Goal: Task Accomplishment & Management: Manage account settings

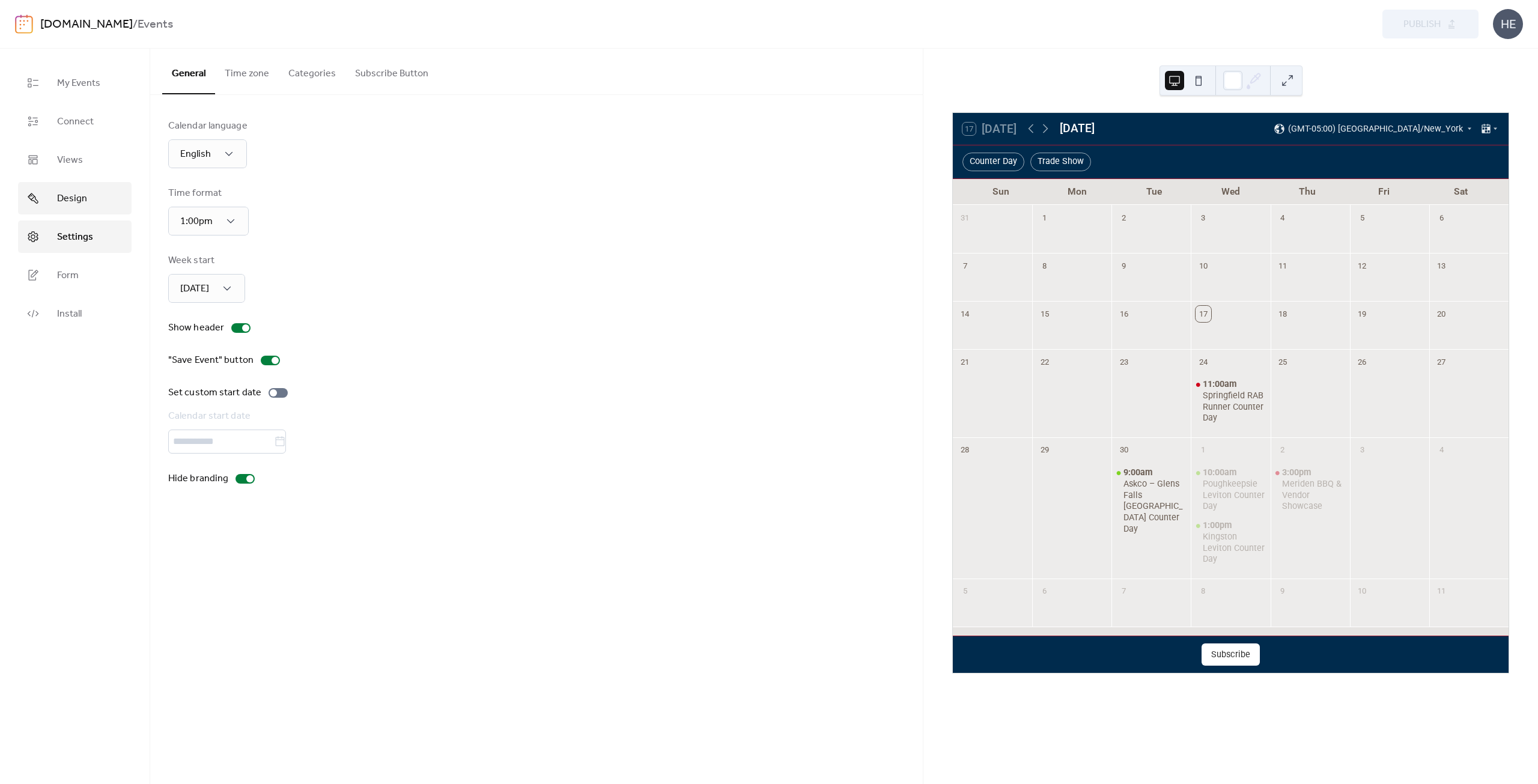
click at [108, 197] on link "Design" at bounding box center [75, 198] width 113 height 32
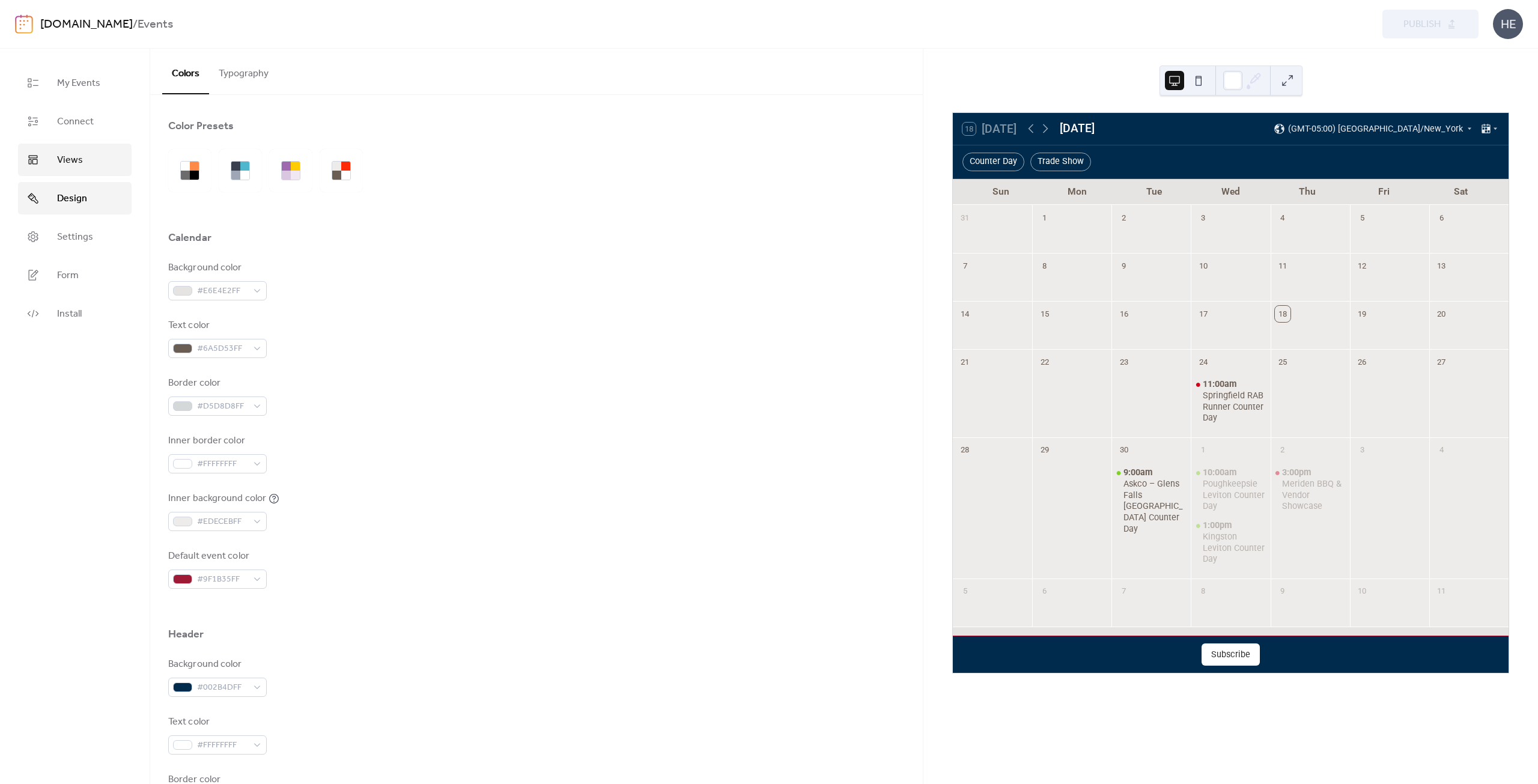
click at [88, 153] on link "Views" at bounding box center [75, 160] width 113 height 32
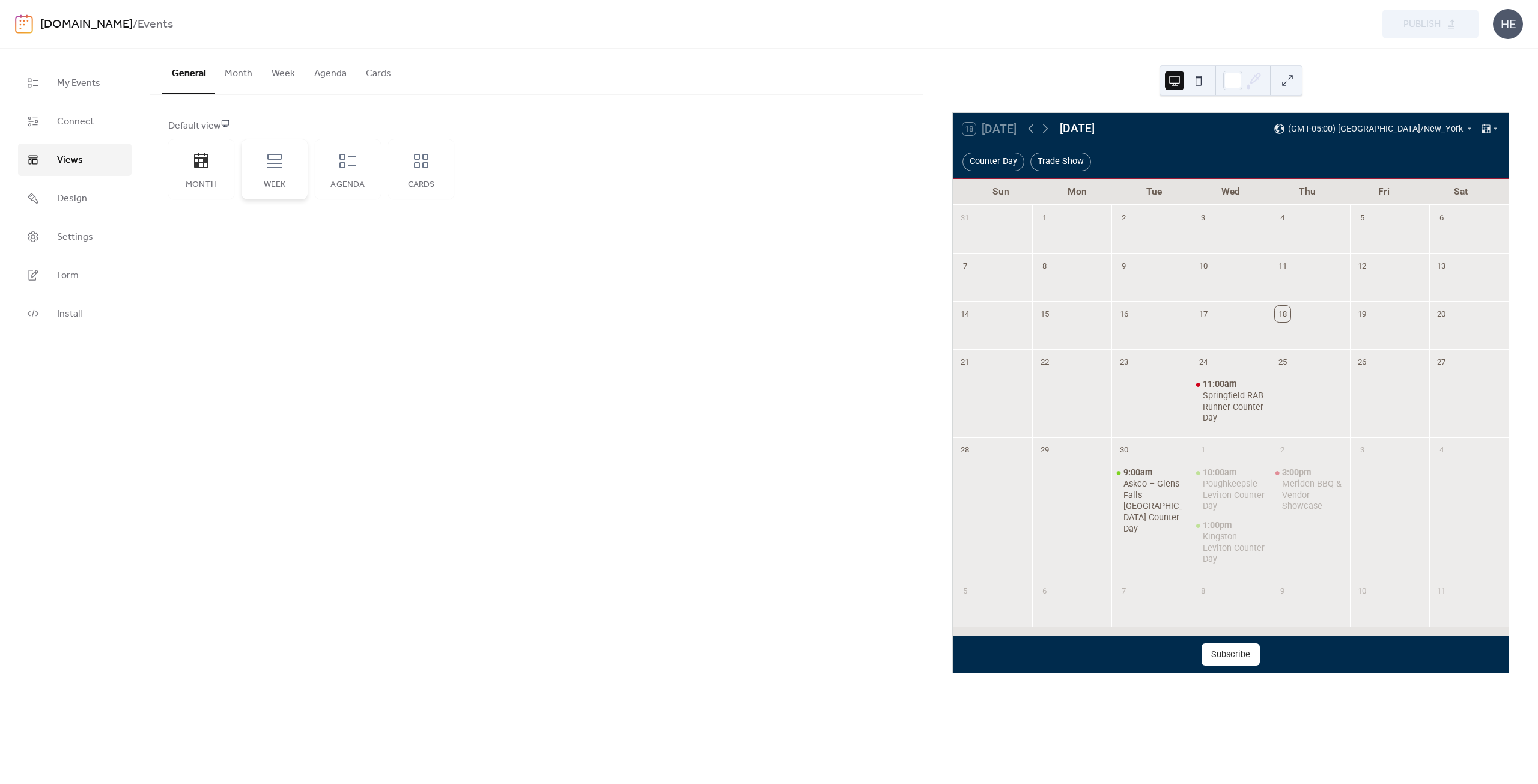
click at [296, 161] on div "Week" at bounding box center [274, 169] width 66 height 60
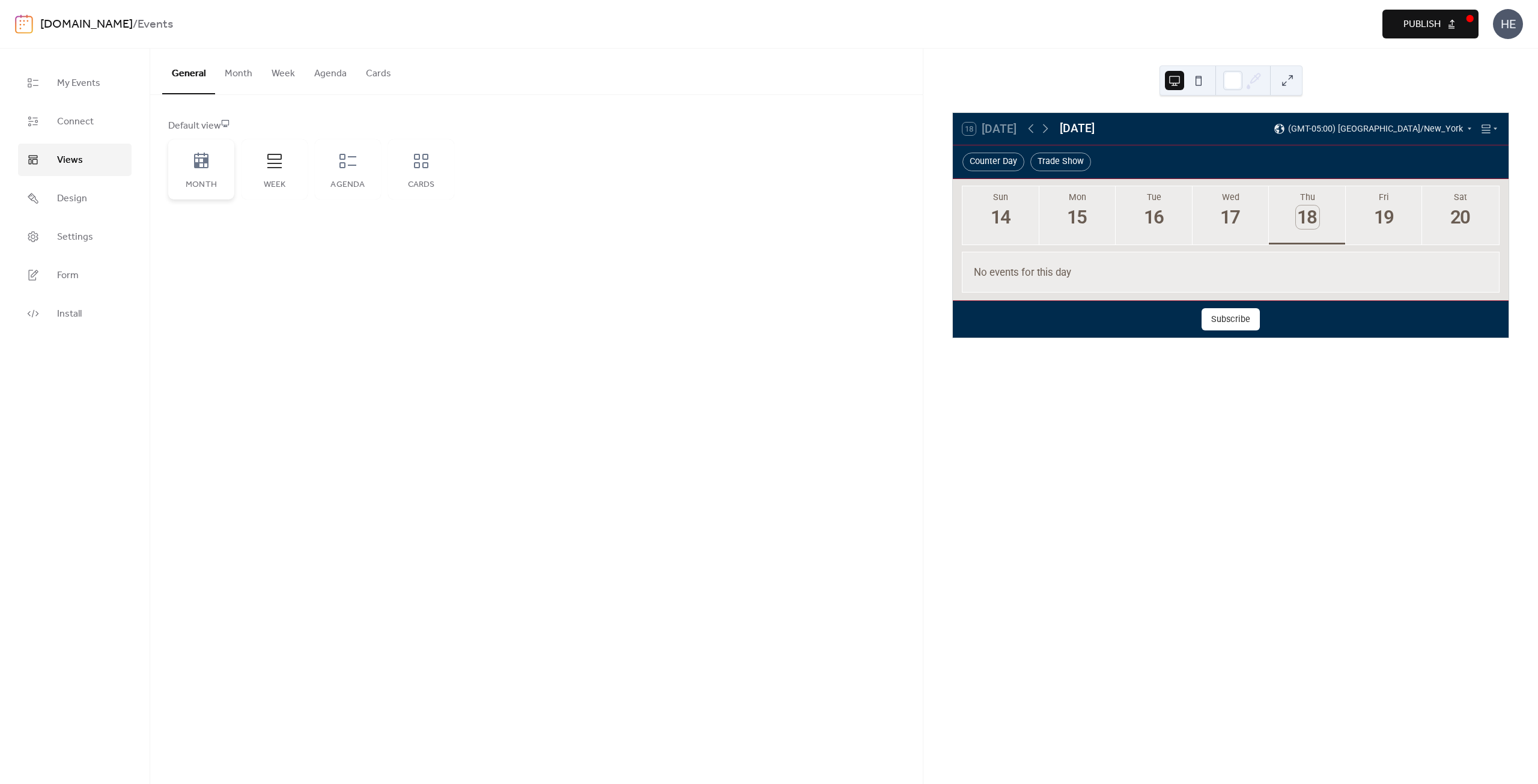
click at [220, 170] on div "Month" at bounding box center [201, 169] width 66 height 60
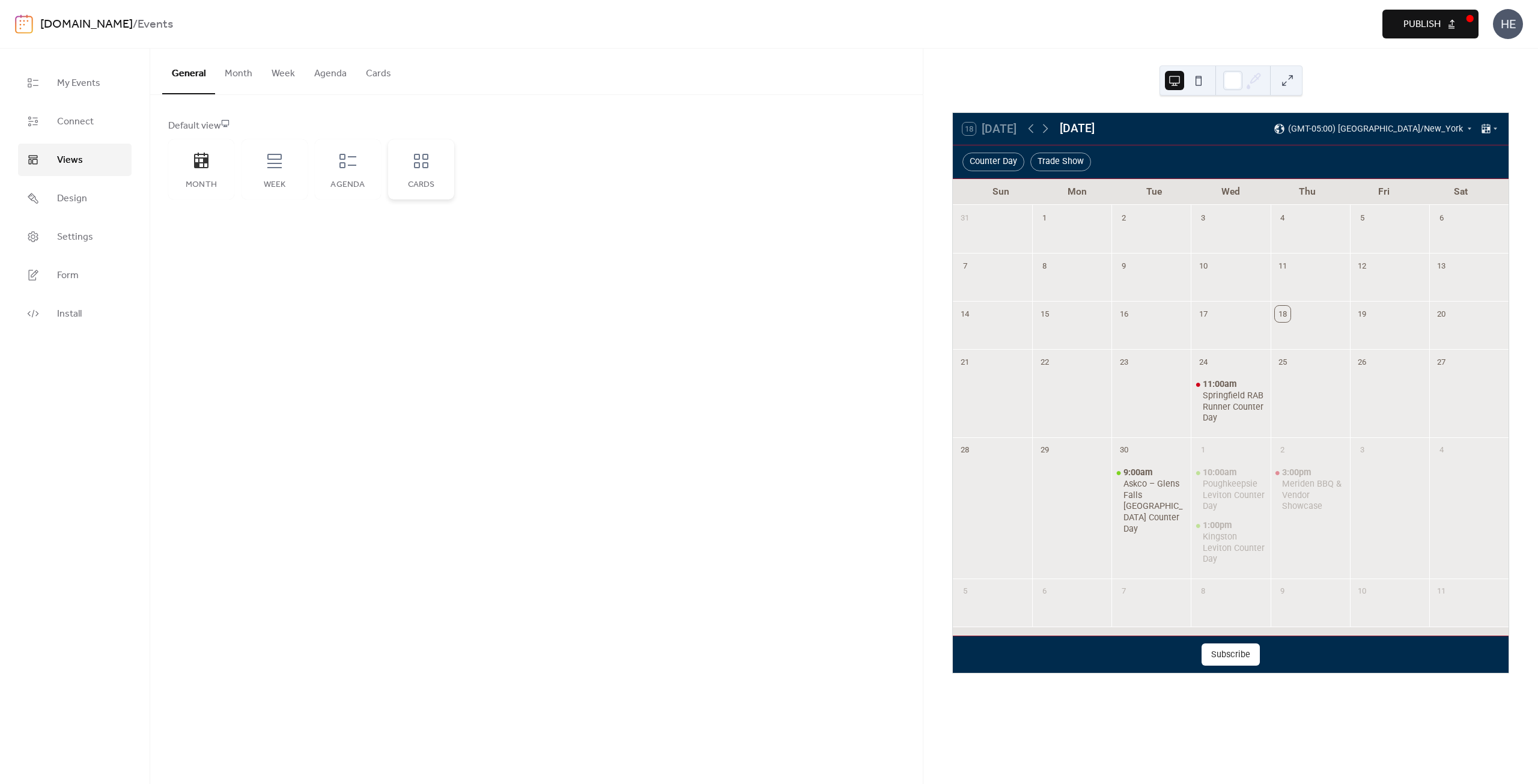
click at [408, 166] on div "Cards" at bounding box center [421, 169] width 66 height 60
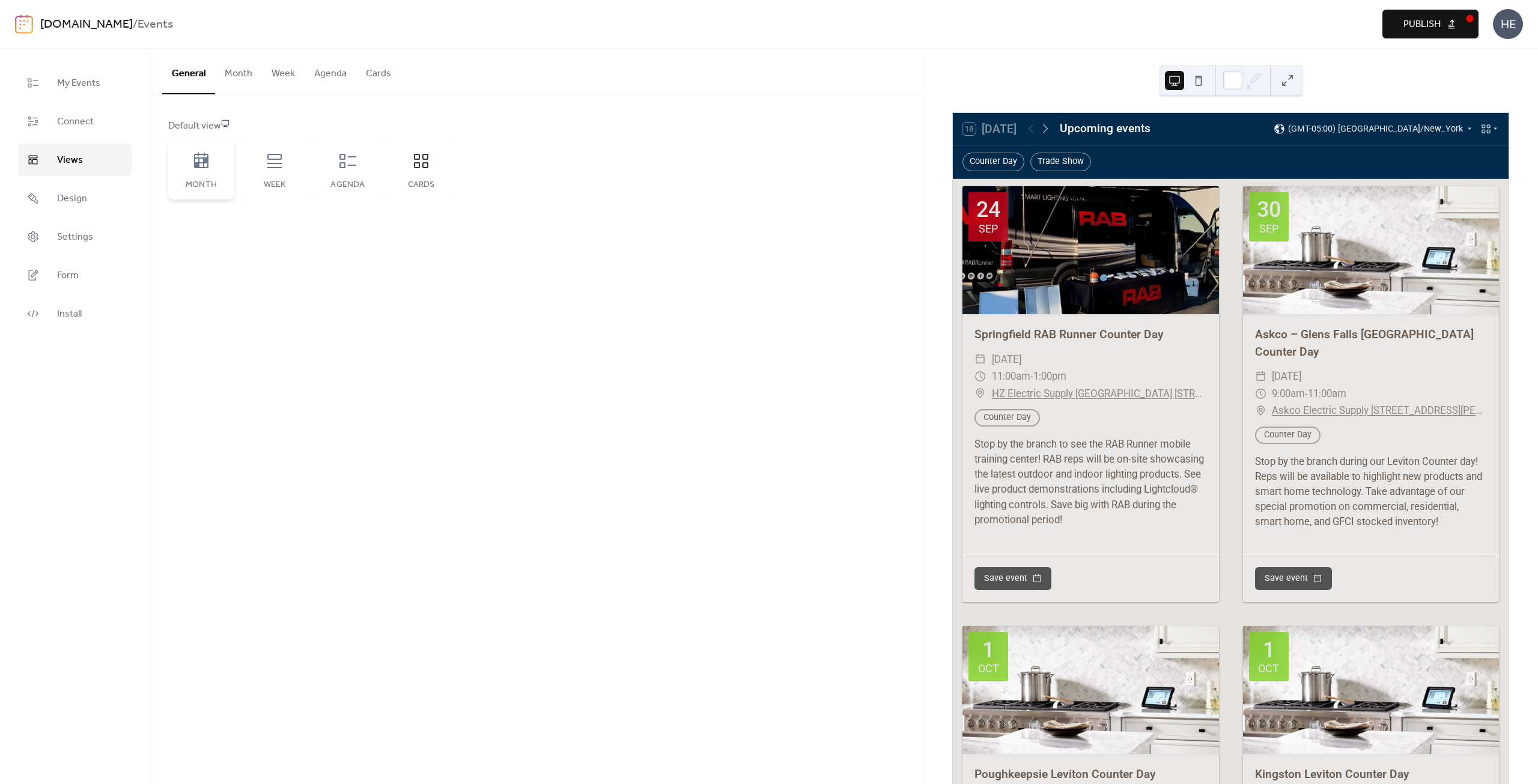
click at [208, 168] on icon at bounding box center [201, 161] width 19 height 19
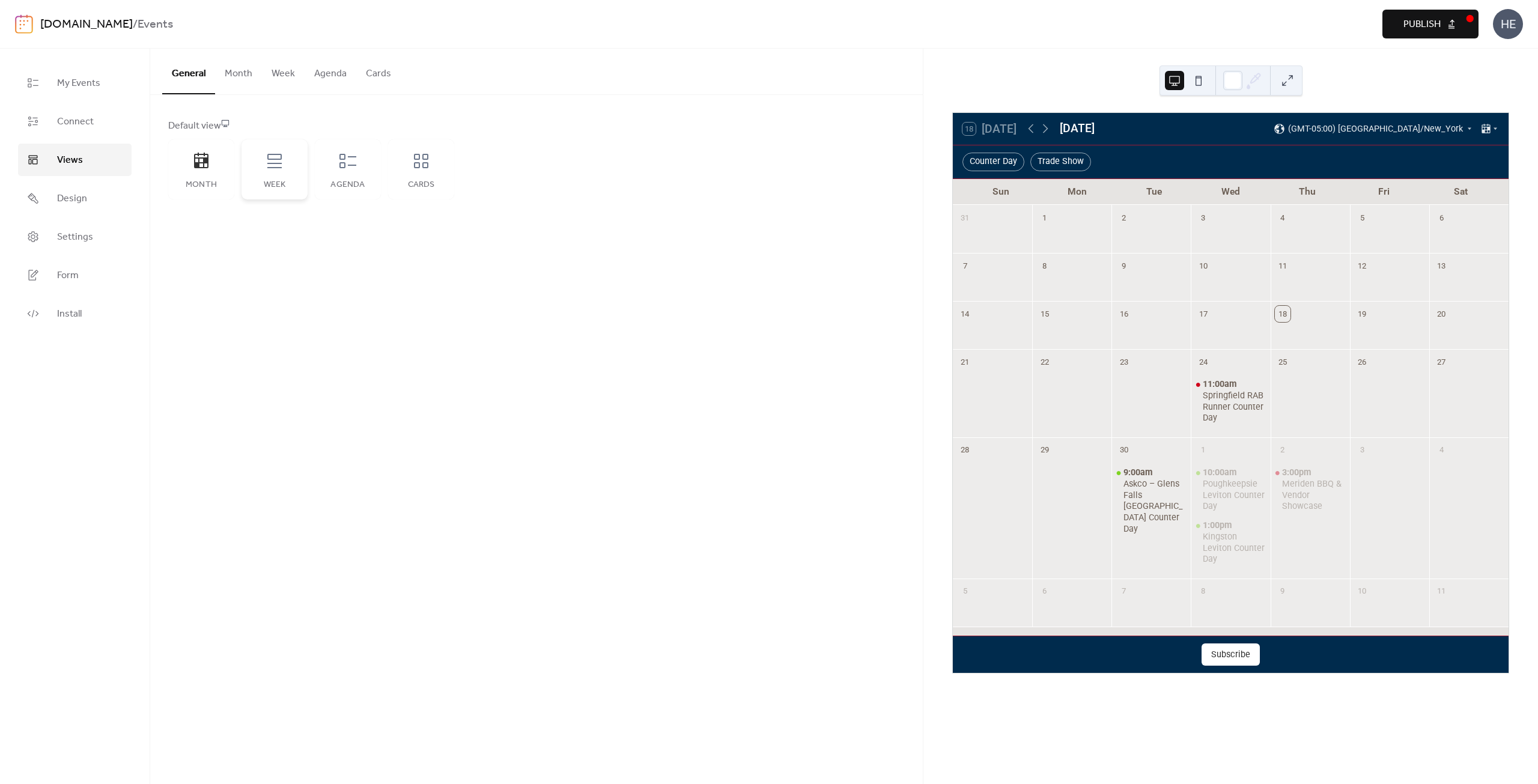
click at [262, 170] on div "Week" at bounding box center [274, 169] width 66 height 60
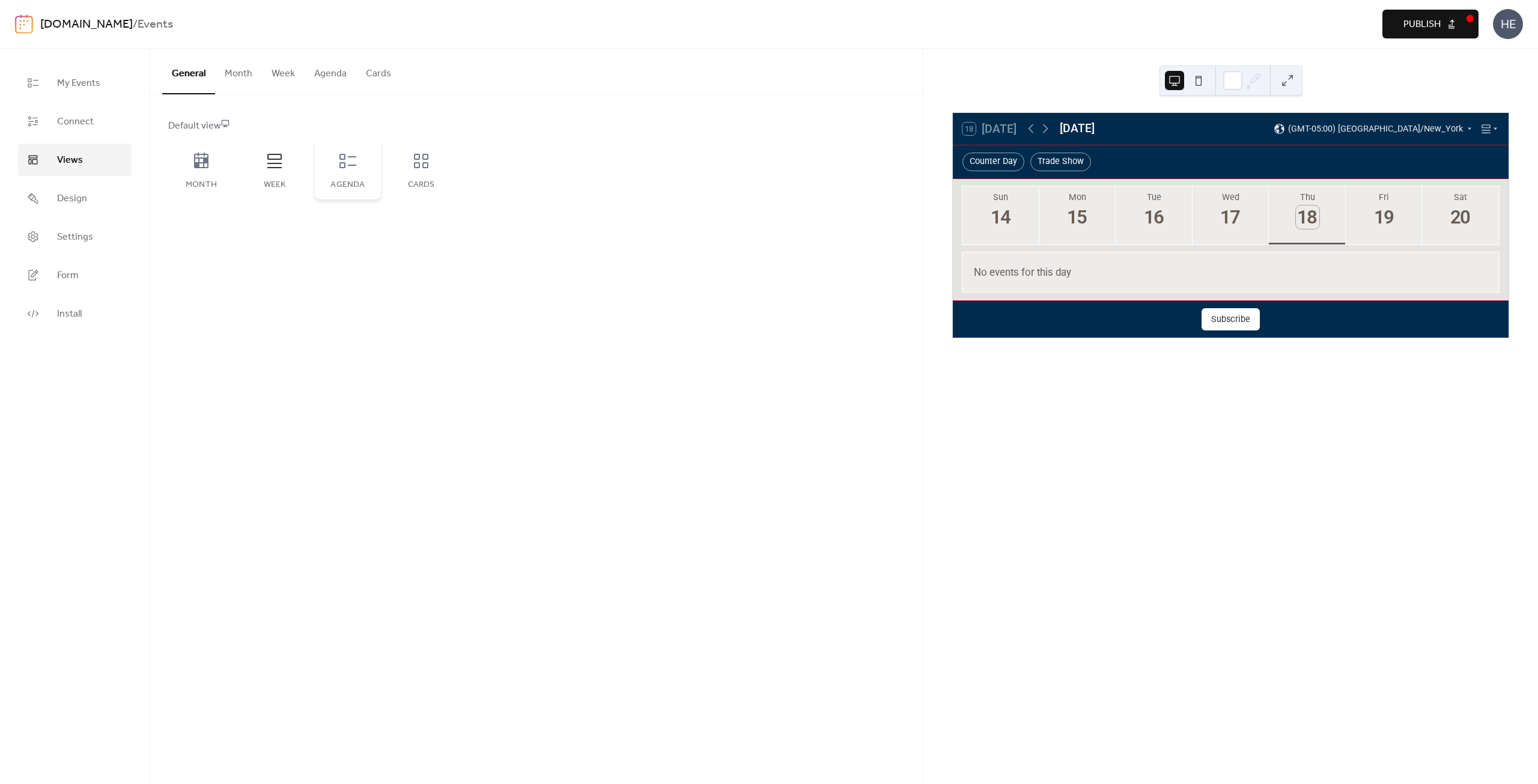
click at [329, 169] on div "Agenda" at bounding box center [348, 169] width 66 height 60
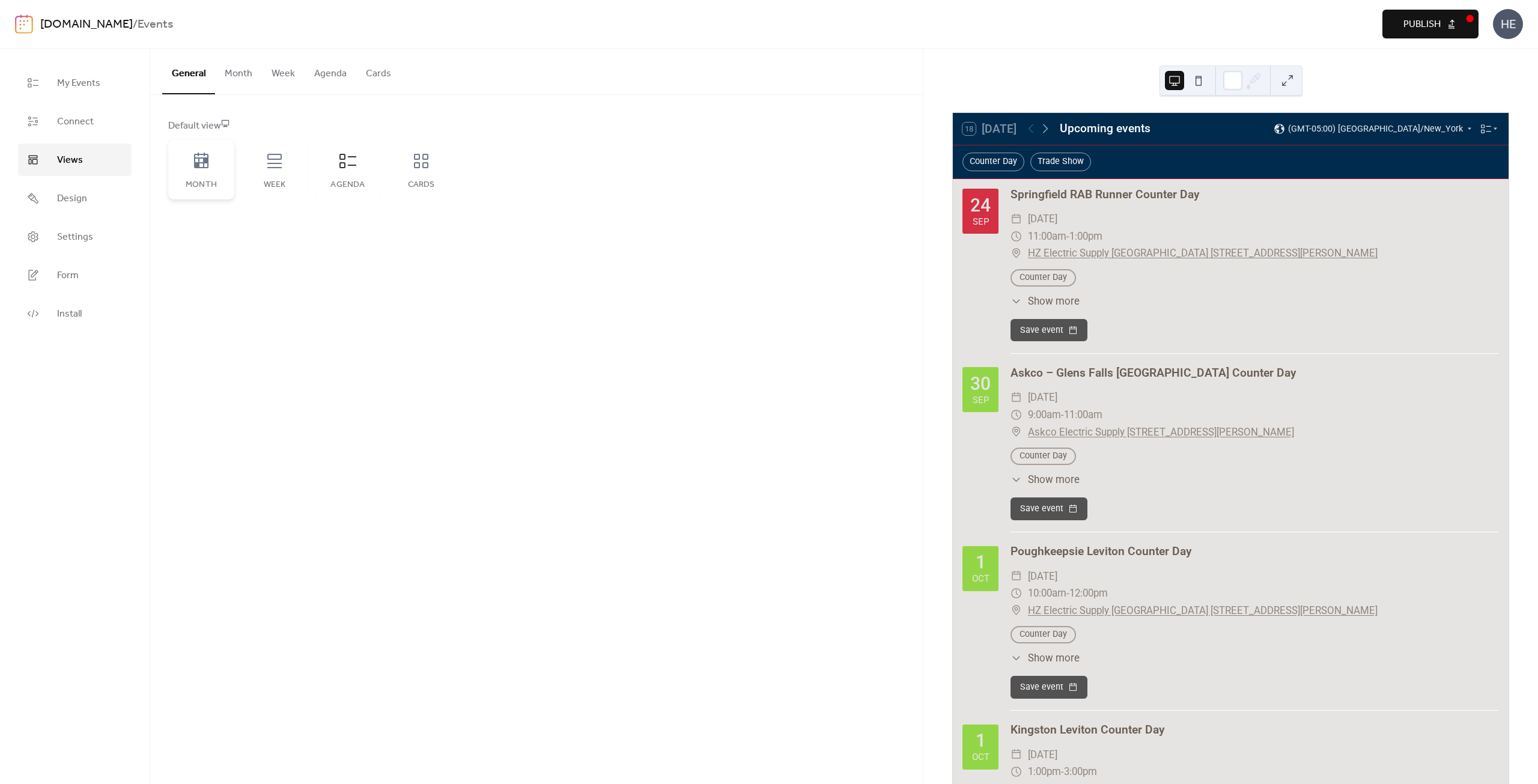
click at [196, 180] on div "Month" at bounding box center [201, 184] width 42 height 10
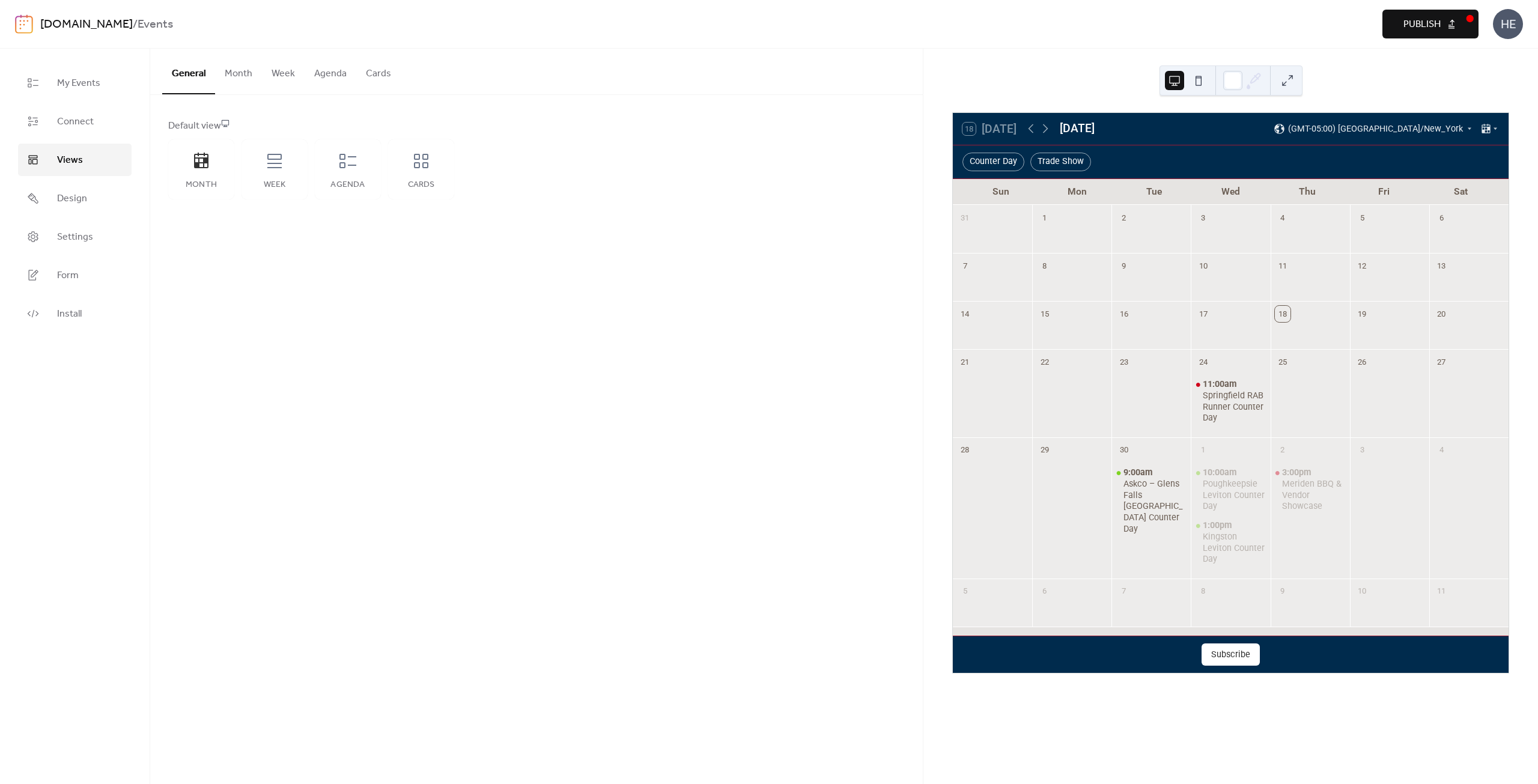
click at [1424, 23] on span "Publish" at bounding box center [1422, 24] width 37 height 14
click at [248, 74] on button "Month" at bounding box center [238, 70] width 47 height 44
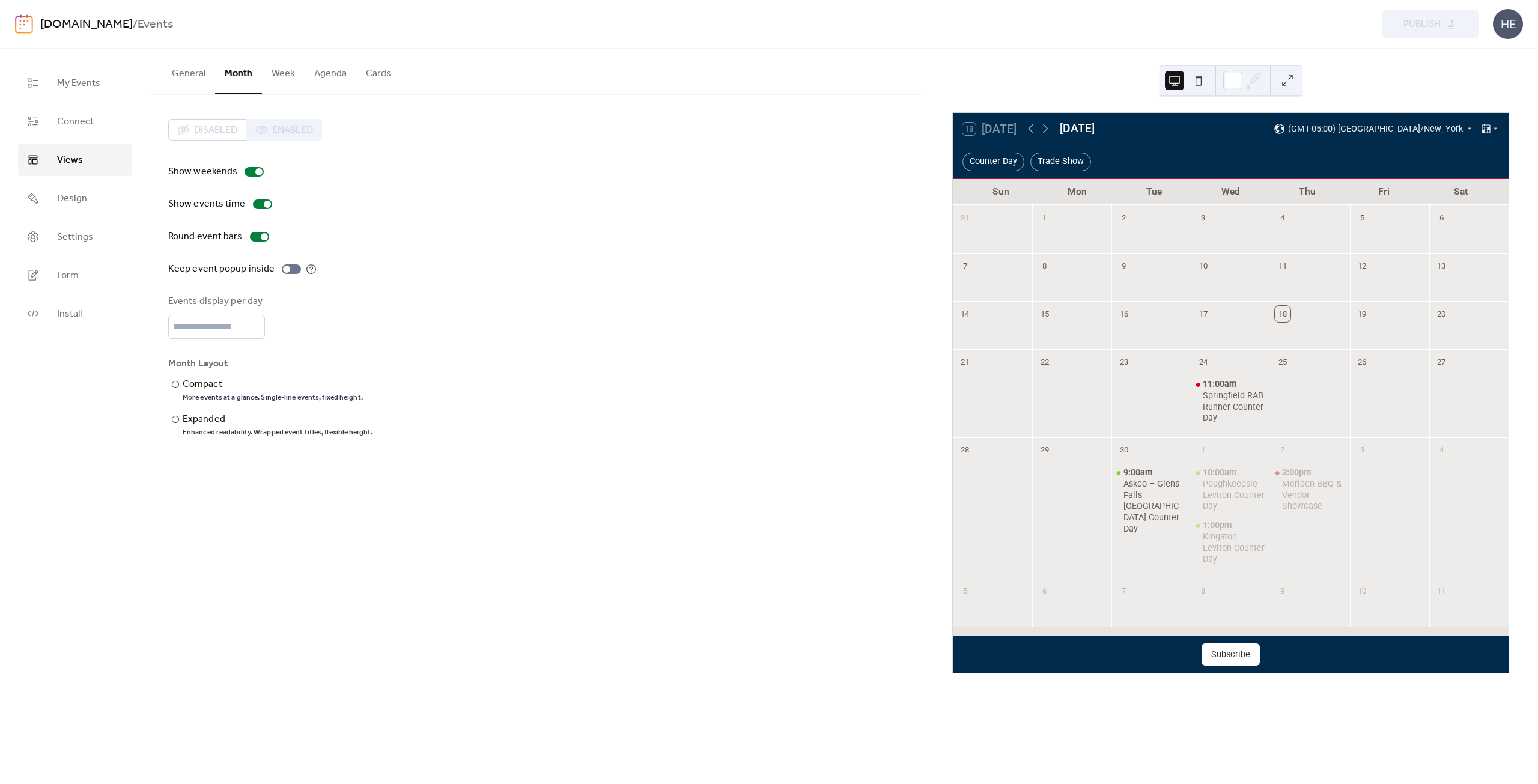
click at [291, 75] on button "Week" at bounding box center [283, 70] width 43 height 44
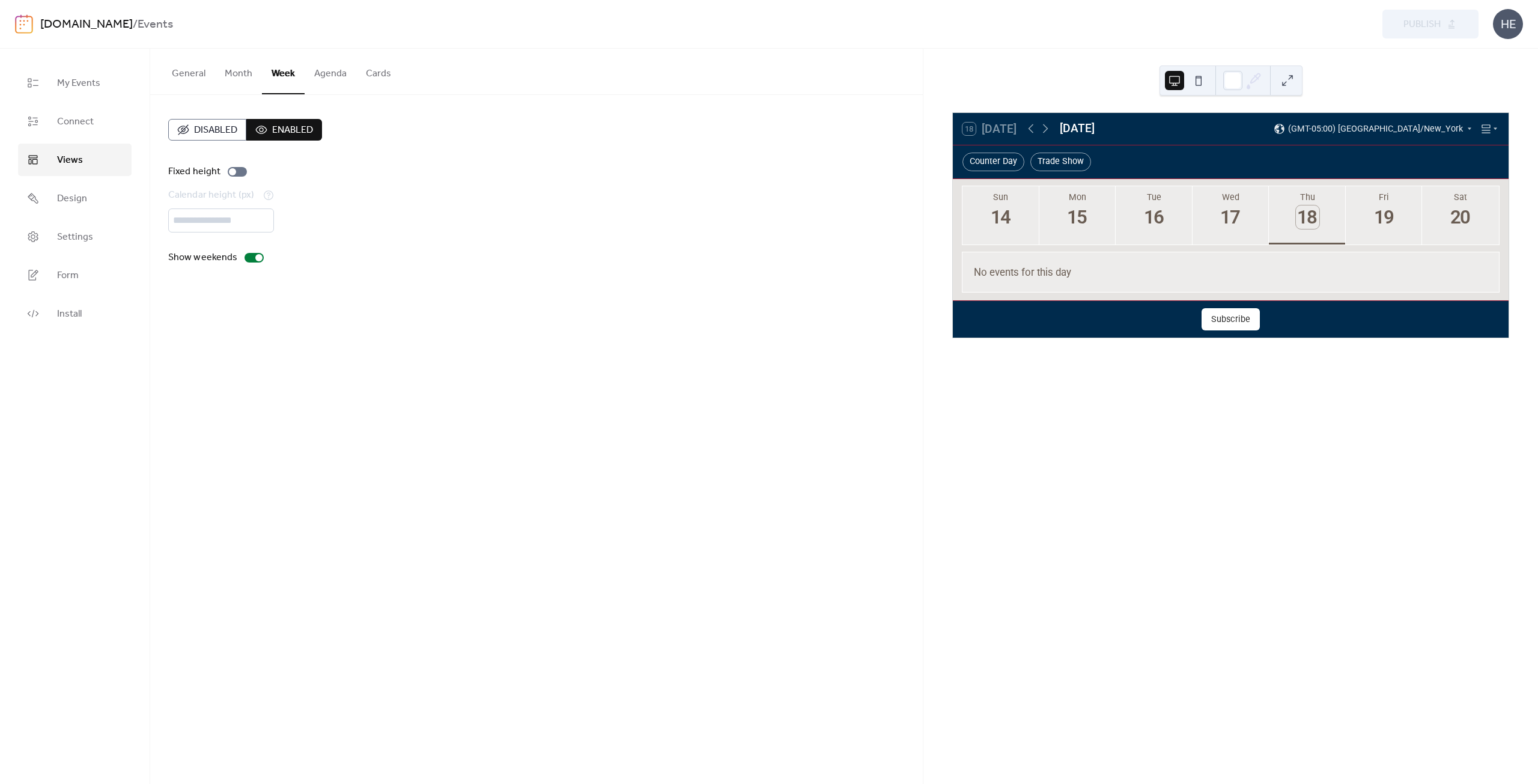
click at [357, 69] on button "Cards" at bounding box center [378, 70] width 44 height 44
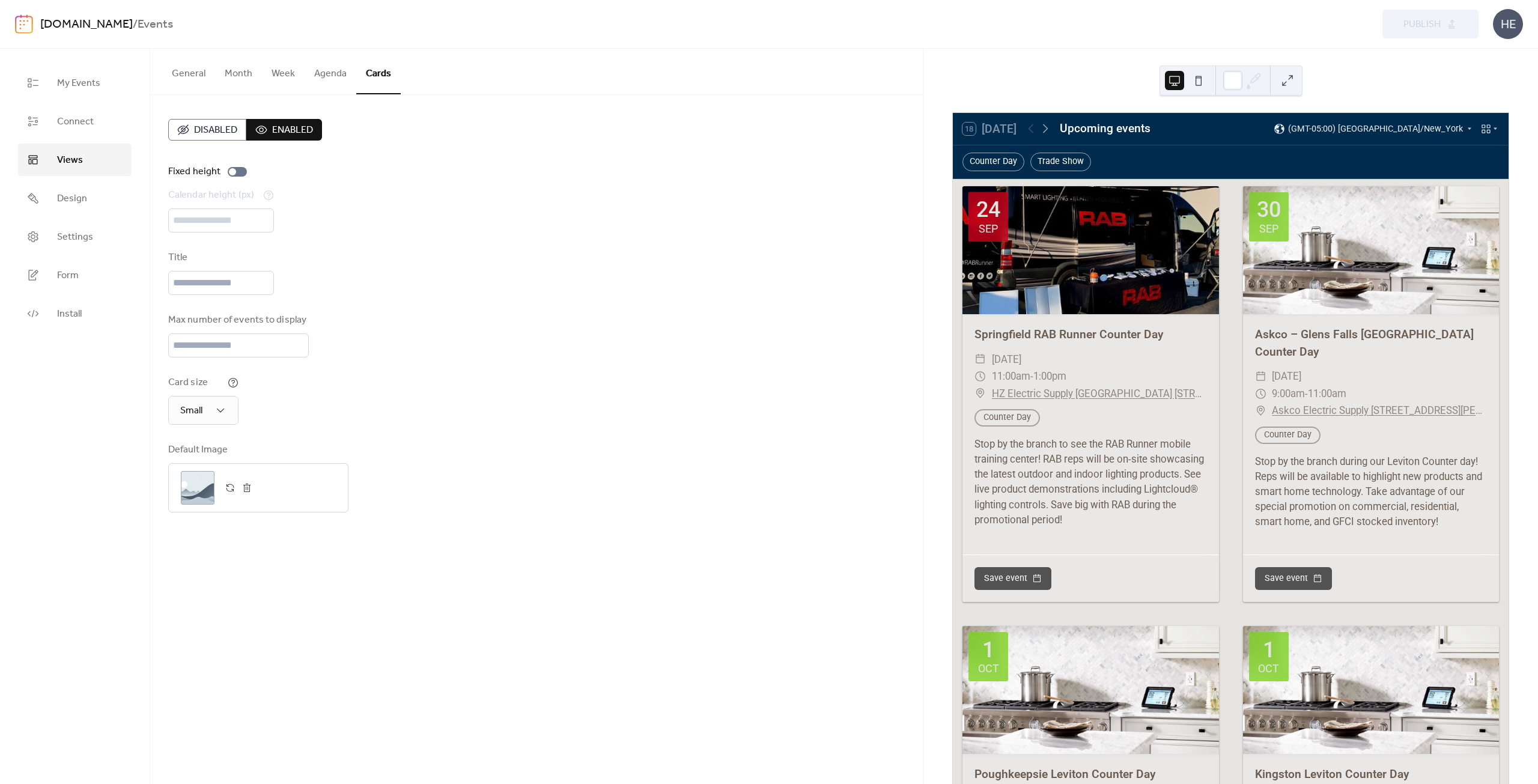
click at [198, 72] on button "General" at bounding box center [189, 70] width 53 height 44
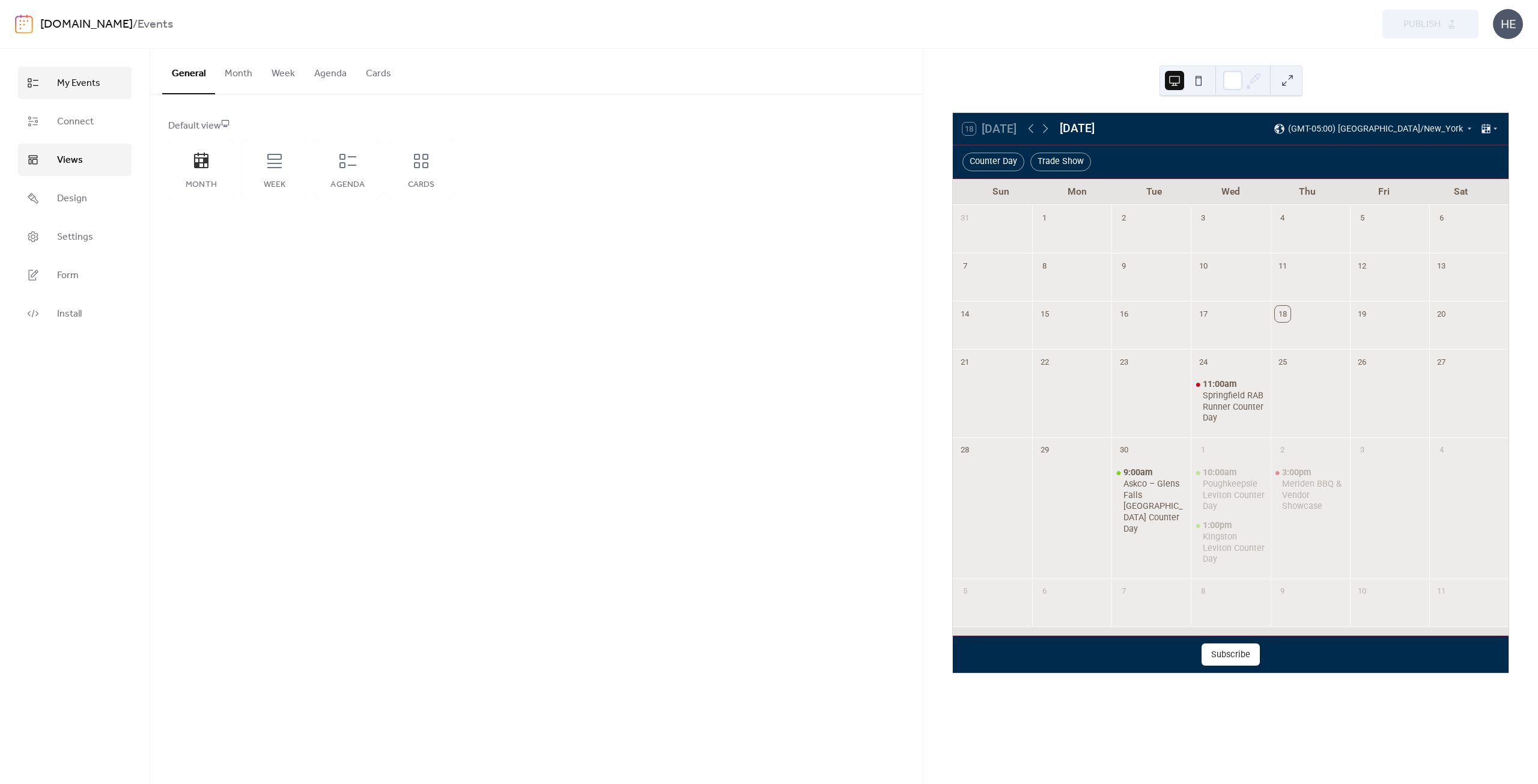
click at [100, 79] on link "My Events" at bounding box center [75, 83] width 113 height 32
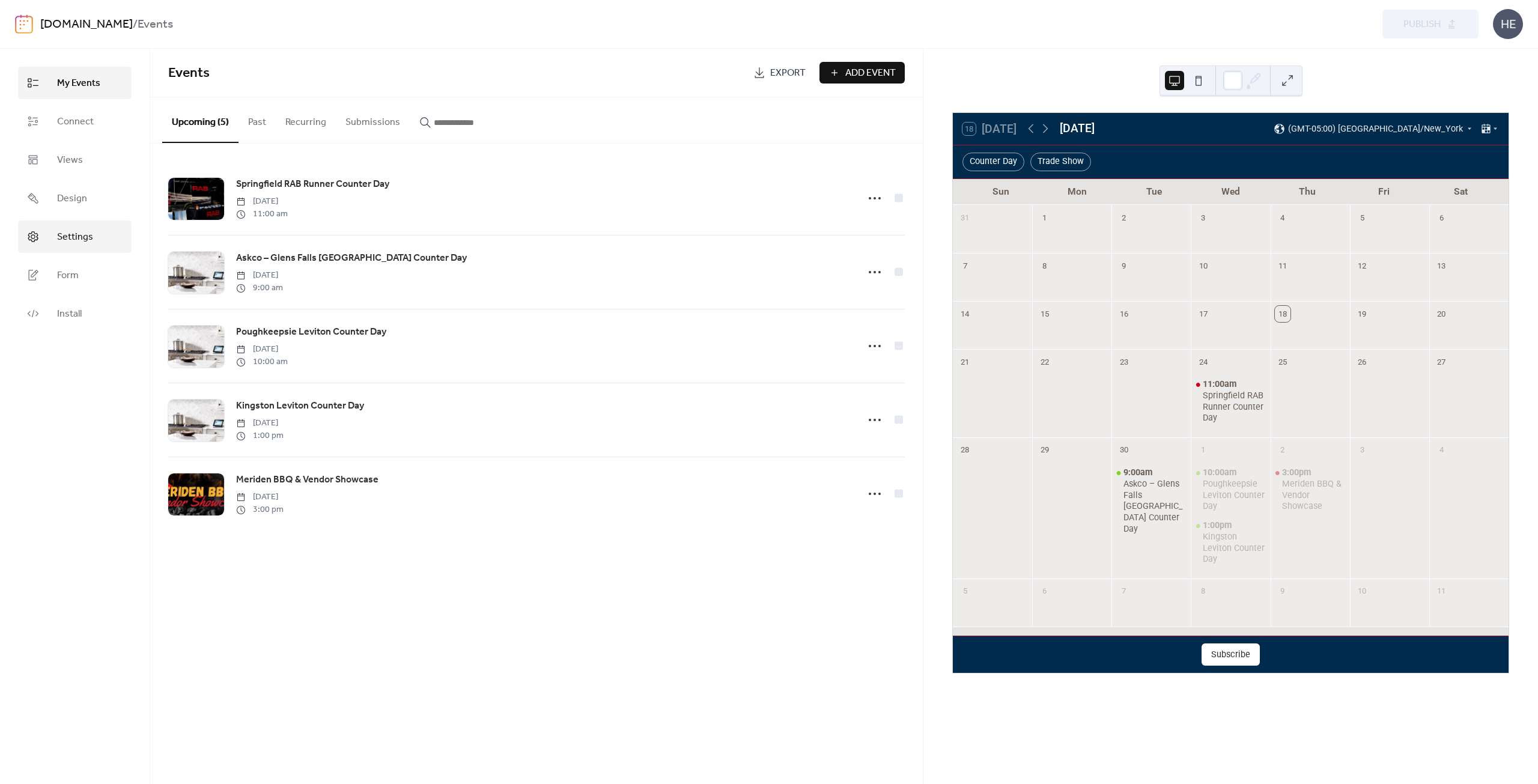
click at [72, 239] on span "Settings" at bounding box center [75, 237] width 36 height 14
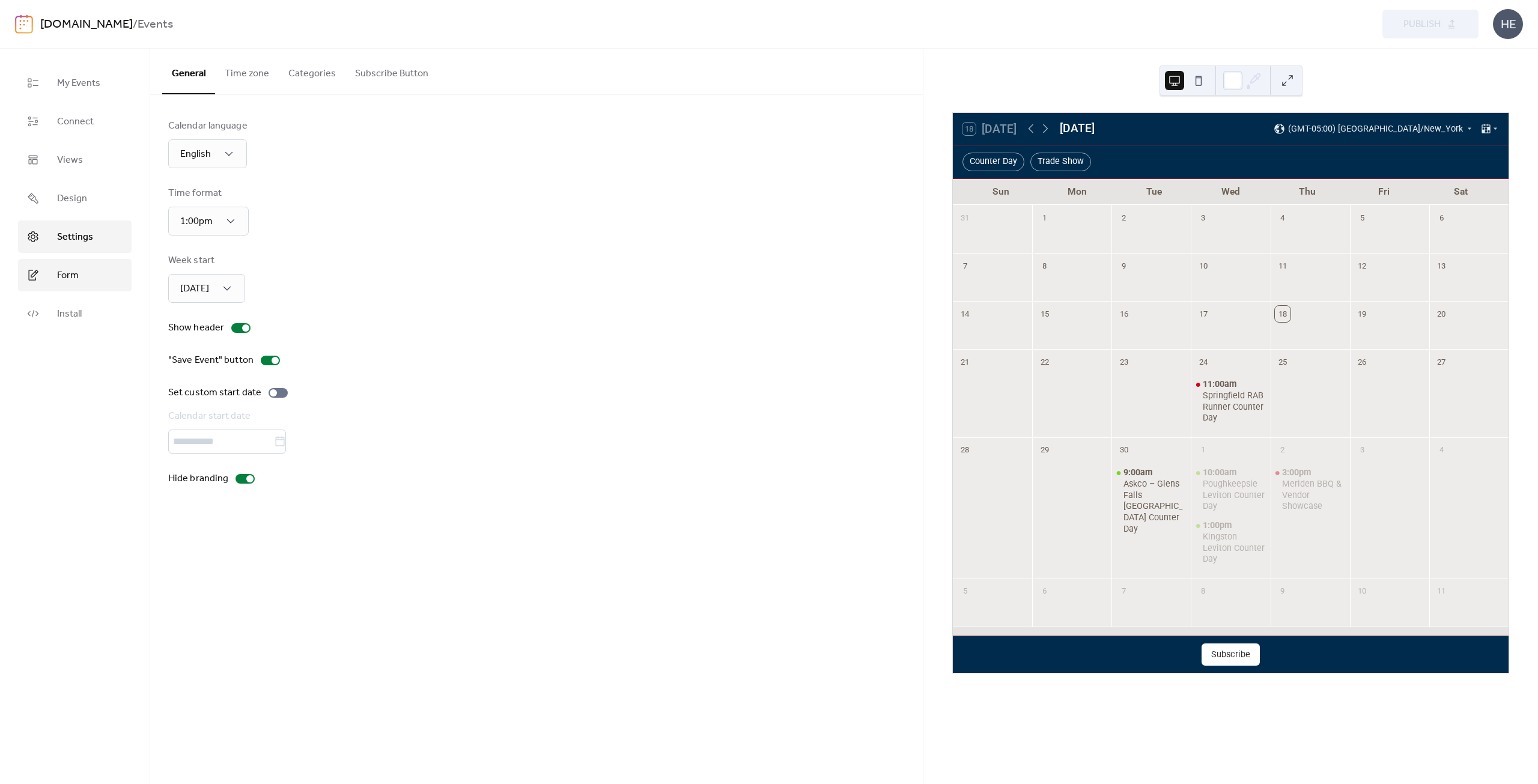
click at [68, 268] on span "Form" at bounding box center [68, 275] width 22 height 14
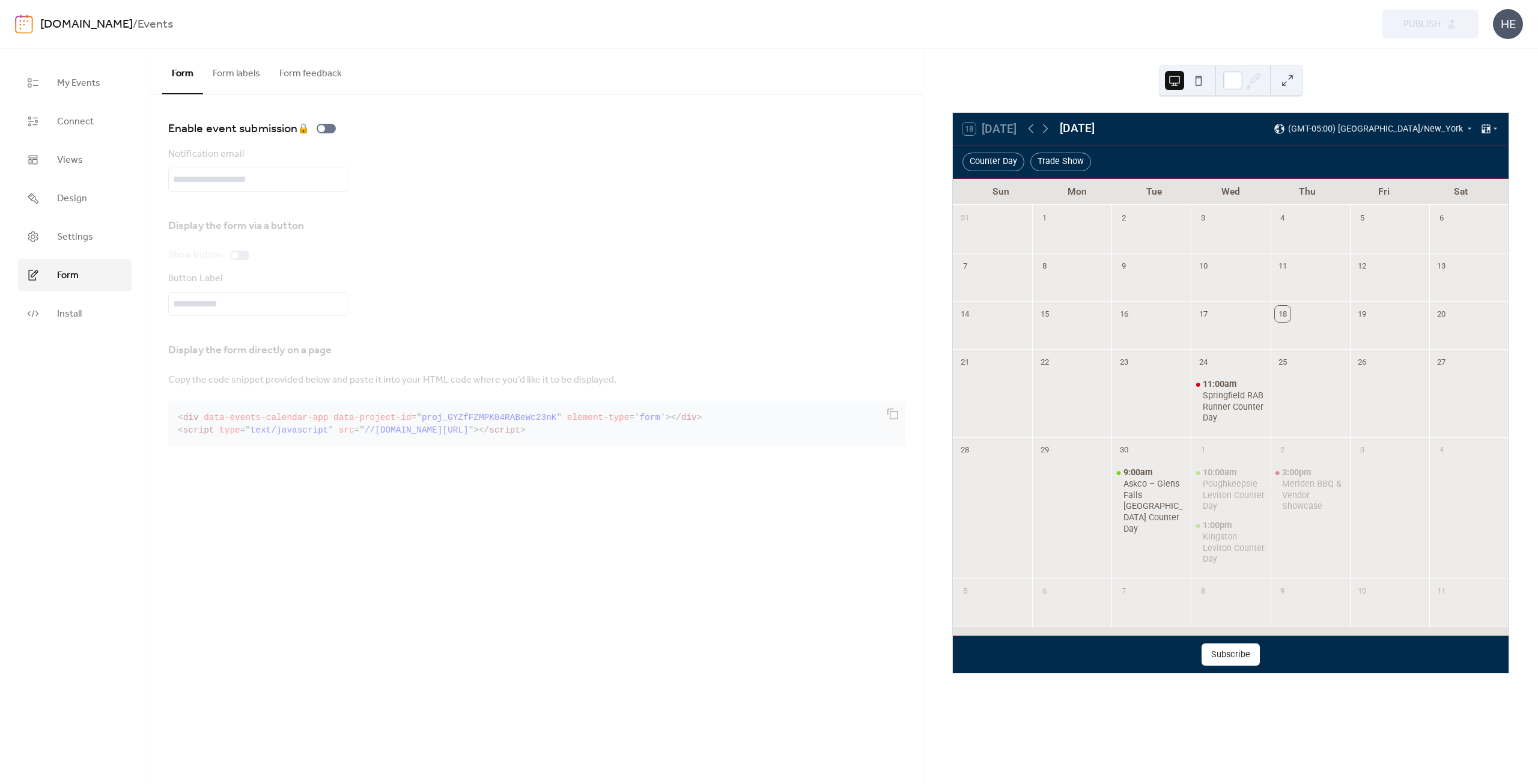
click at [243, 72] on button "Form labels" at bounding box center [236, 70] width 66 height 44
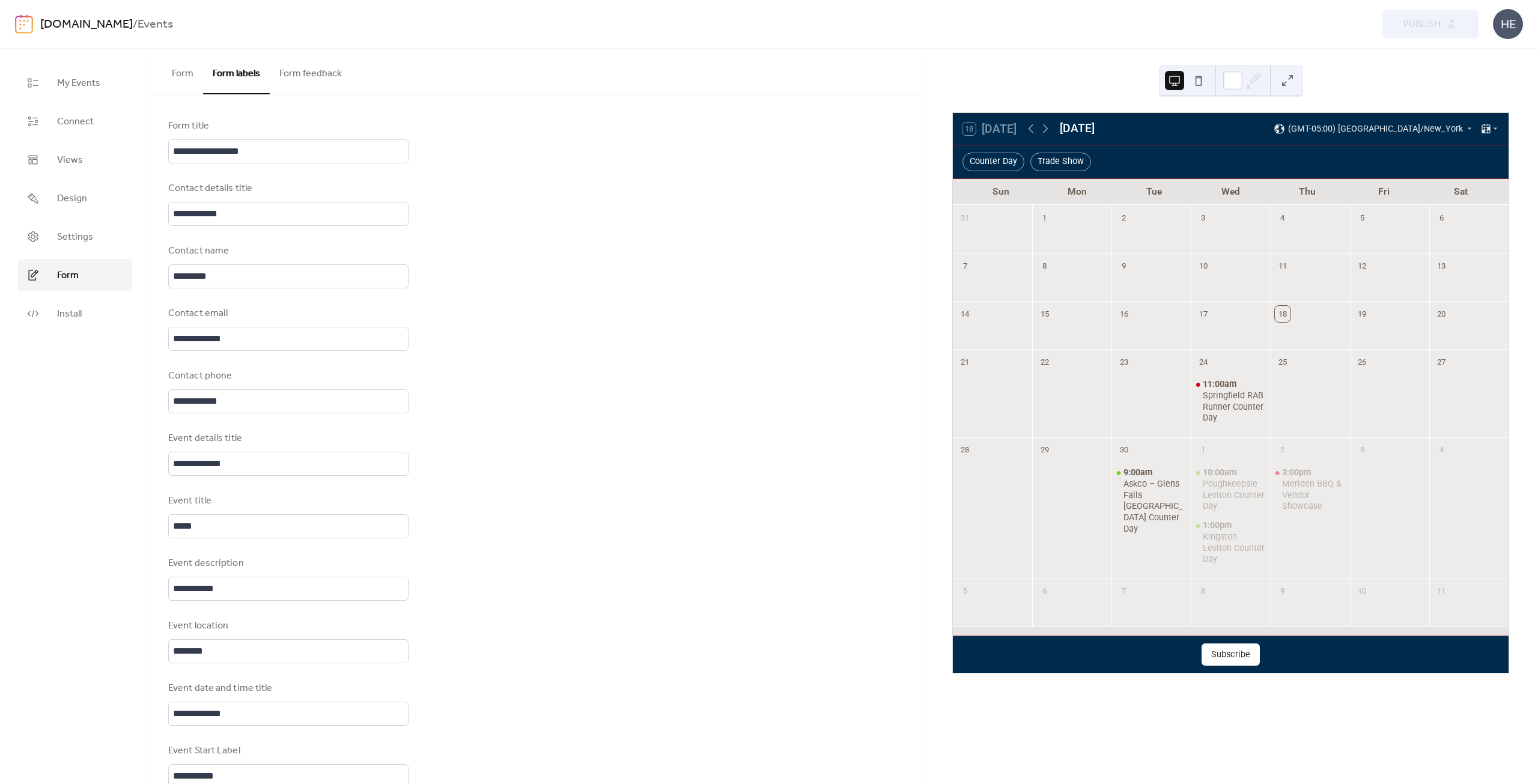
click at [200, 72] on button "Form" at bounding box center [182, 70] width 41 height 44
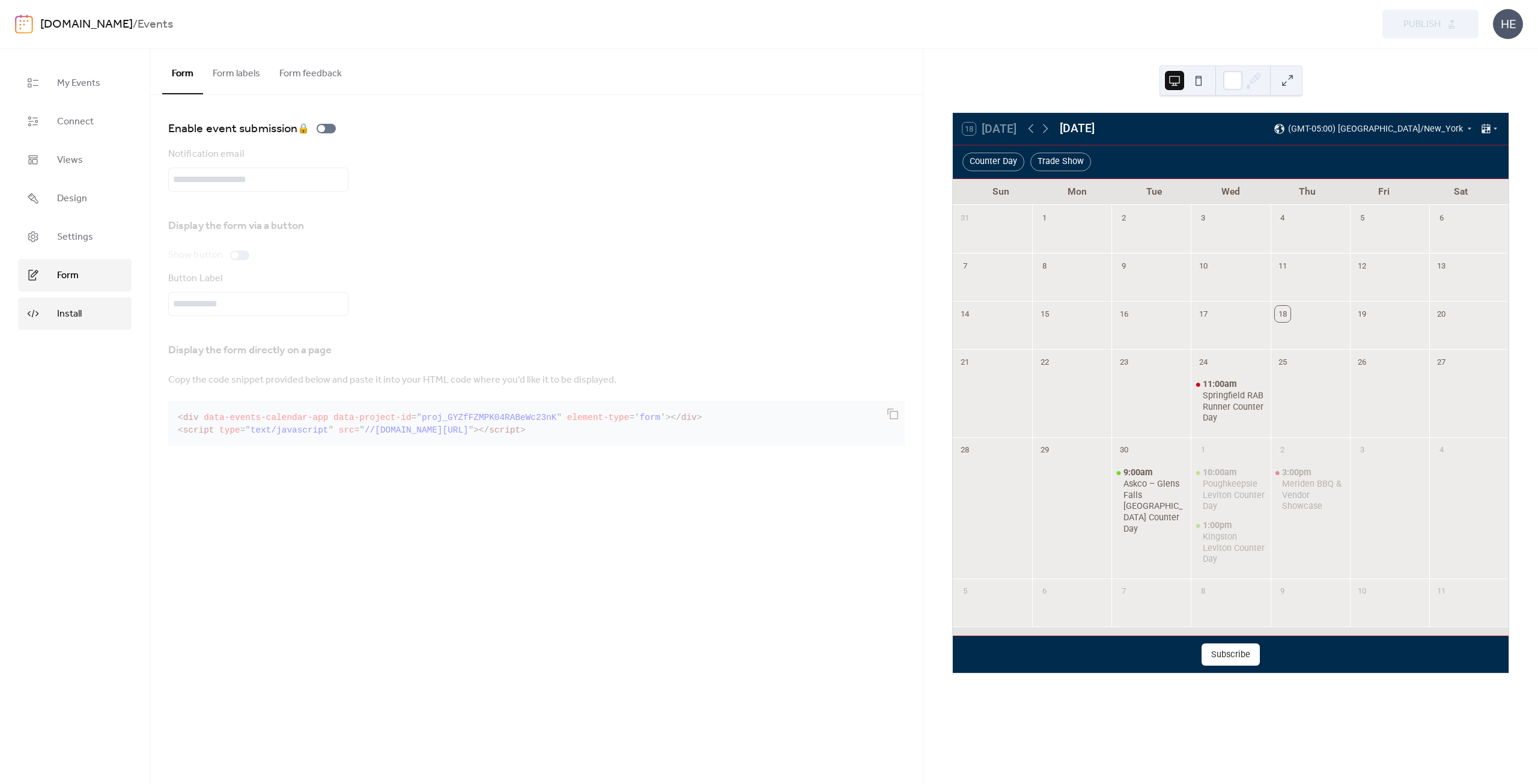
click at [75, 308] on span "Install" at bounding box center [69, 314] width 25 height 14
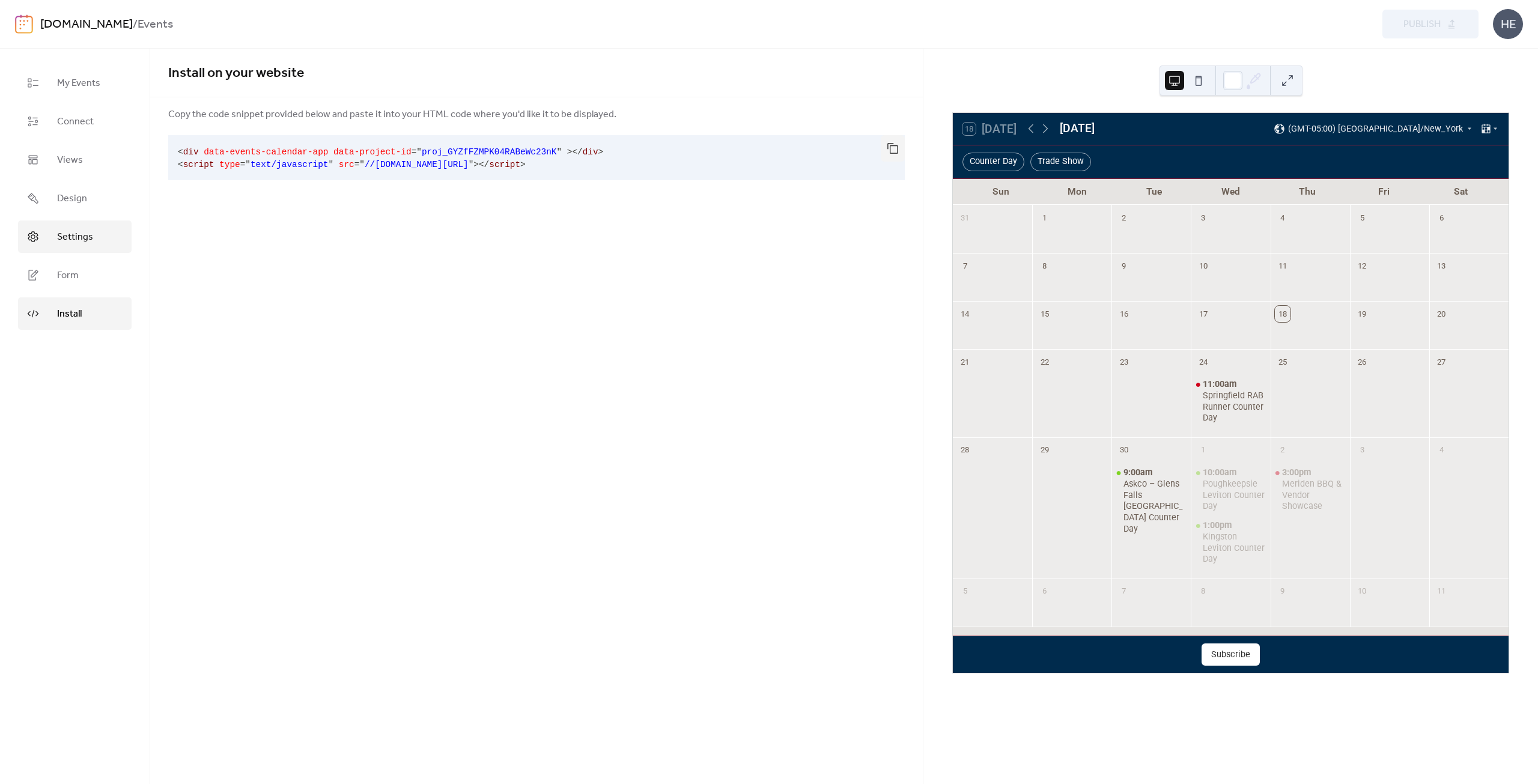
click at [68, 233] on span "Settings" at bounding box center [75, 237] width 36 height 14
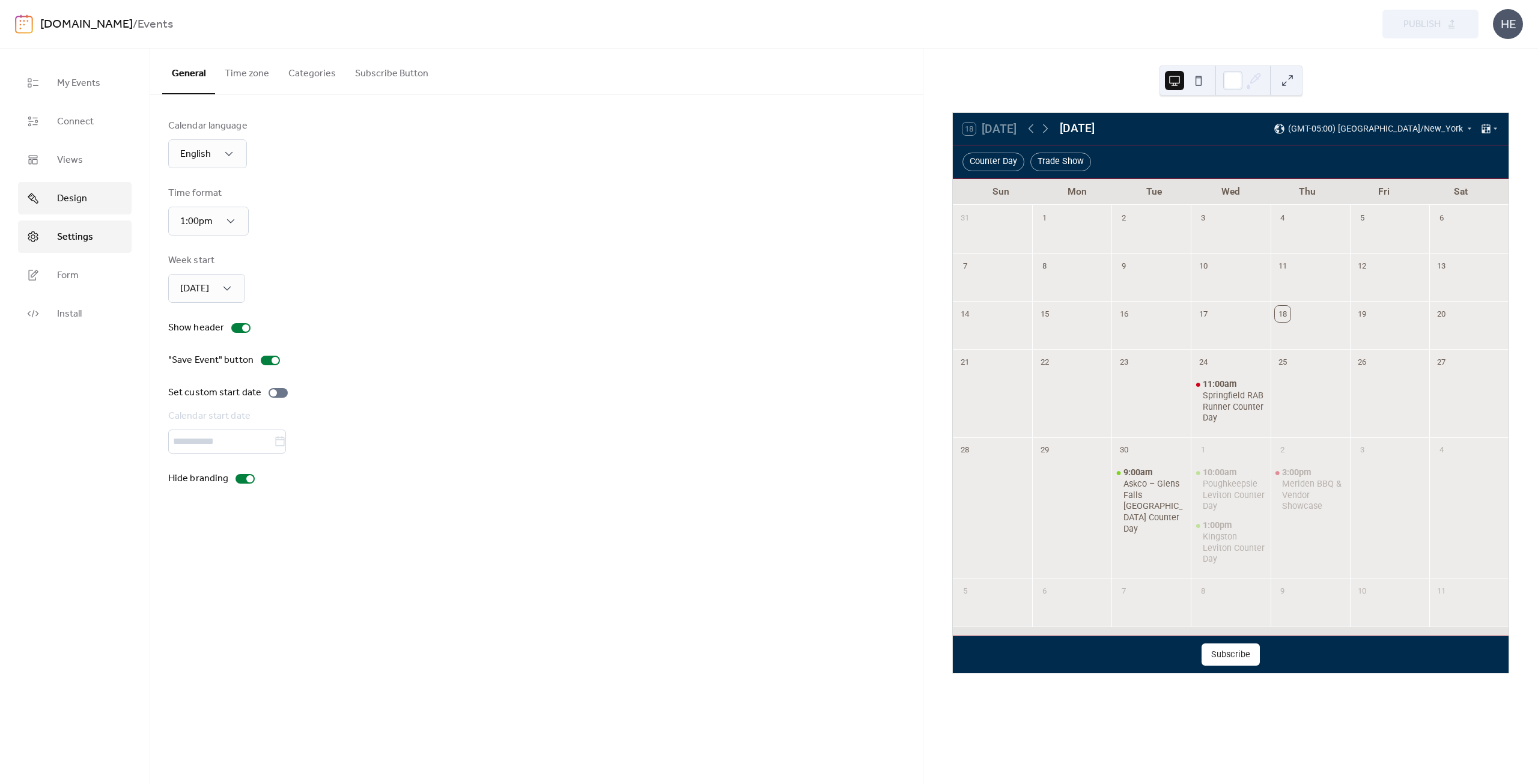
click at [75, 194] on span "Design" at bounding box center [72, 199] width 30 height 14
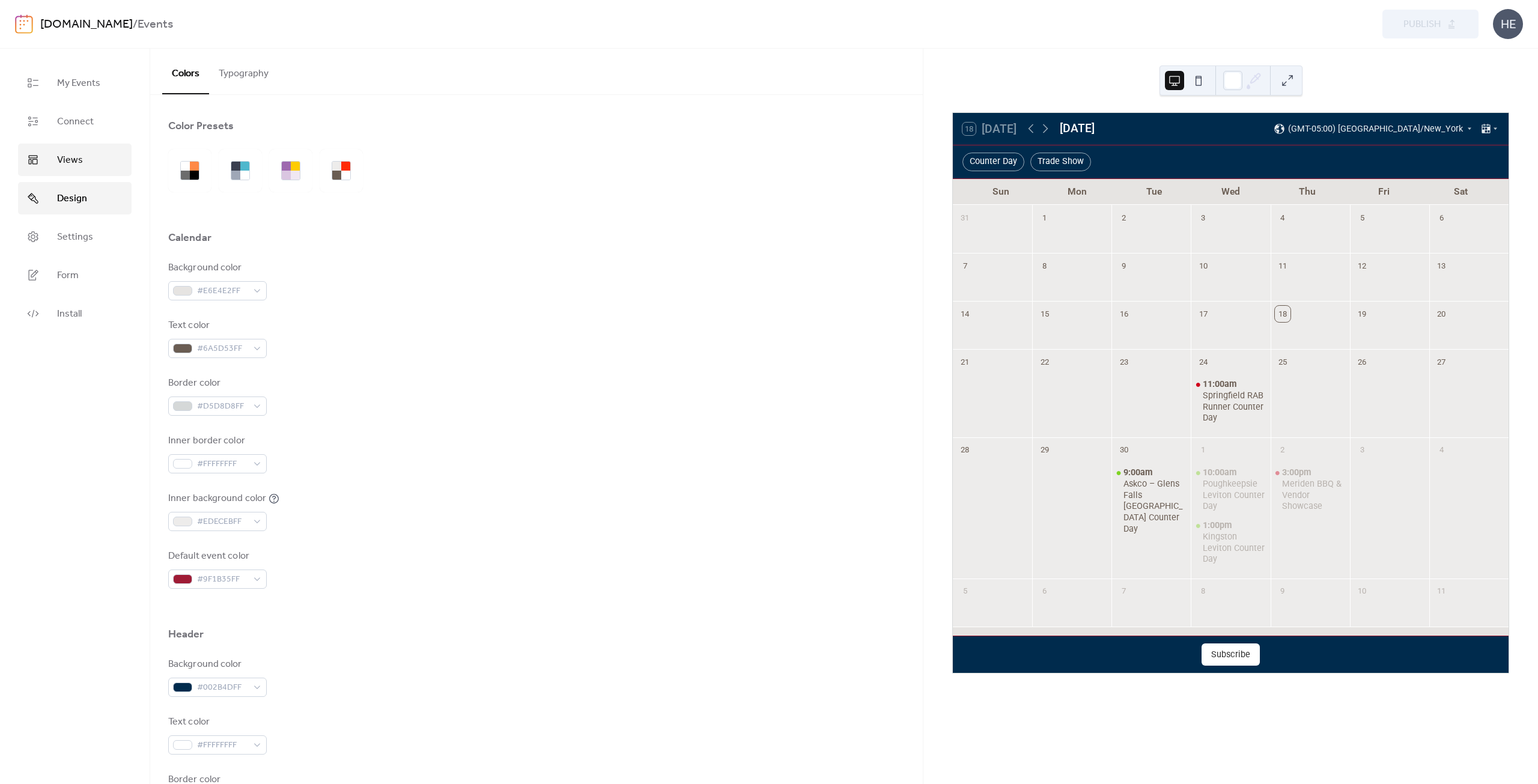
click at [83, 166] on link "Views" at bounding box center [75, 160] width 113 height 32
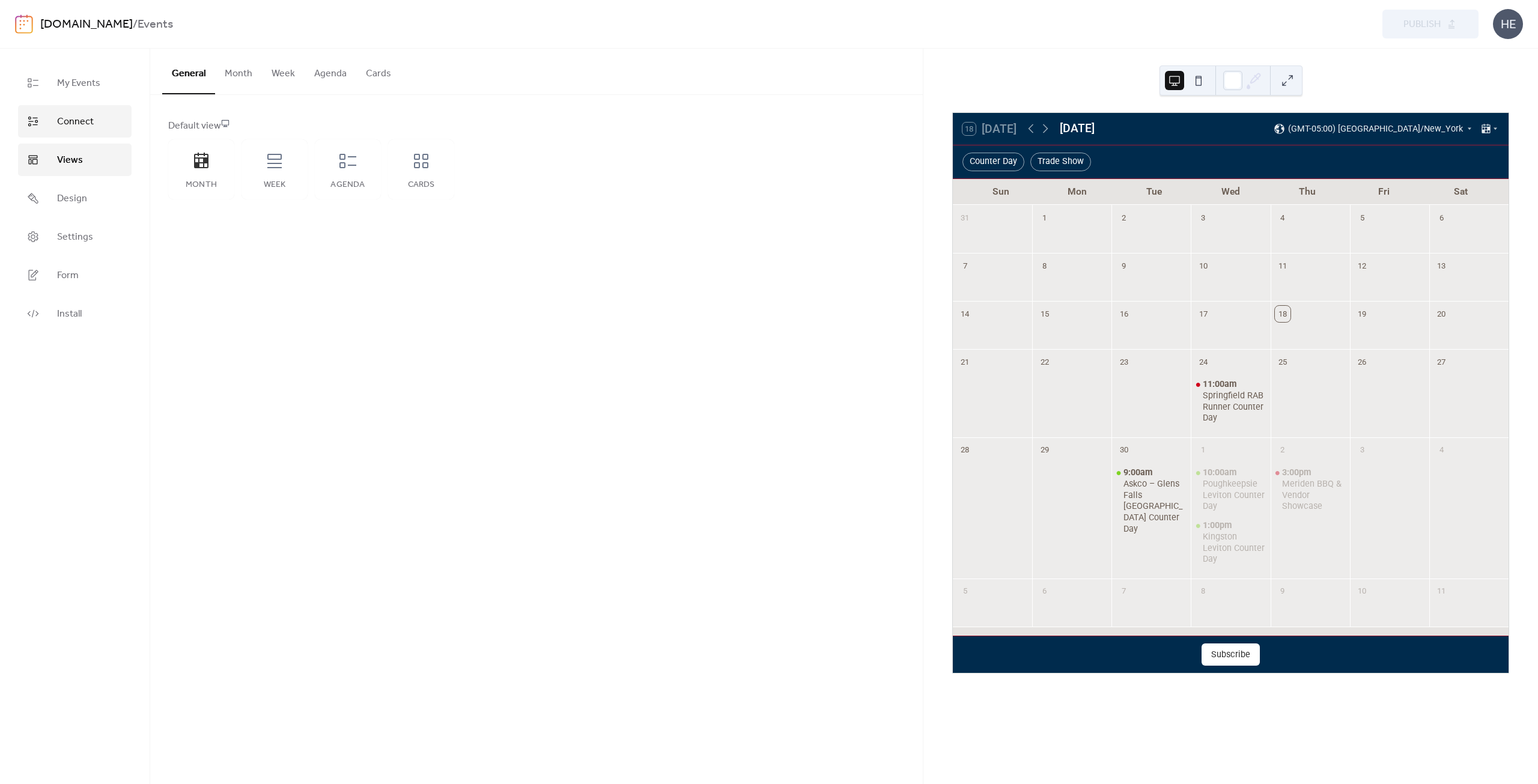
click at [75, 126] on span "Connect" at bounding box center [75, 122] width 37 height 14
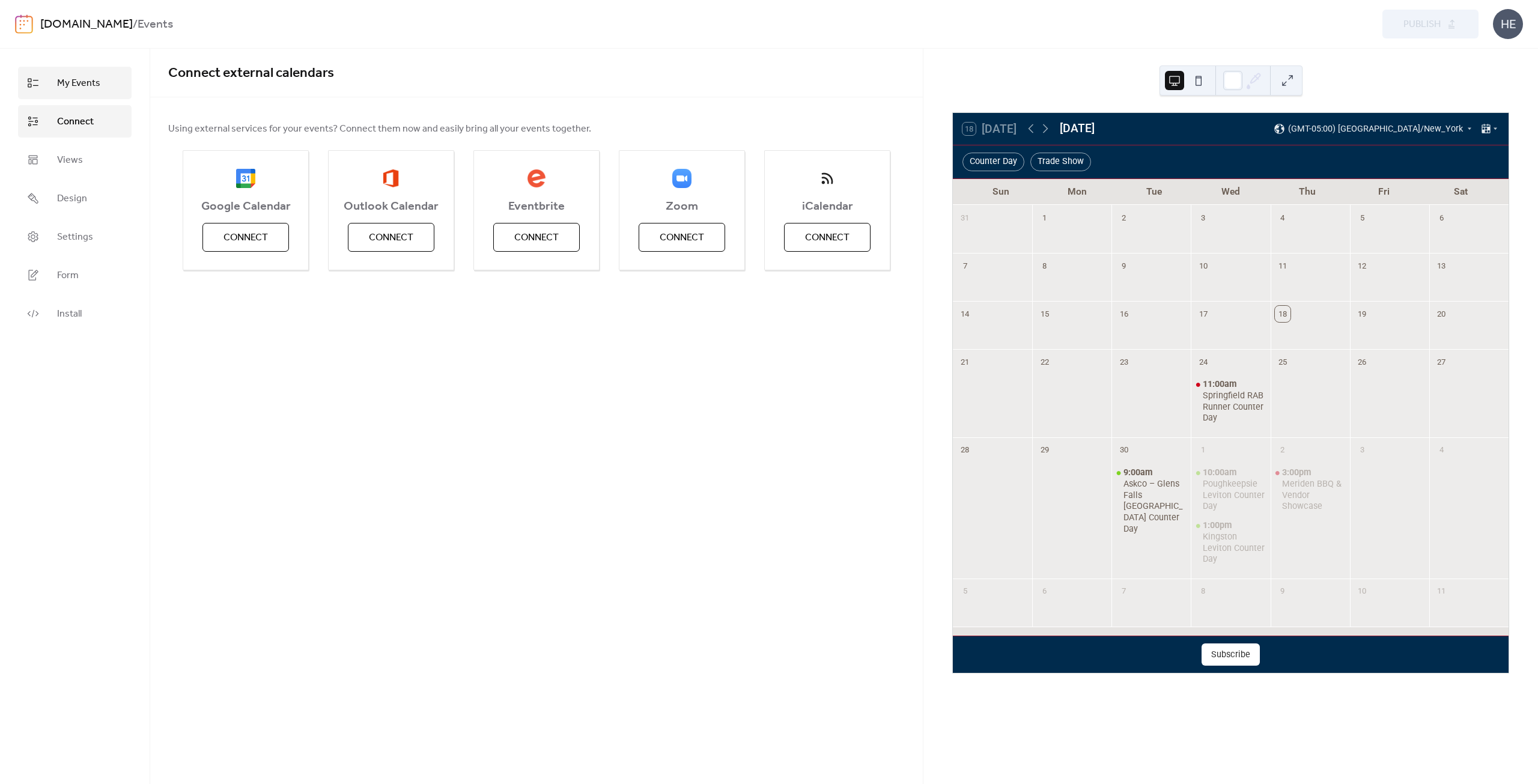
click at [70, 81] on span "My Events" at bounding box center [78, 83] width 43 height 14
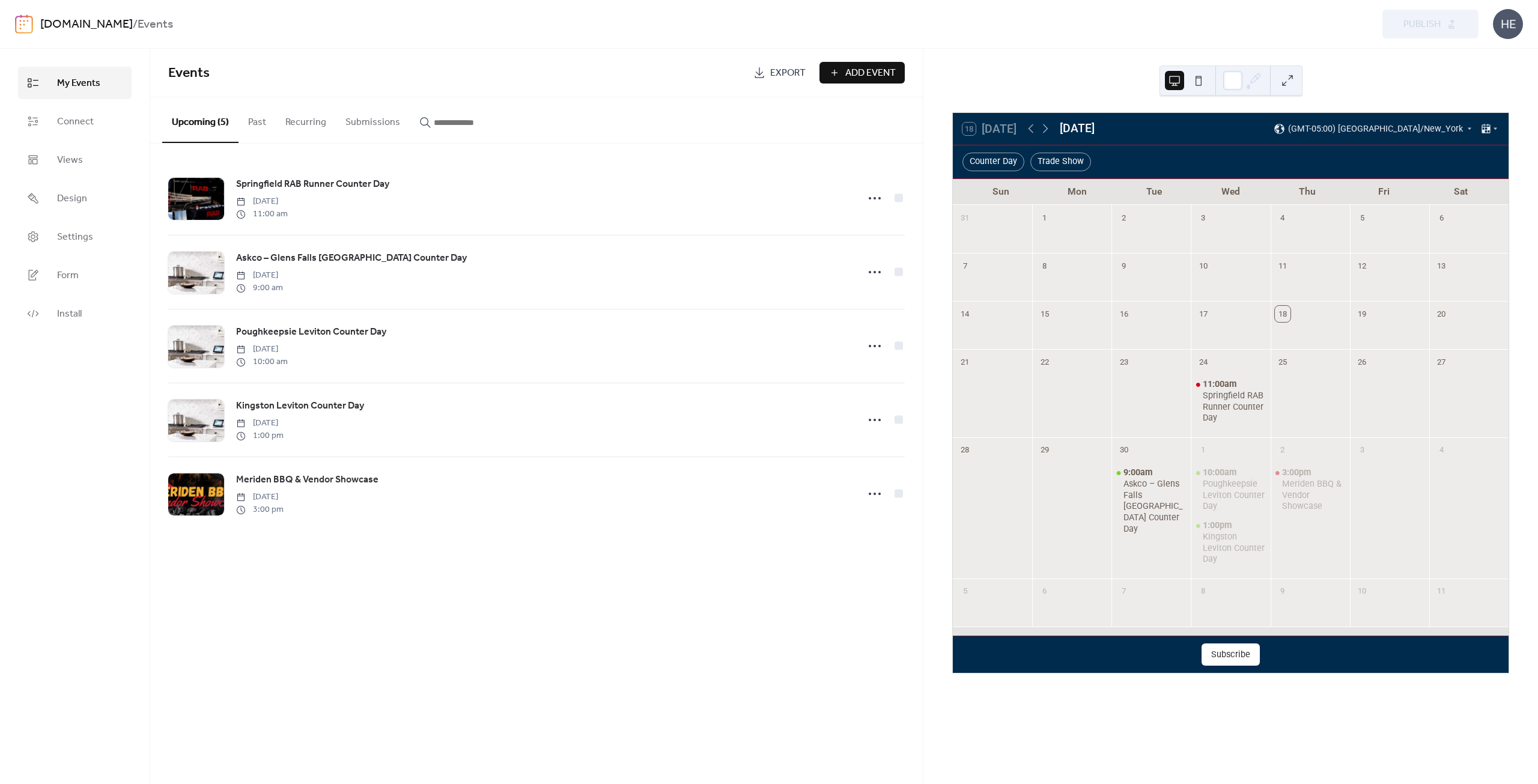
click at [311, 619] on div "Events Export Add Event Upcoming (5) Past Recurring Submissions Springfield RAB…" at bounding box center [537, 416] width 773 height 735
click at [1242, 405] on div "Springfield RAB Runner Counter Day" at bounding box center [1234, 407] width 63 height 34
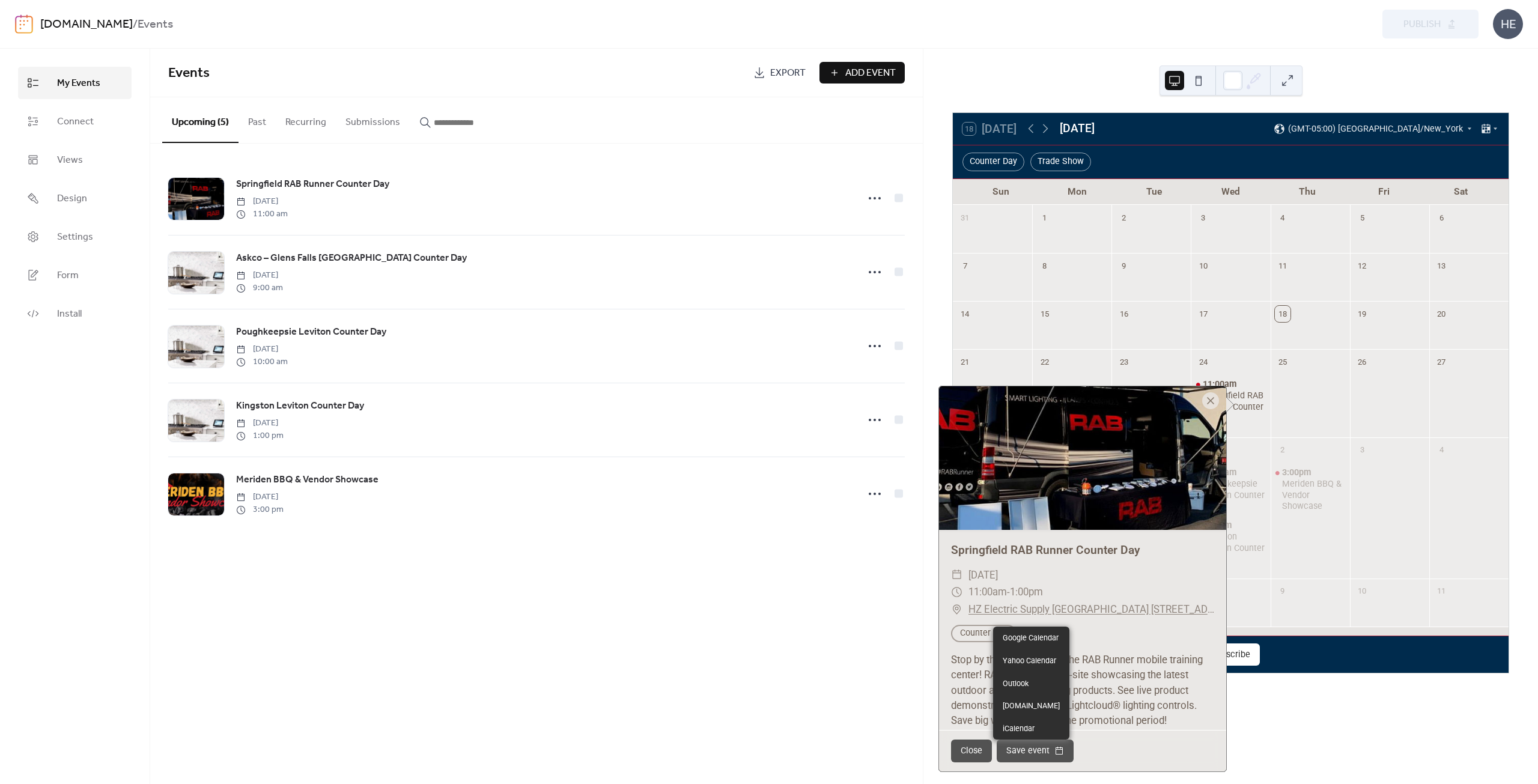
click at [1011, 754] on button "Save event" at bounding box center [1034, 750] width 77 height 23
click at [1171, 674] on div "Stop by the branch to see the RAB Runner mobile training center! RAB reps will …" at bounding box center [1082, 698] width 287 height 91
click at [1205, 397] on div at bounding box center [1210, 400] width 17 height 17
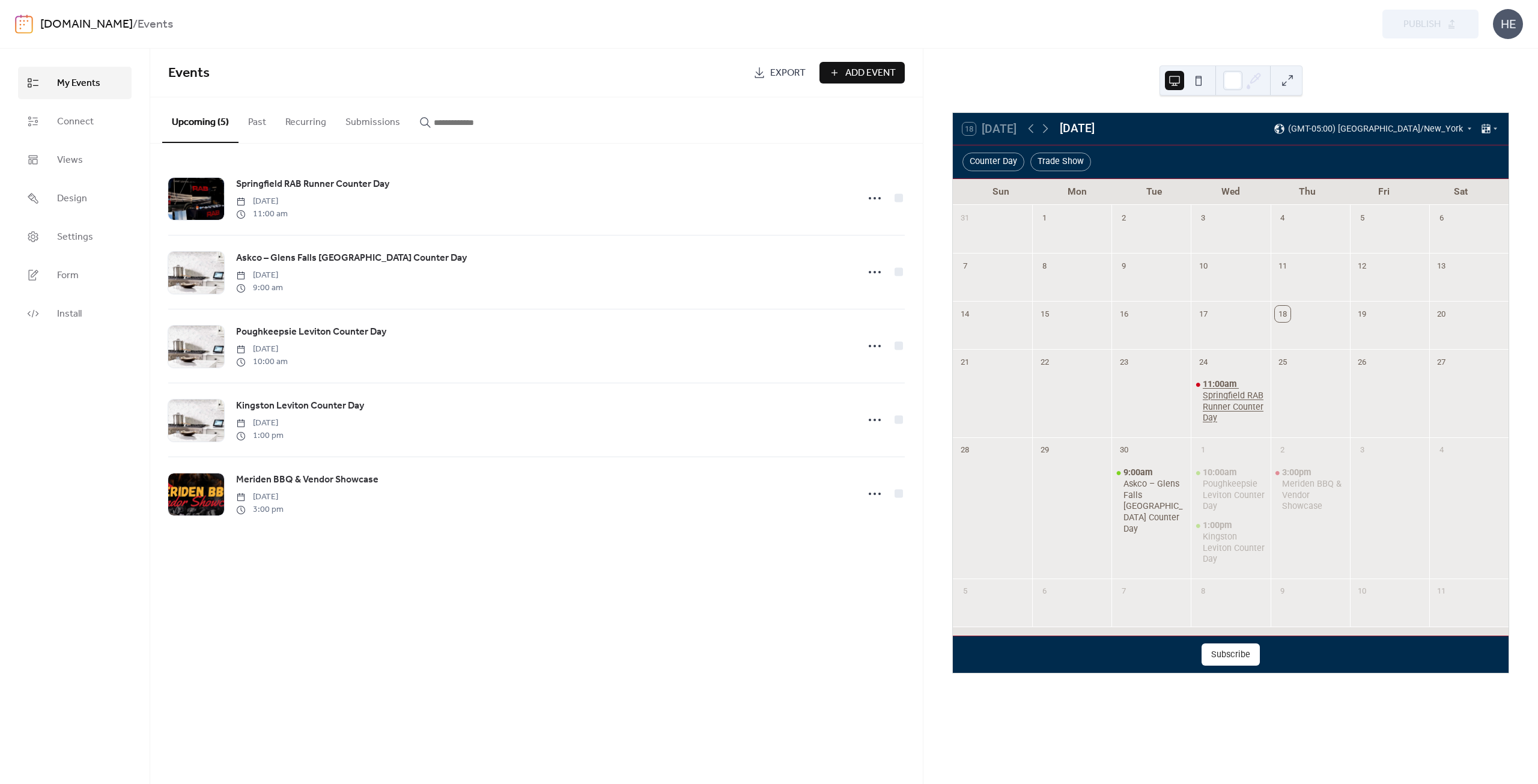
click at [1219, 403] on div "Springfield RAB Runner Counter Day" at bounding box center [1234, 407] width 63 height 34
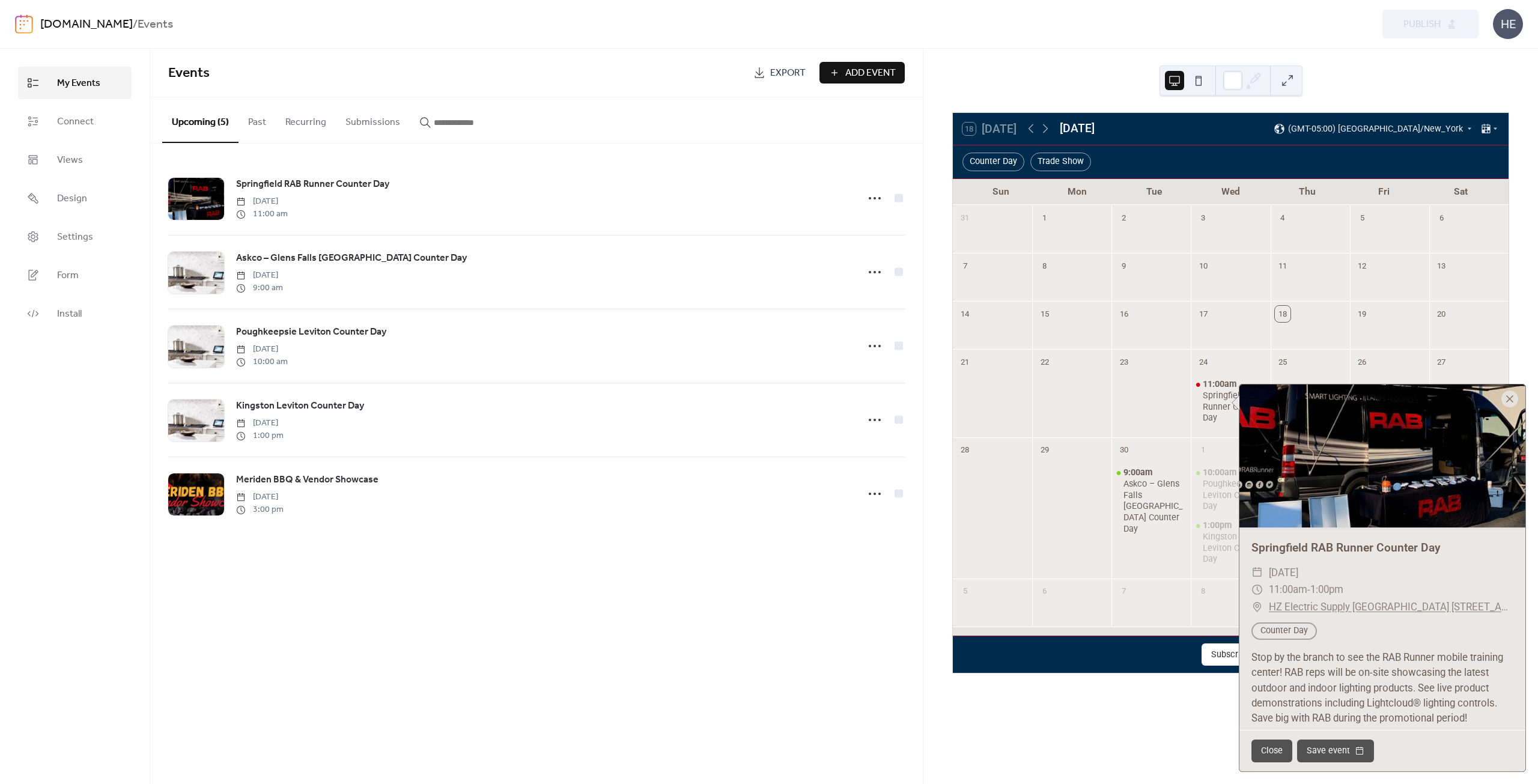
click at [944, 557] on div "18 Today September 2025 (GMT-05:00) America/New_York Counter Day Trade Show Sun…" at bounding box center [1230, 393] width 576 height 561
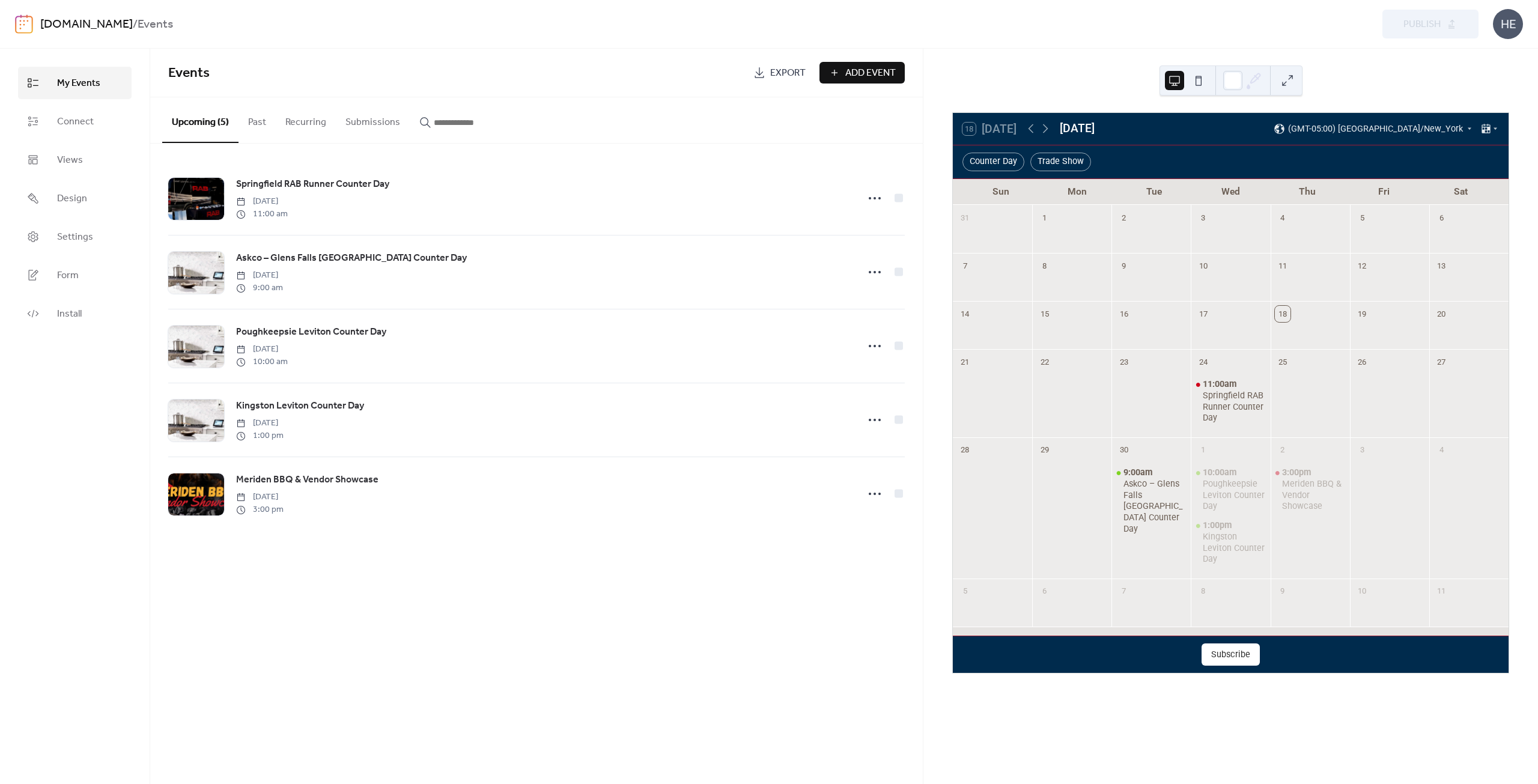
click at [353, 583] on div "Events Export Add Event Upcoming (5) Past Recurring Submissions Springfield RAB…" at bounding box center [537, 416] width 773 height 735
click at [94, 150] on link "Views" at bounding box center [75, 160] width 113 height 32
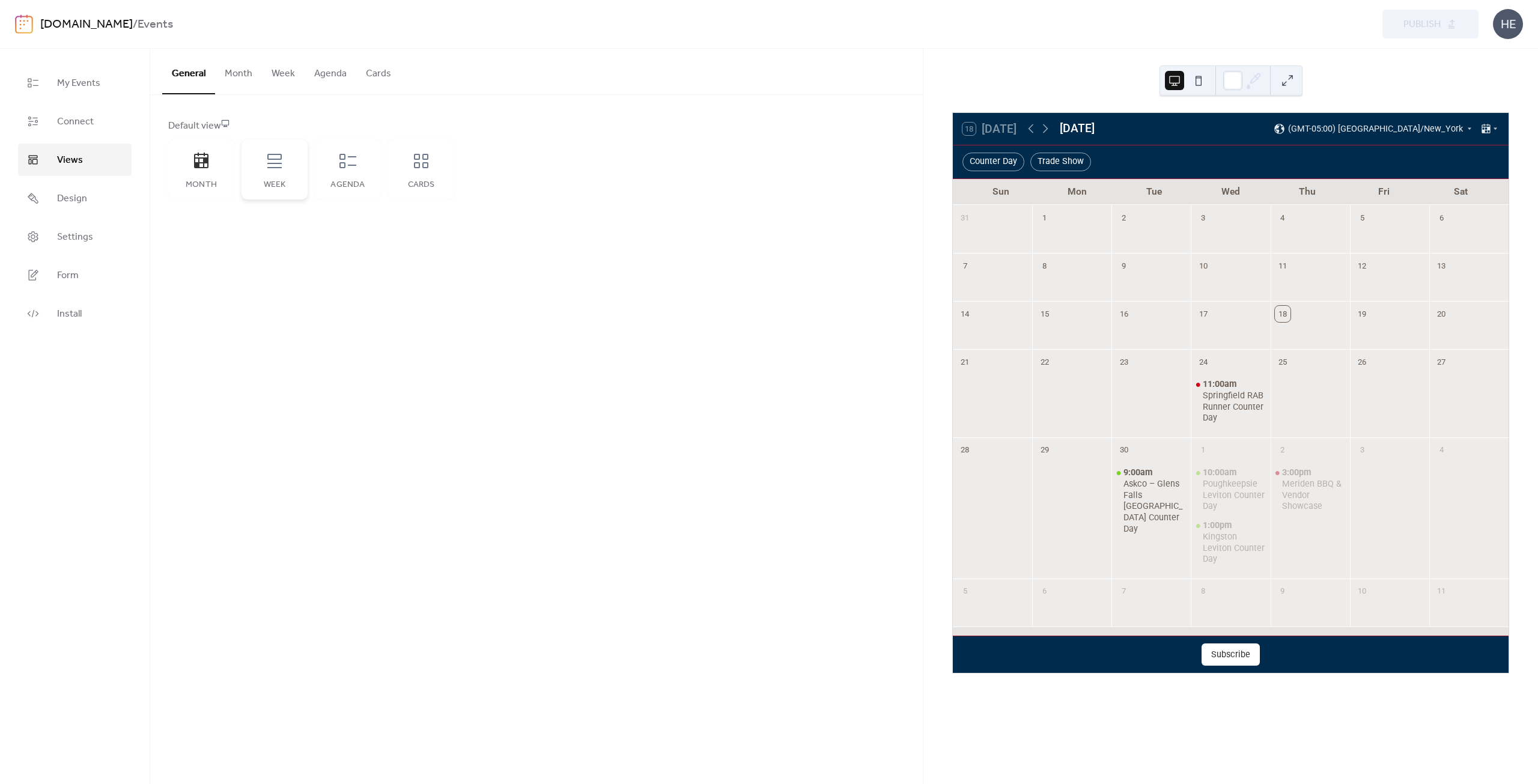
click at [273, 171] on div "Week" at bounding box center [274, 169] width 66 height 60
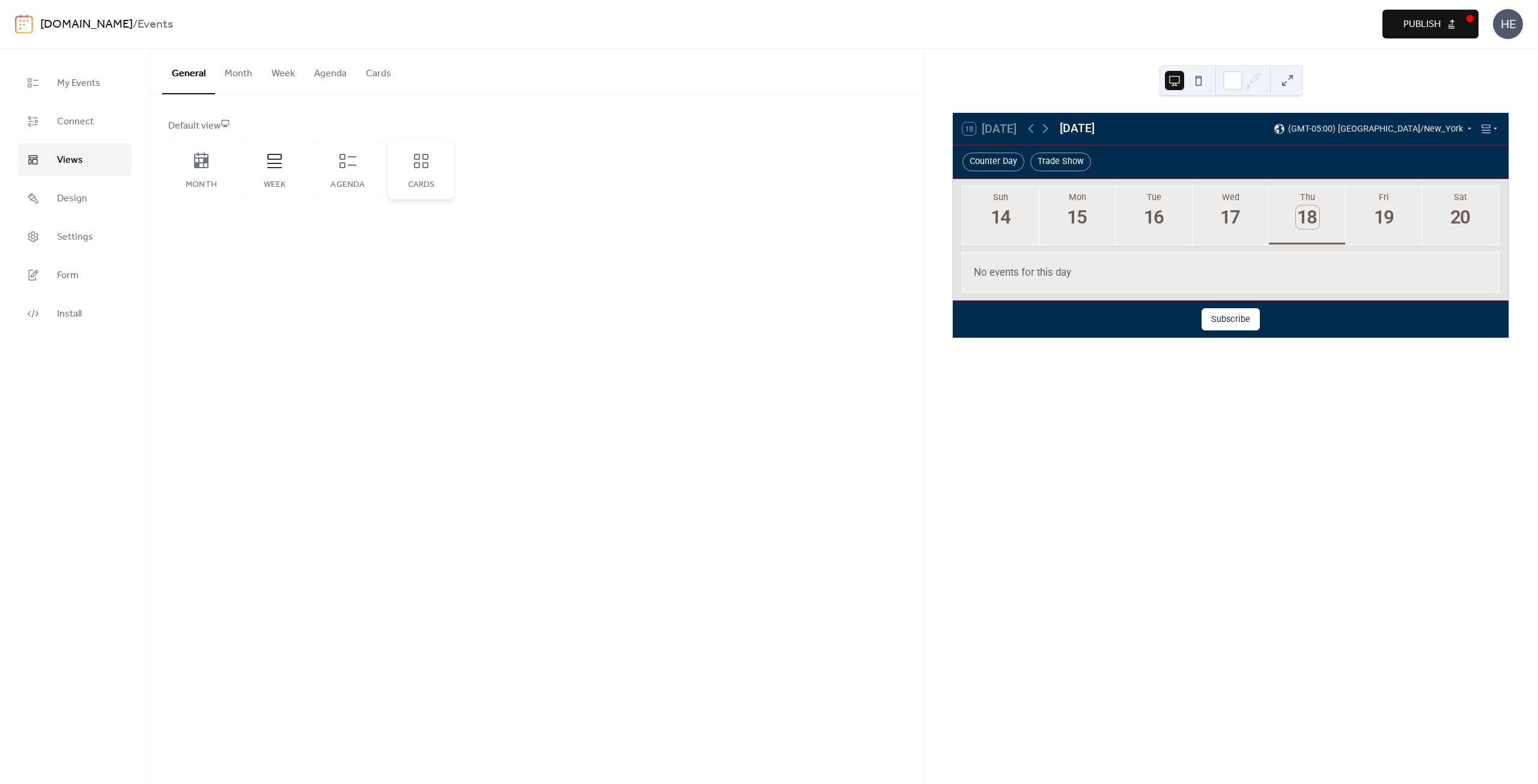
click at [422, 175] on div "Cards" at bounding box center [421, 169] width 66 height 60
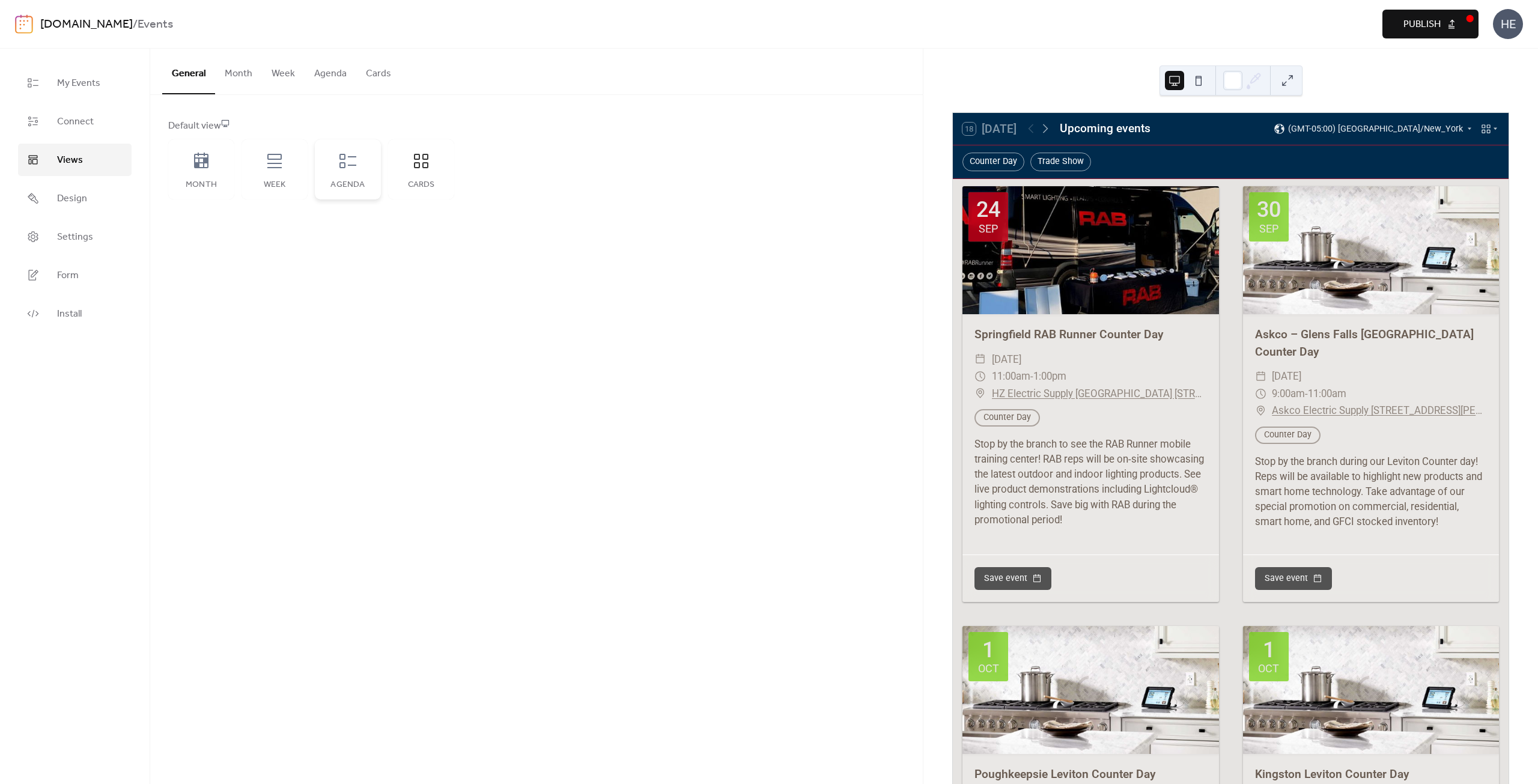
click at [351, 175] on div "Agenda" at bounding box center [348, 169] width 66 height 60
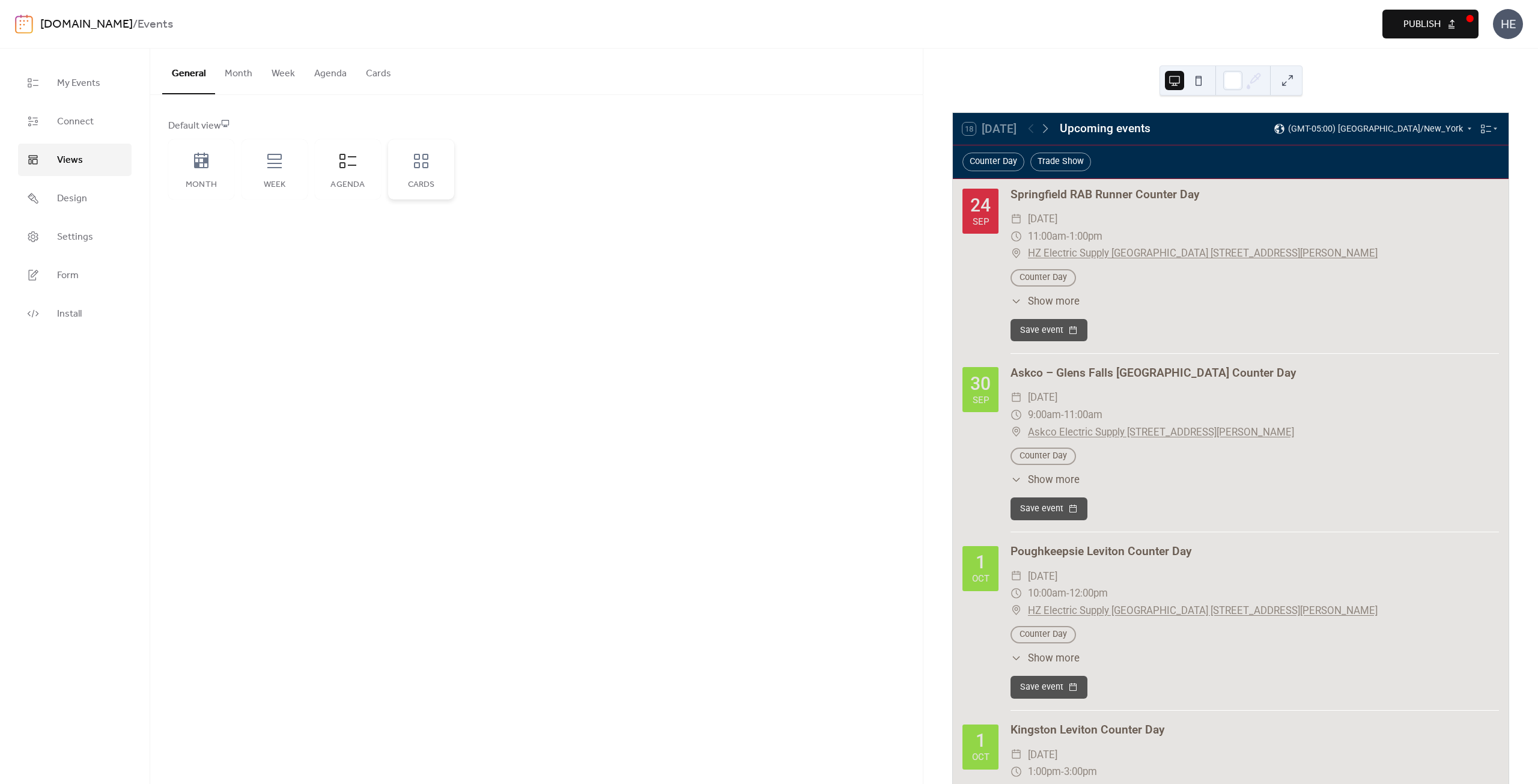
click at [409, 181] on div "Cards" at bounding box center [420, 184] width 42 height 10
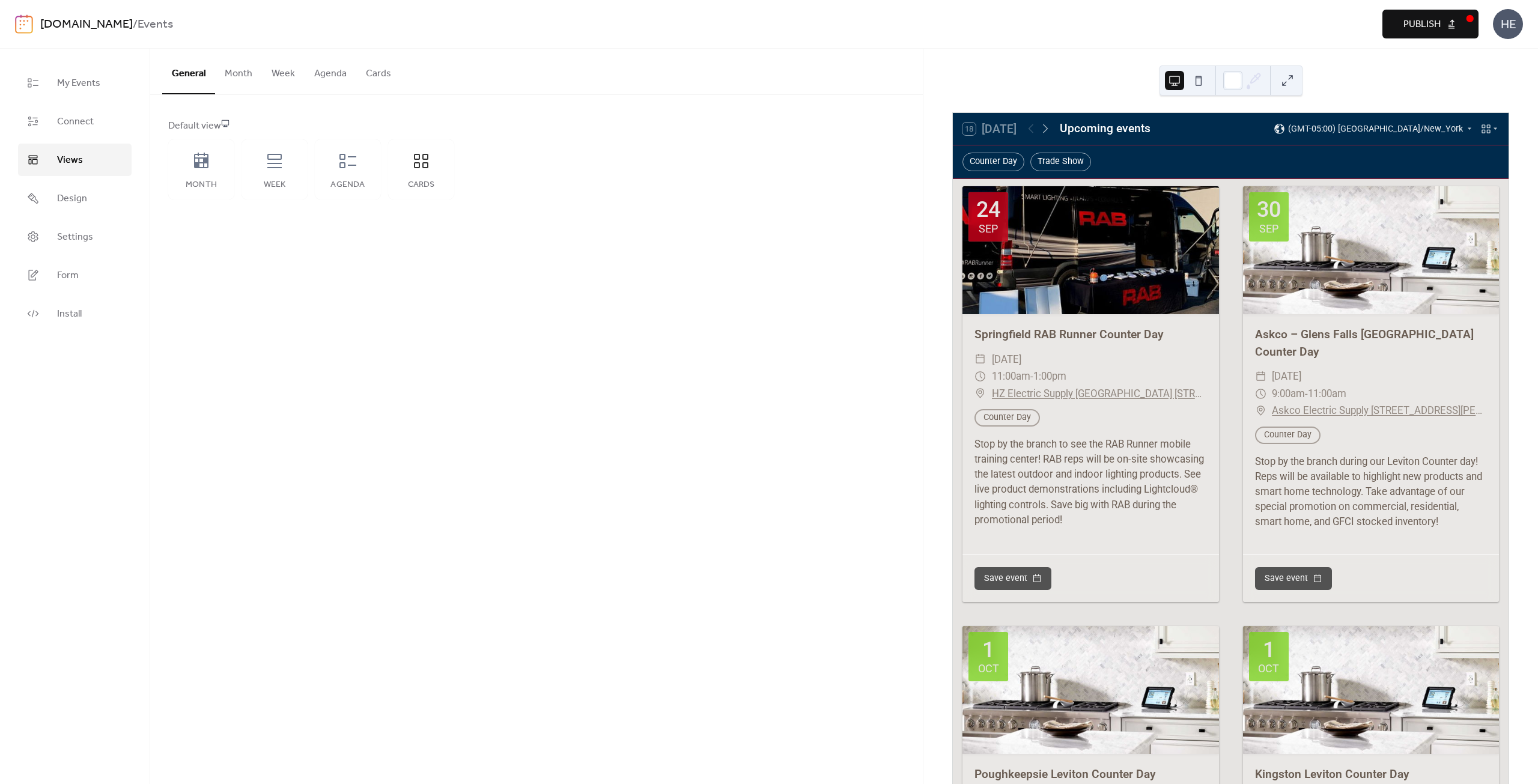
click at [383, 69] on button "Cards" at bounding box center [378, 70] width 44 height 44
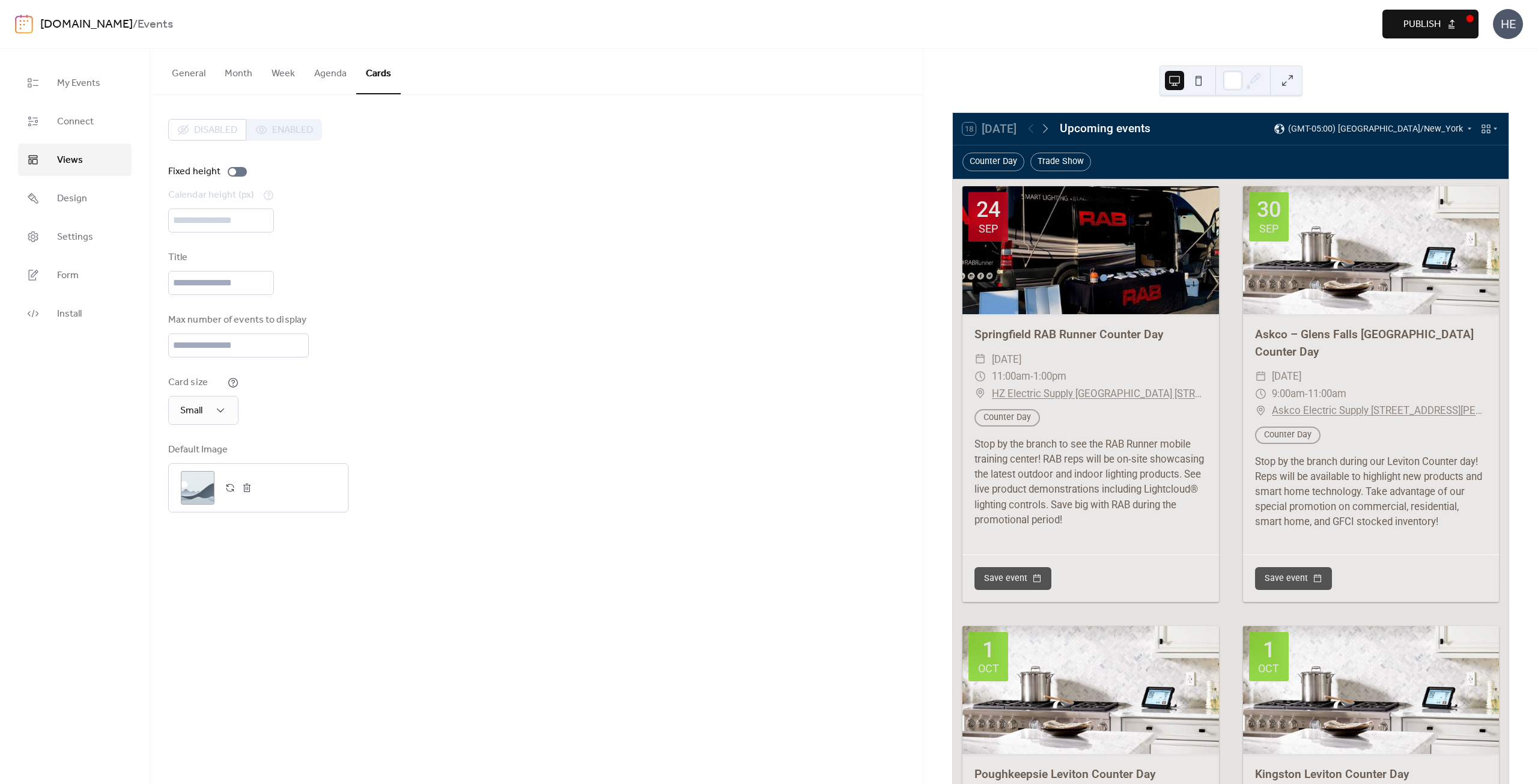
click at [197, 74] on button "General" at bounding box center [189, 70] width 53 height 44
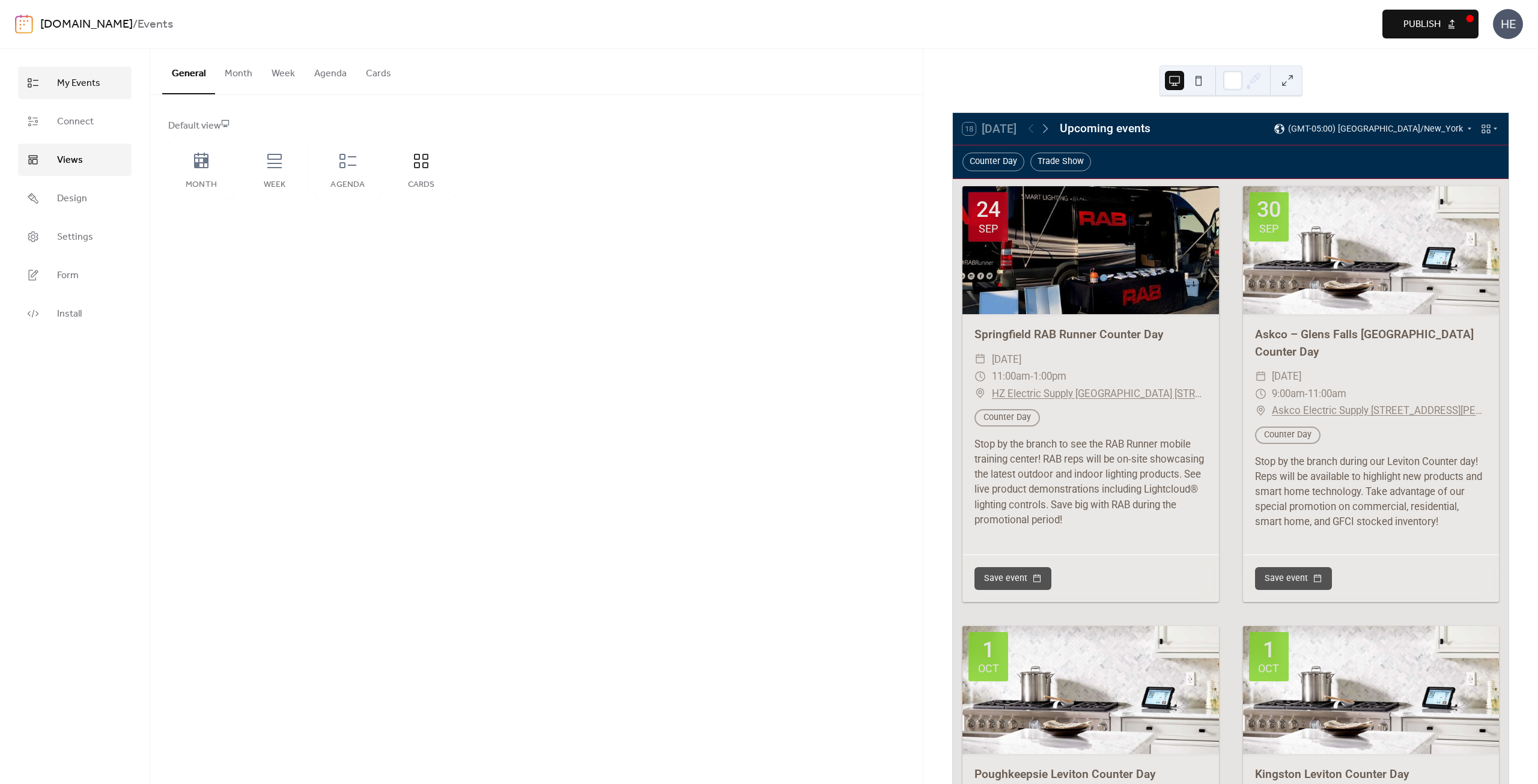
click at [89, 86] on span "My Events" at bounding box center [78, 83] width 43 height 14
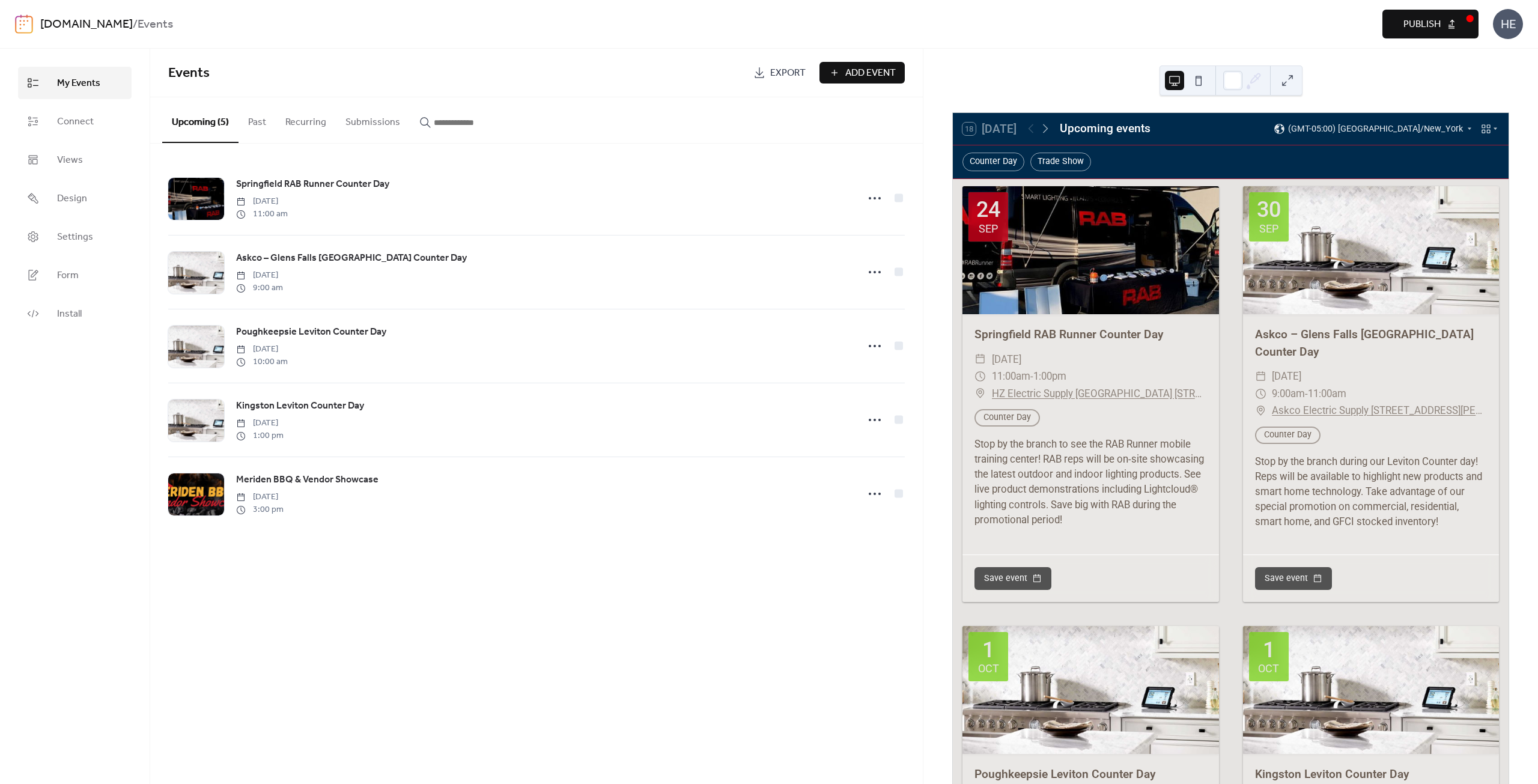
click at [81, 20] on link "[DOMAIN_NAME]" at bounding box center [86, 24] width 92 height 23
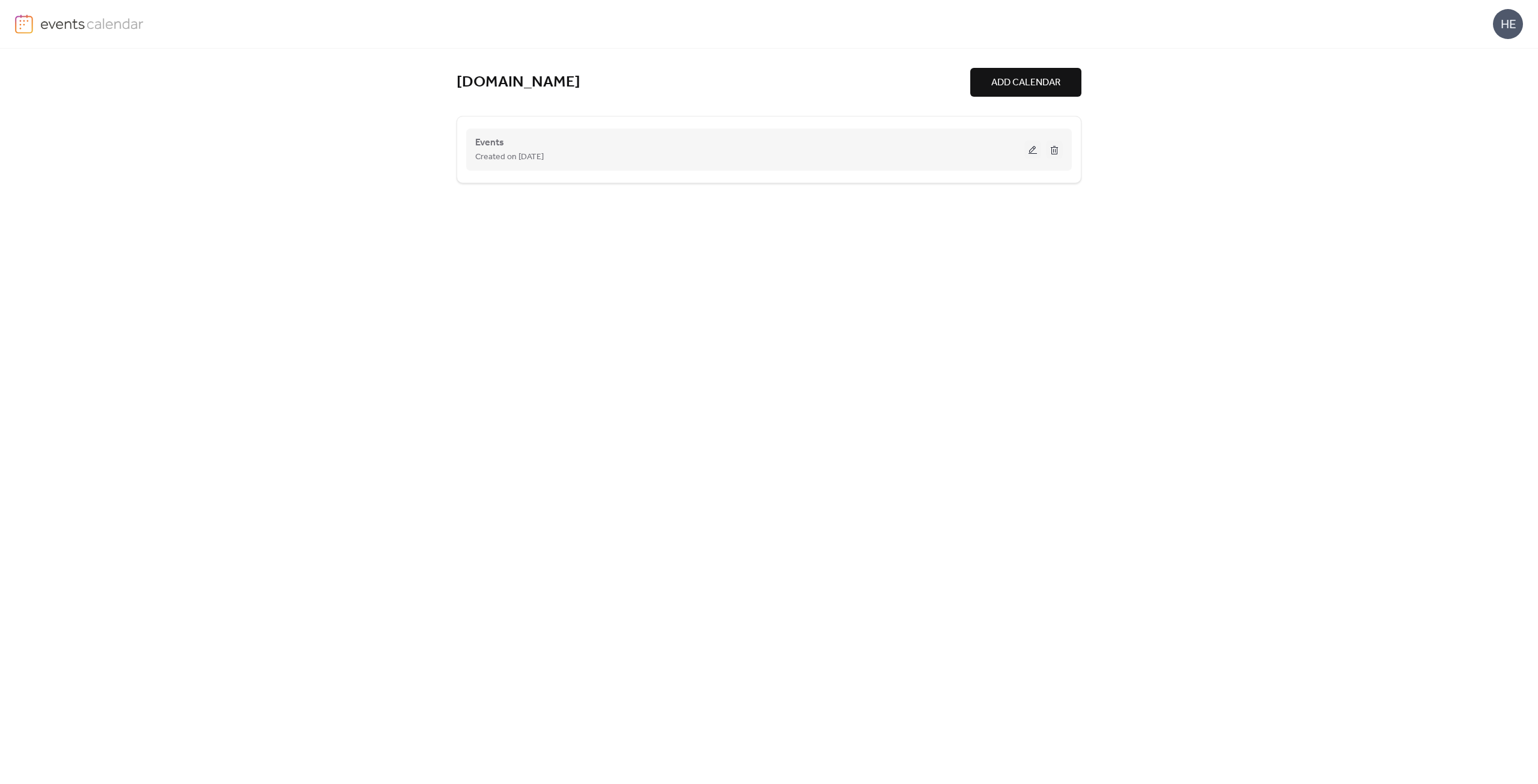
click at [877, 142] on div "Events Created on 17-Sep-2025" at bounding box center [749, 150] width 549 height 29
click at [991, 83] on span "ADD CALENDAR" at bounding box center [1025, 83] width 69 height 14
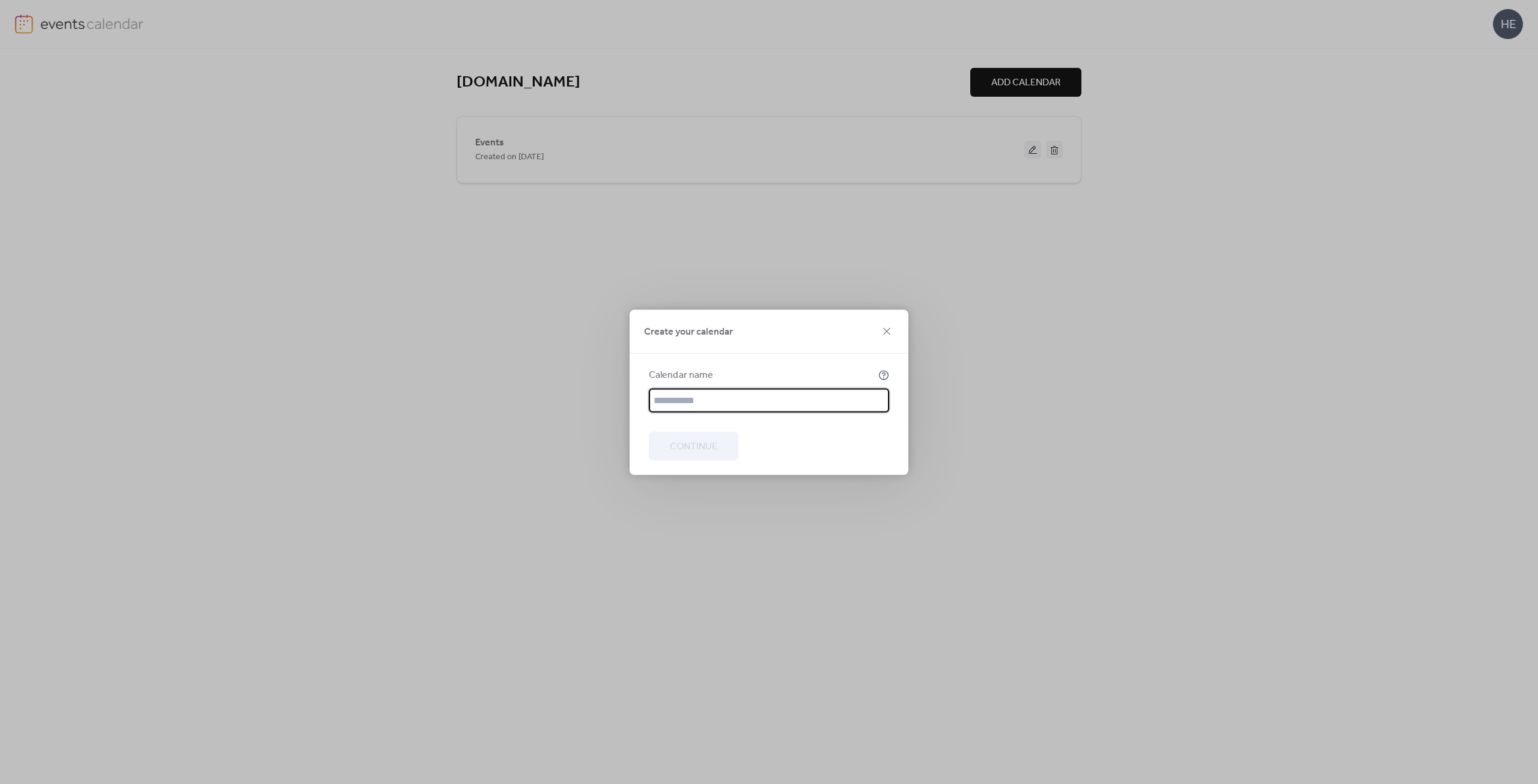
click at [753, 399] on input "text" at bounding box center [769, 400] width 241 height 24
type input "**"
click at [704, 449] on span "Continue" at bounding box center [694, 446] width 48 height 14
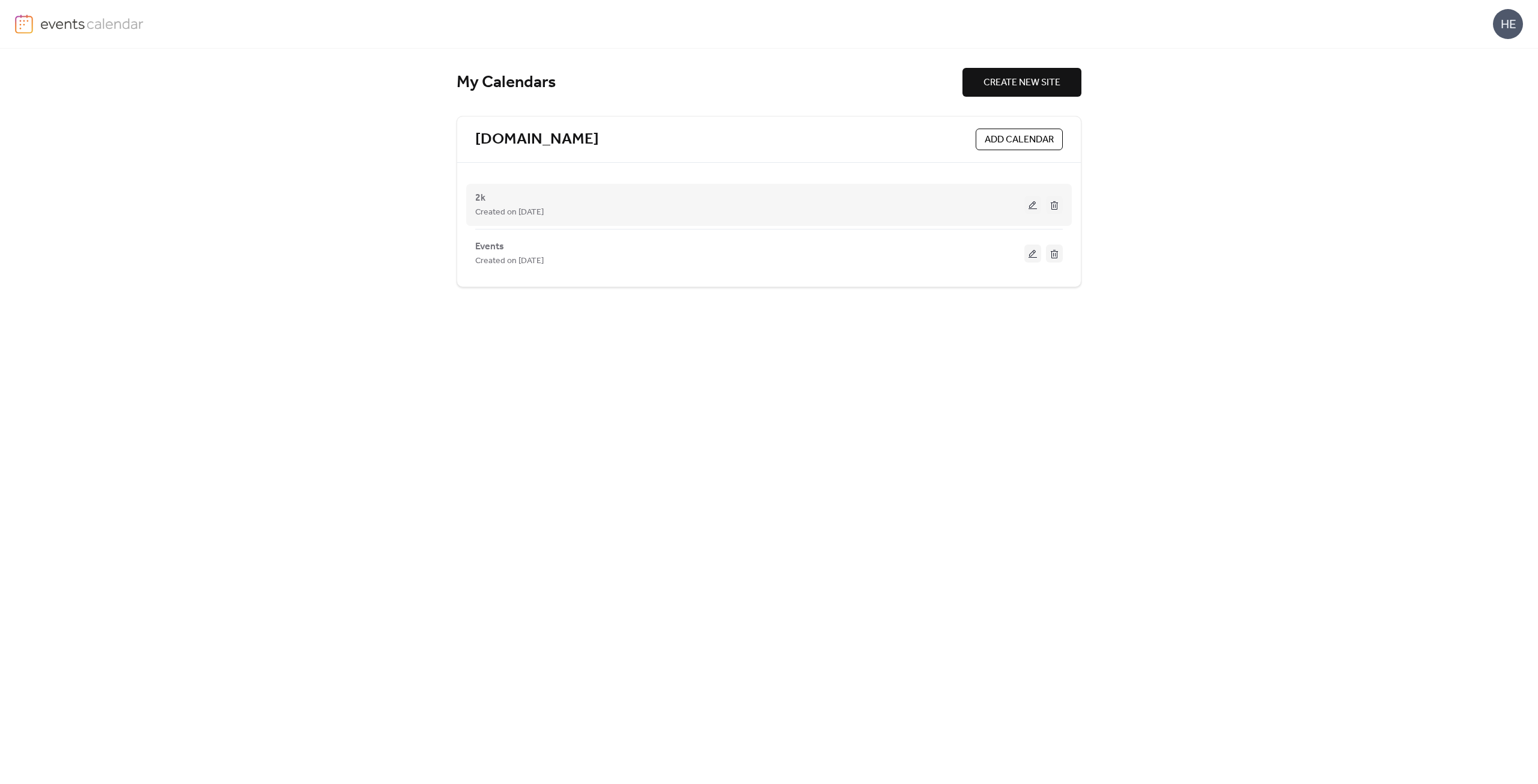
click at [923, 206] on div "Created on [DATE]" at bounding box center [749, 212] width 549 height 14
click at [1027, 204] on button at bounding box center [1032, 205] width 17 height 18
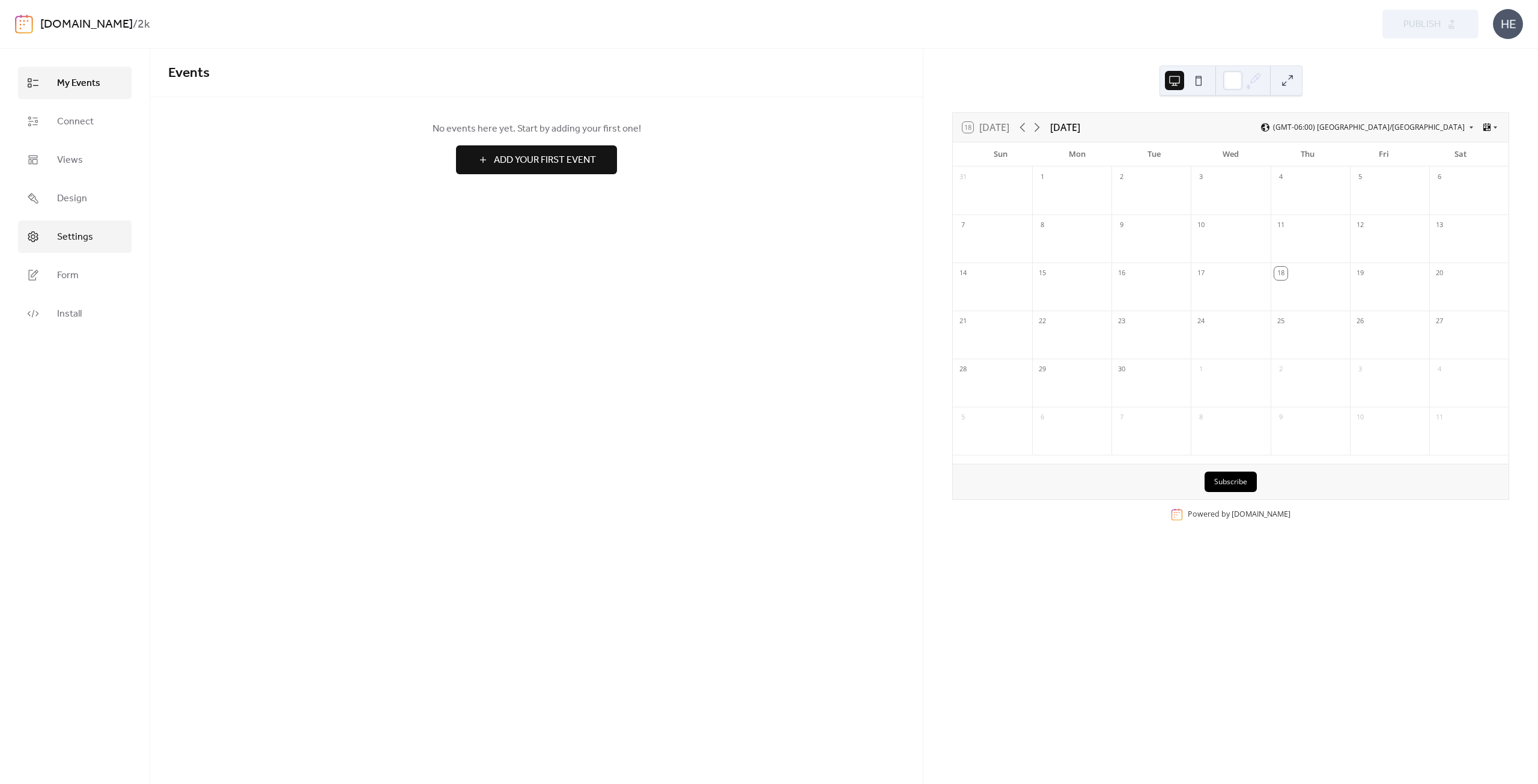
click at [109, 232] on link "Settings" at bounding box center [75, 237] width 113 height 32
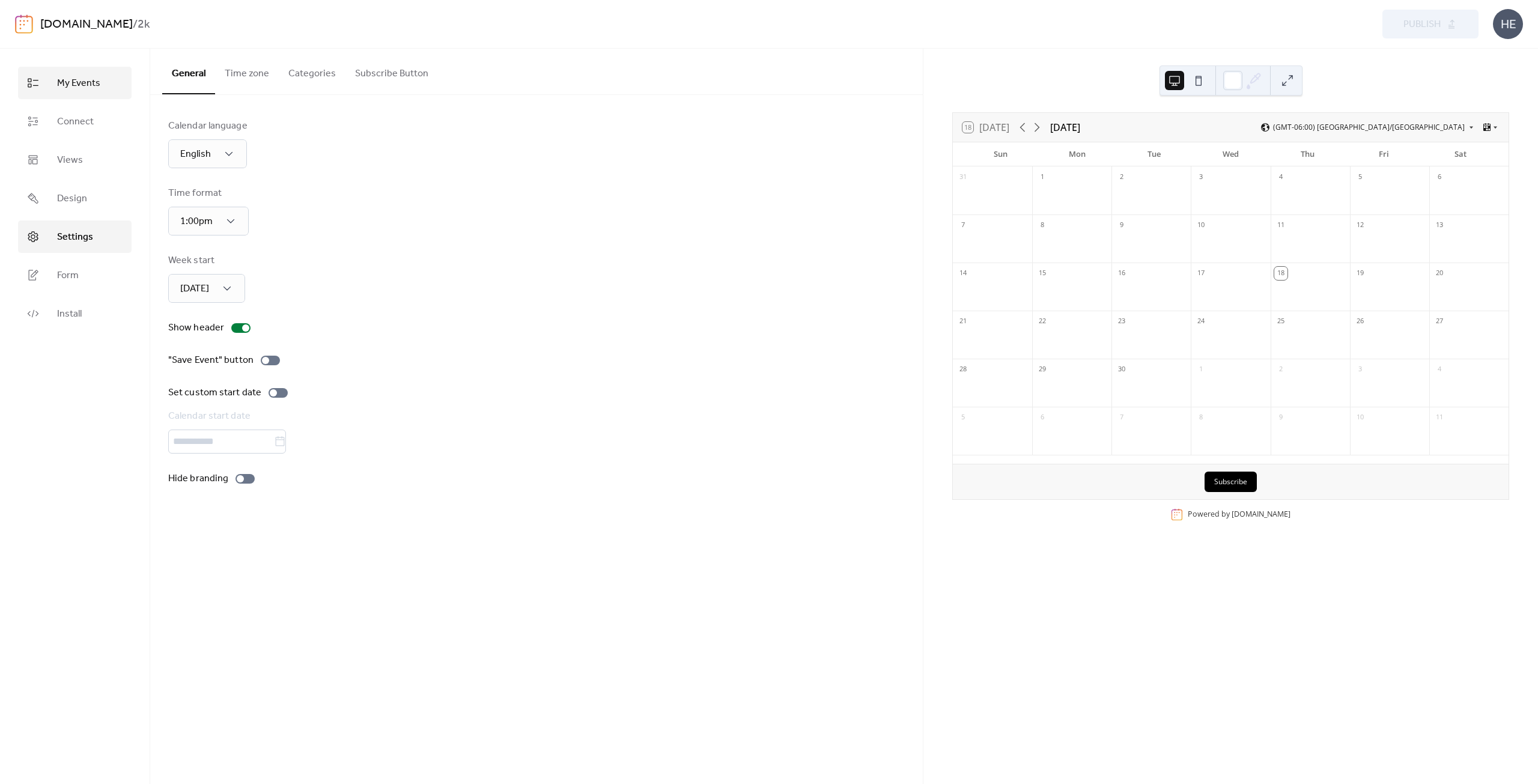
click at [79, 93] on link "My Events" at bounding box center [75, 83] width 113 height 32
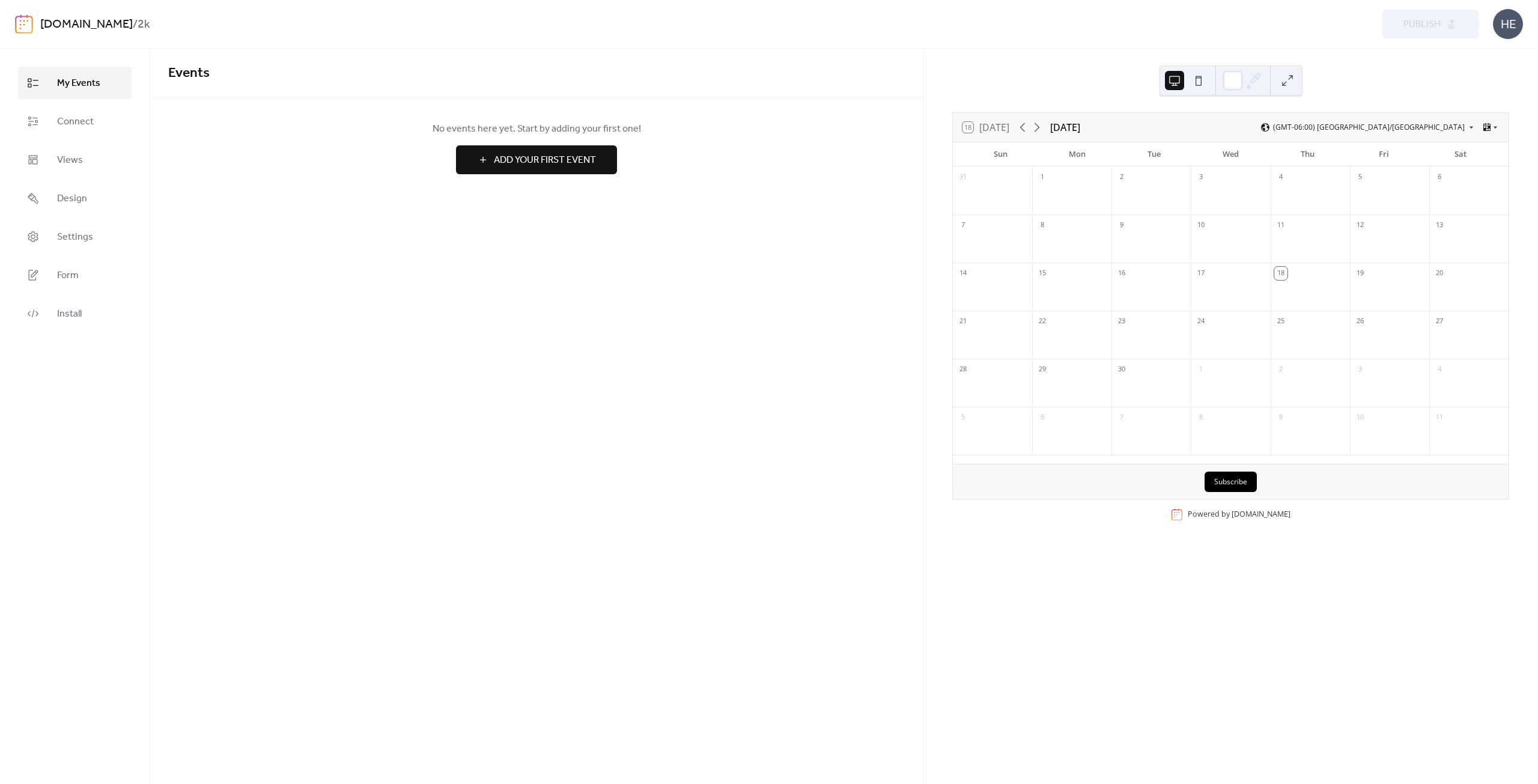
click at [99, 28] on link "[DOMAIN_NAME]" at bounding box center [86, 24] width 92 height 23
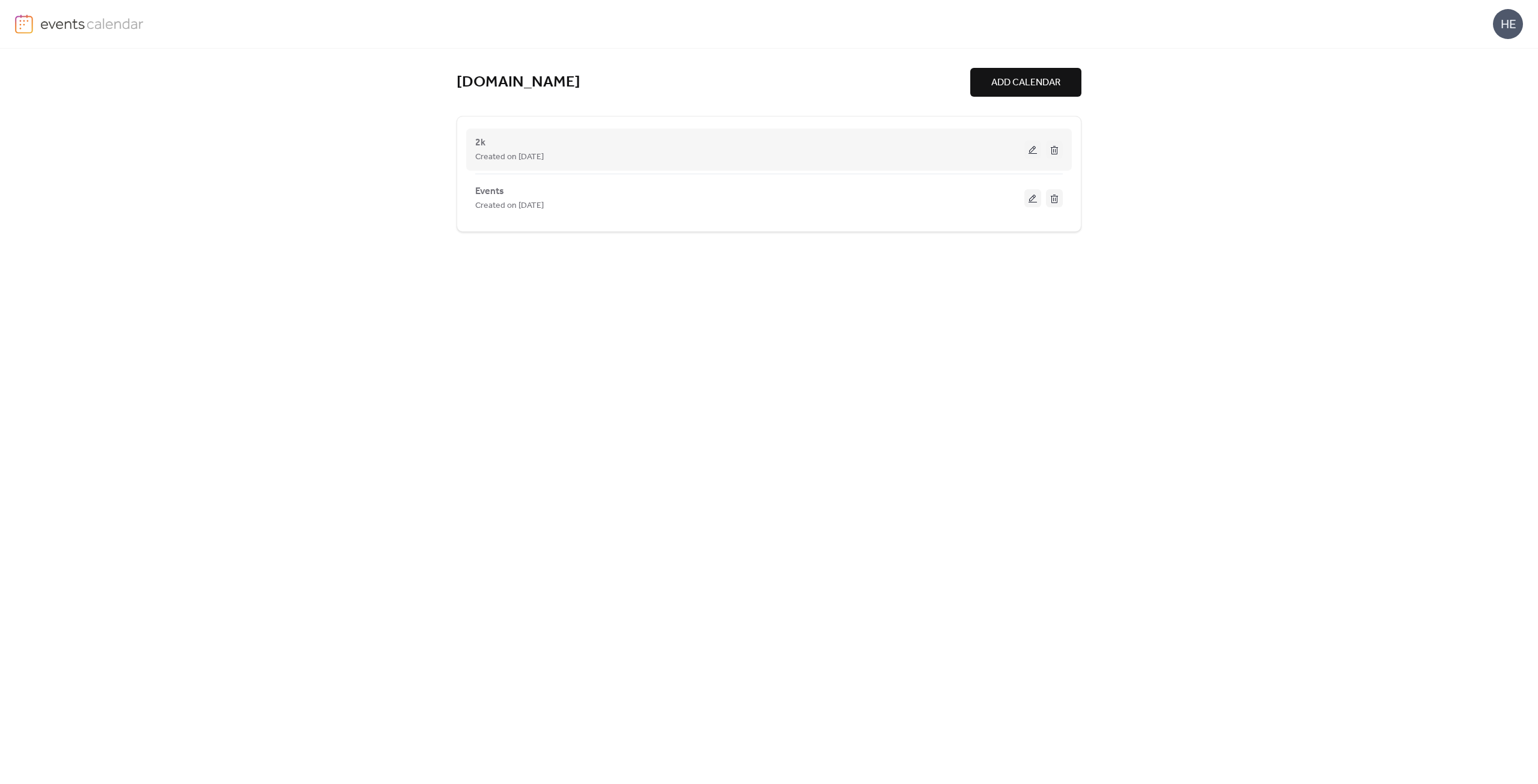
click at [1054, 153] on button at bounding box center [1054, 150] width 17 height 18
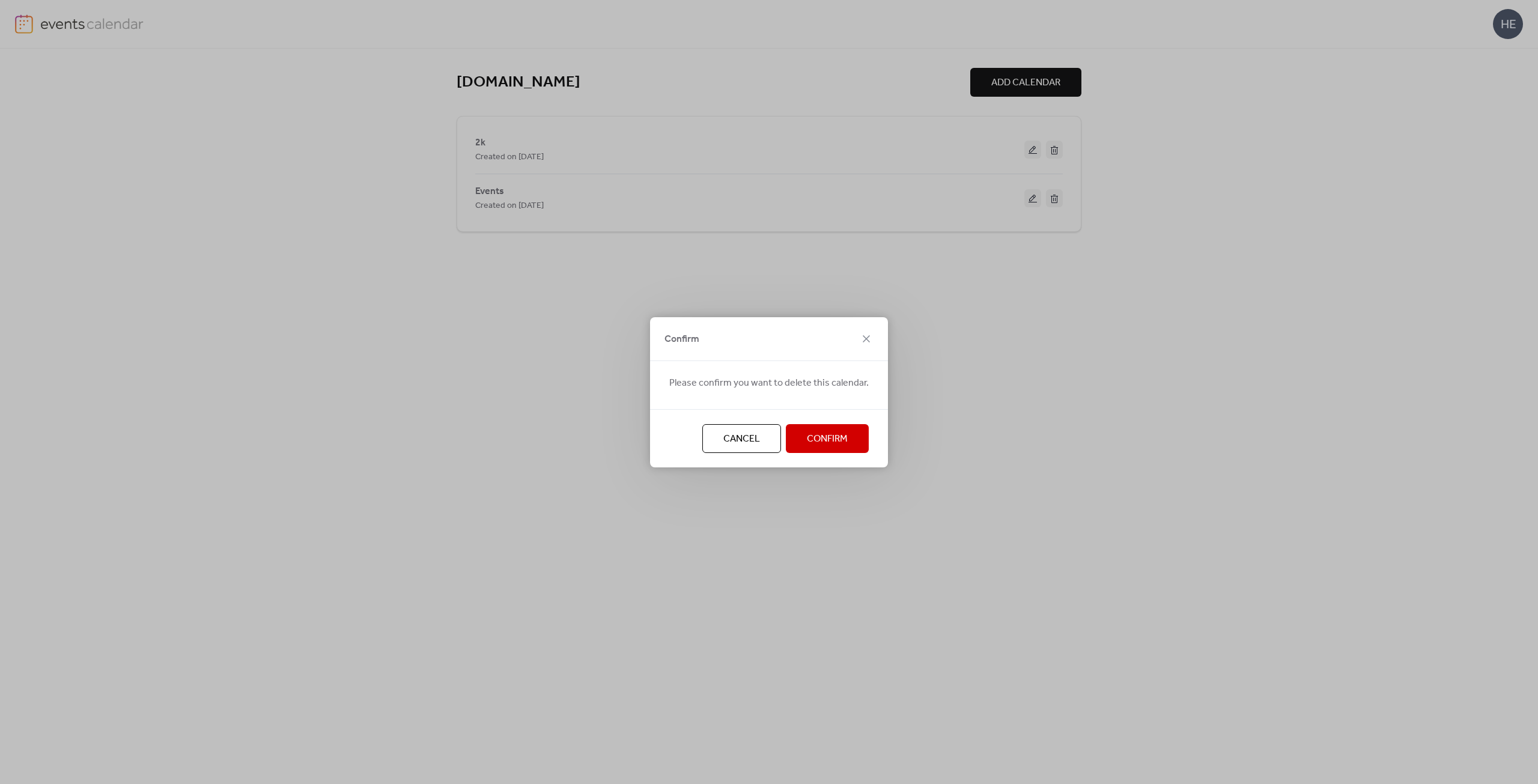
click at [838, 435] on span "Confirm" at bounding box center [827, 439] width 41 height 14
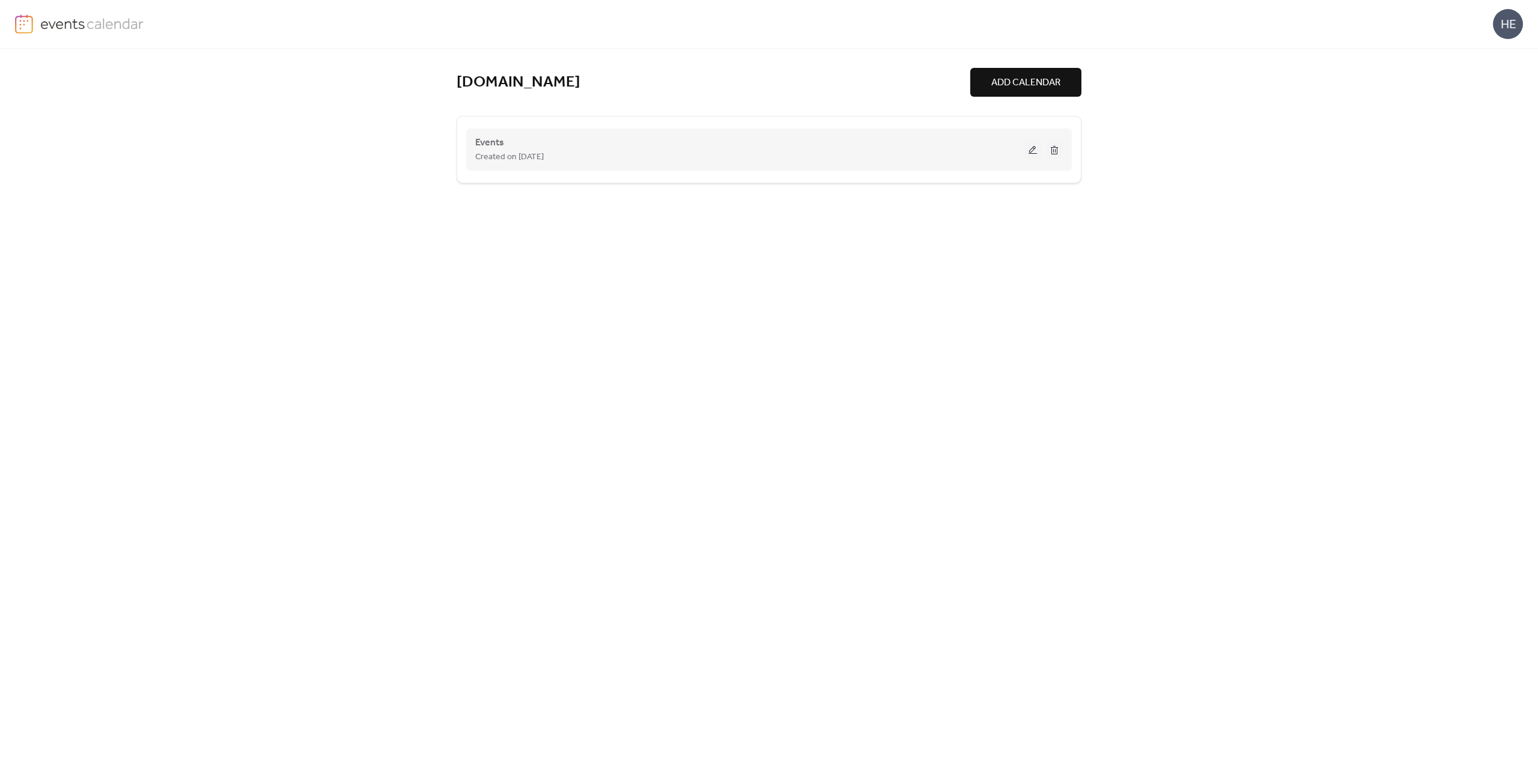
click at [1028, 152] on button at bounding box center [1032, 150] width 17 height 18
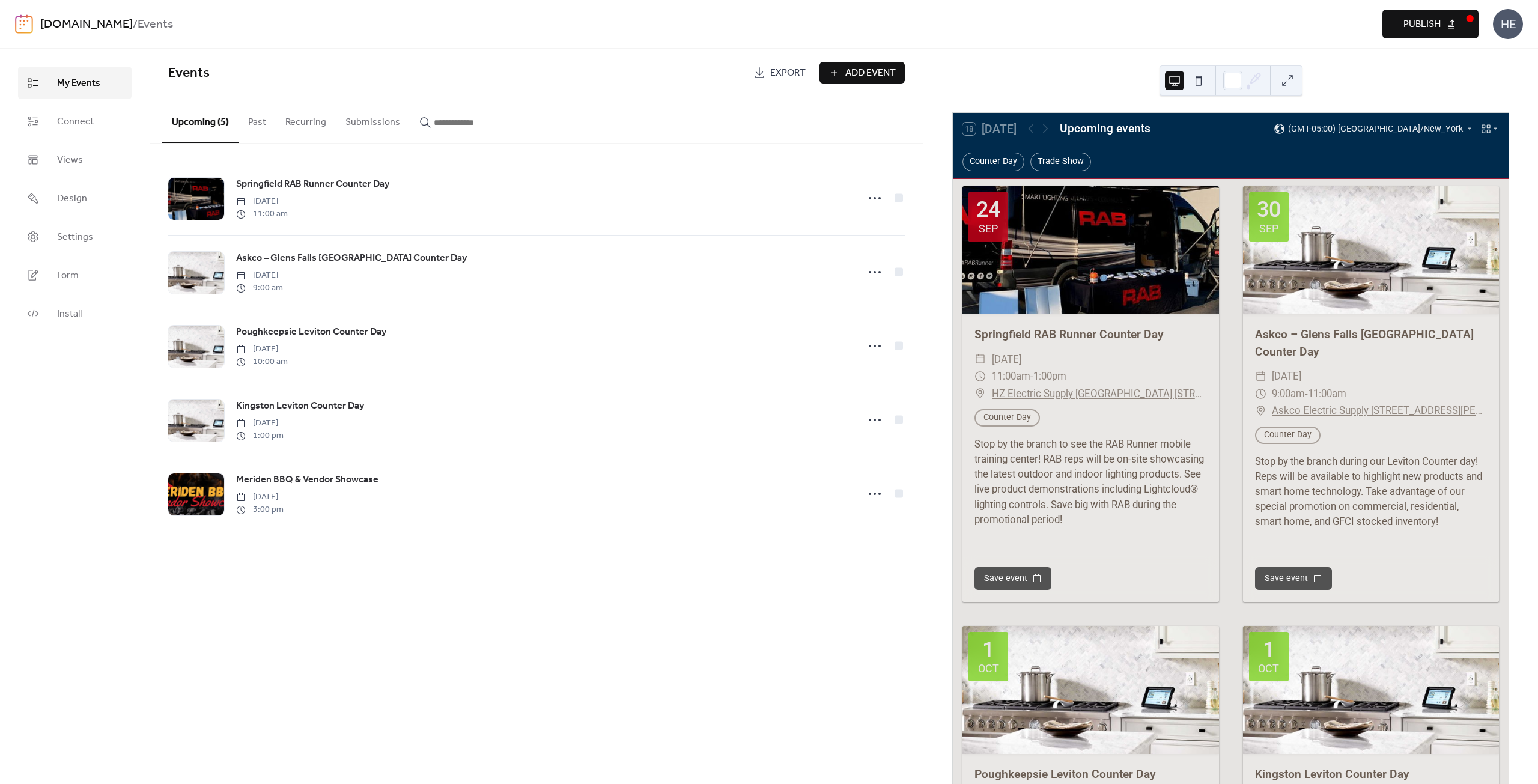
click at [778, 66] on span "Export" at bounding box center [787, 73] width 35 height 14
click at [83, 230] on span "Settings" at bounding box center [75, 237] width 36 height 14
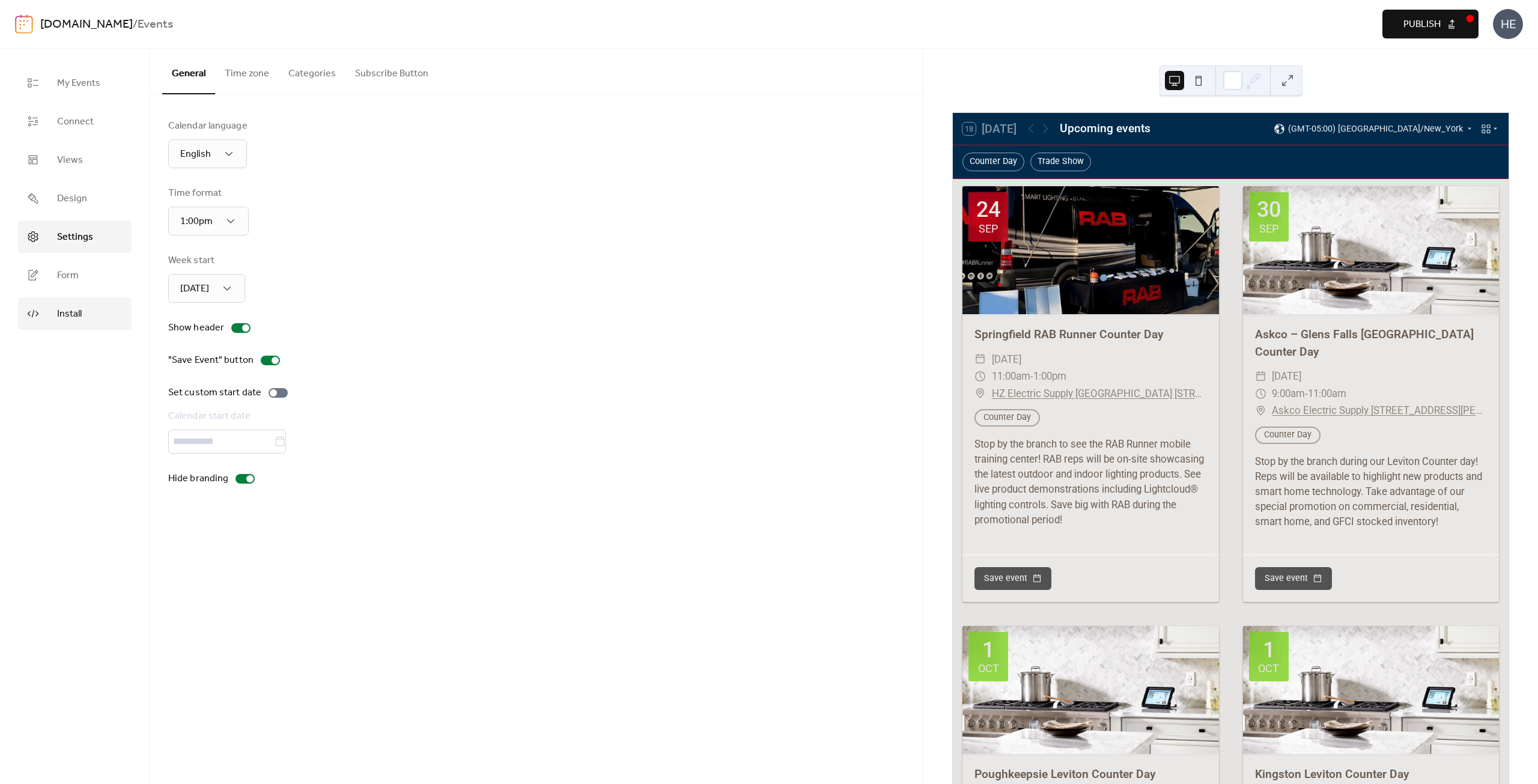
click at [72, 301] on link "Install" at bounding box center [75, 313] width 113 height 32
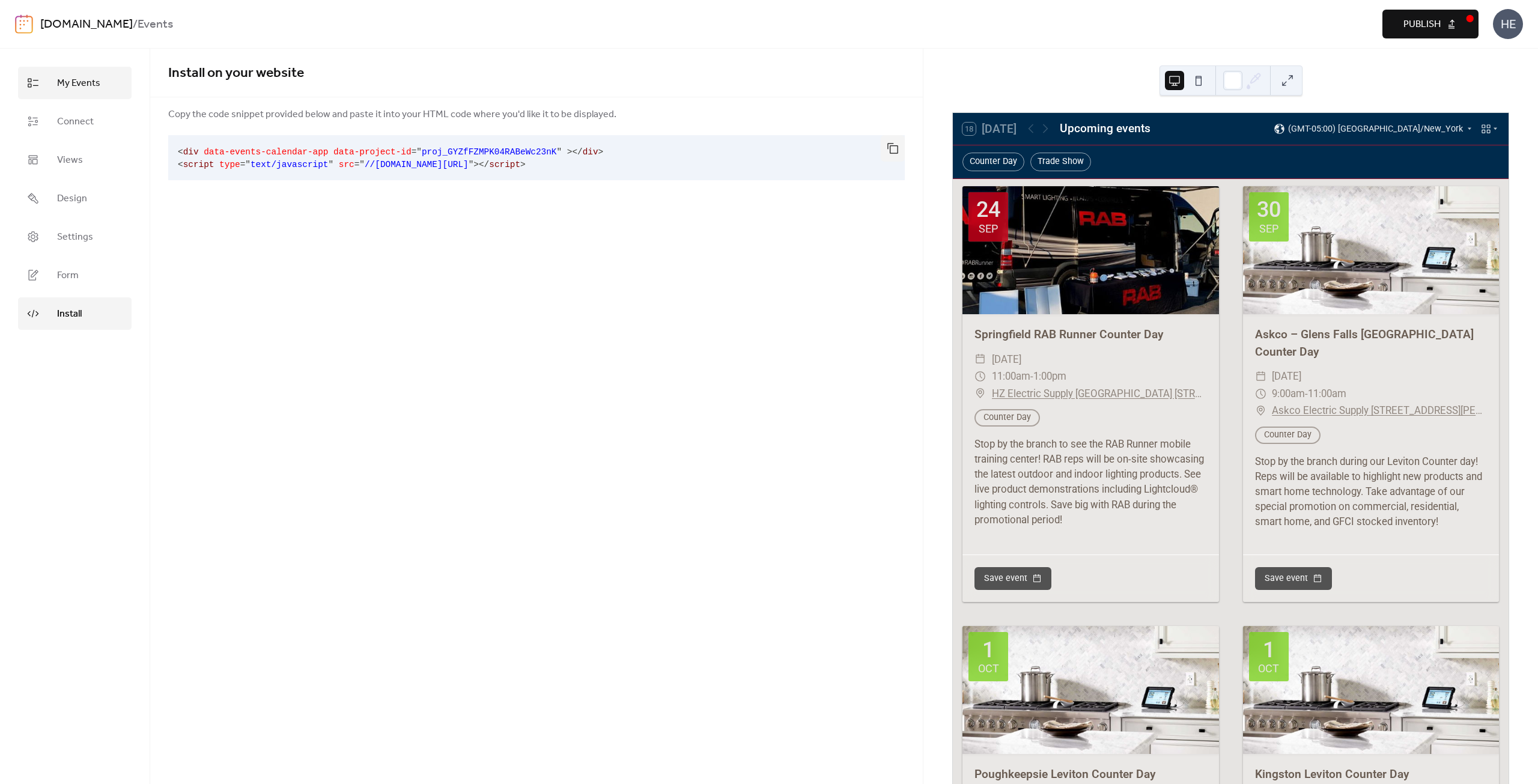
click at [77, 91] on span "My Events" at bounding box center [78, 83] width 43 height 14
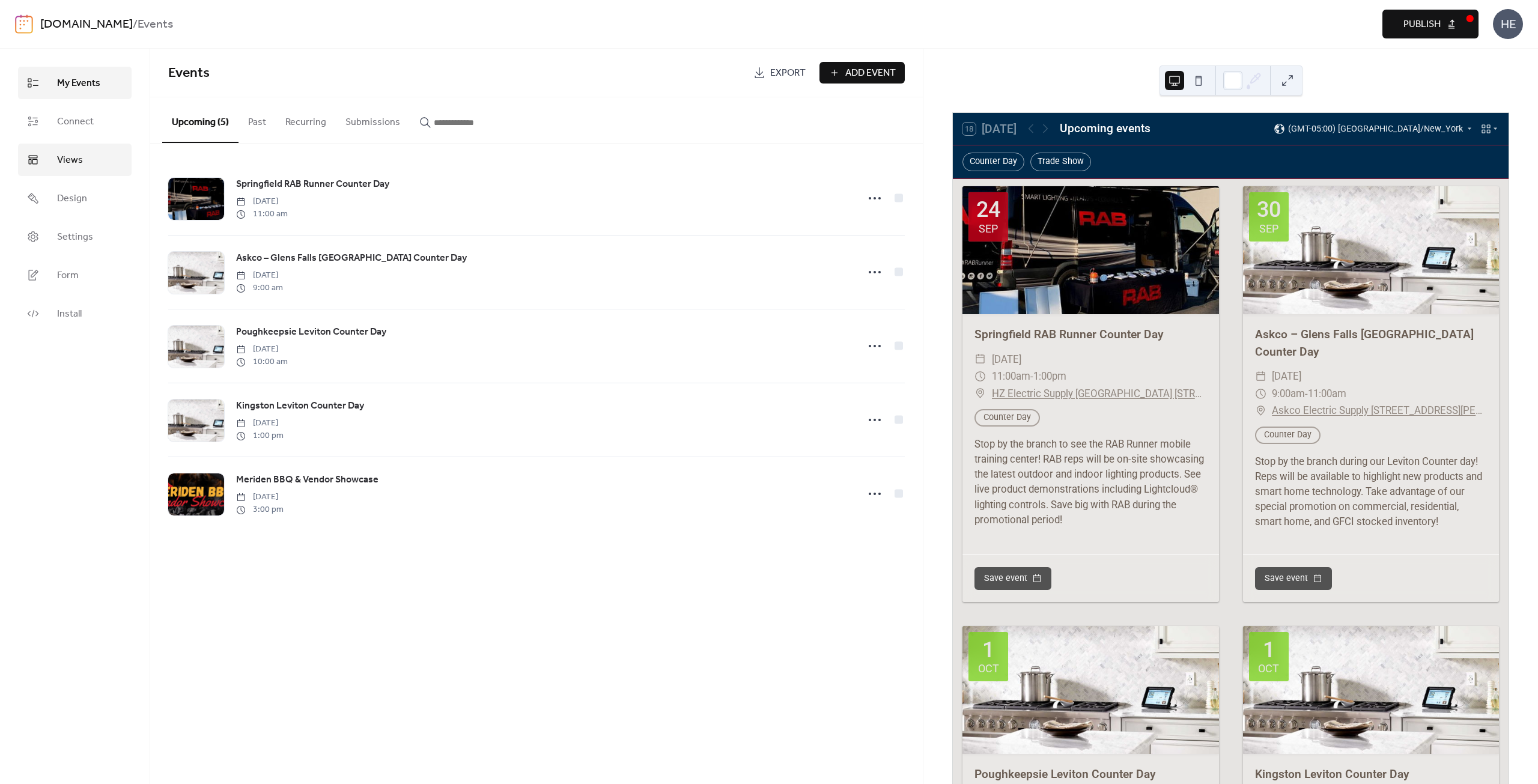
click at [77, 164] on span "Views" at bounding box center [70, 161] width 26 height 14
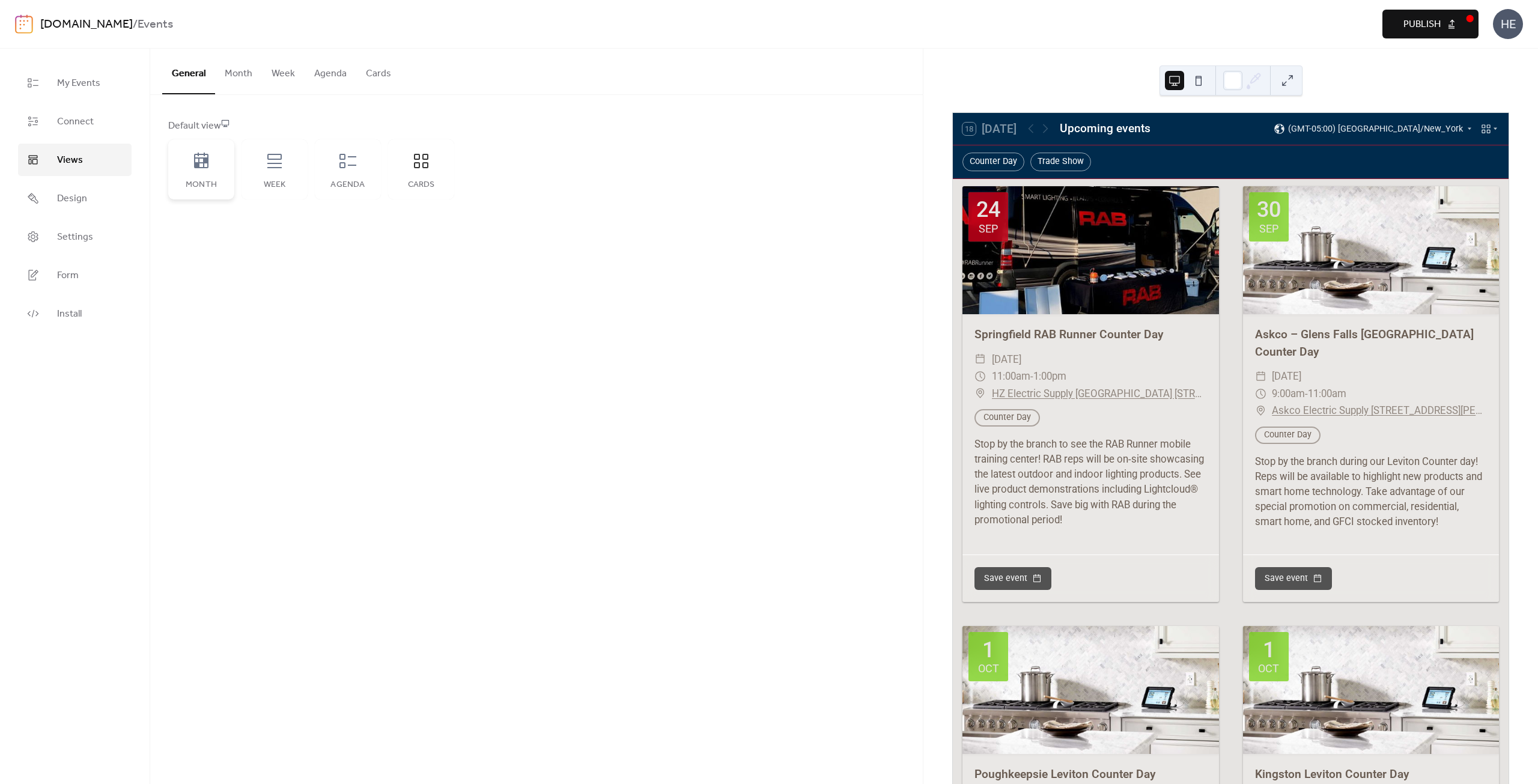
click at [206, 171] on div "Month" at bounding box center [201, 169] width 66 height 60
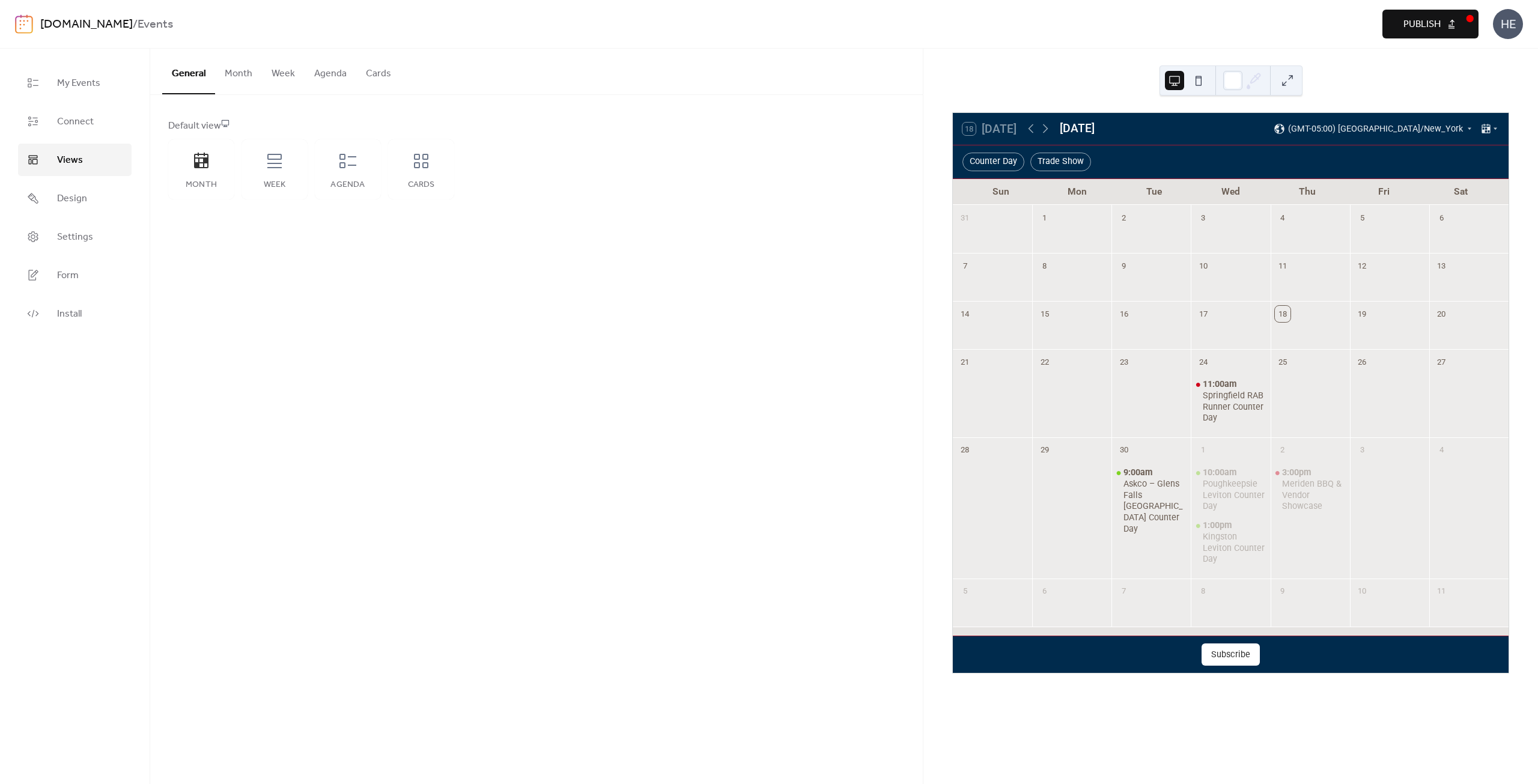
click at [1435, 22] on span "Publish" at bounding box center [1422, 24] width 37 height 14
click at [271, 181] on div "Week" at bounding box center [274, 184] width 42 height 10
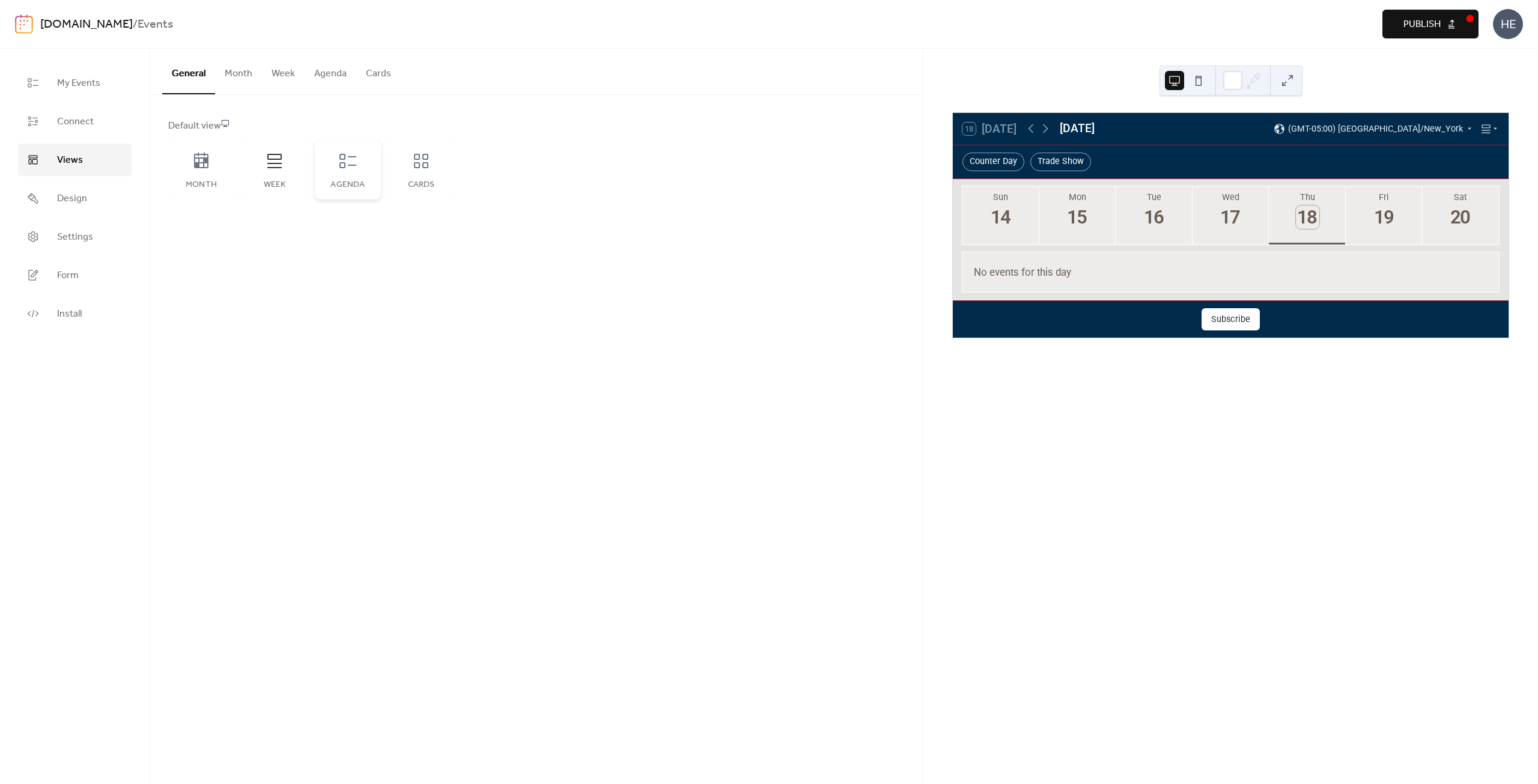
click at [320, 180] on div "Agenda" at bounding box center [348, 169] width 66 height 60
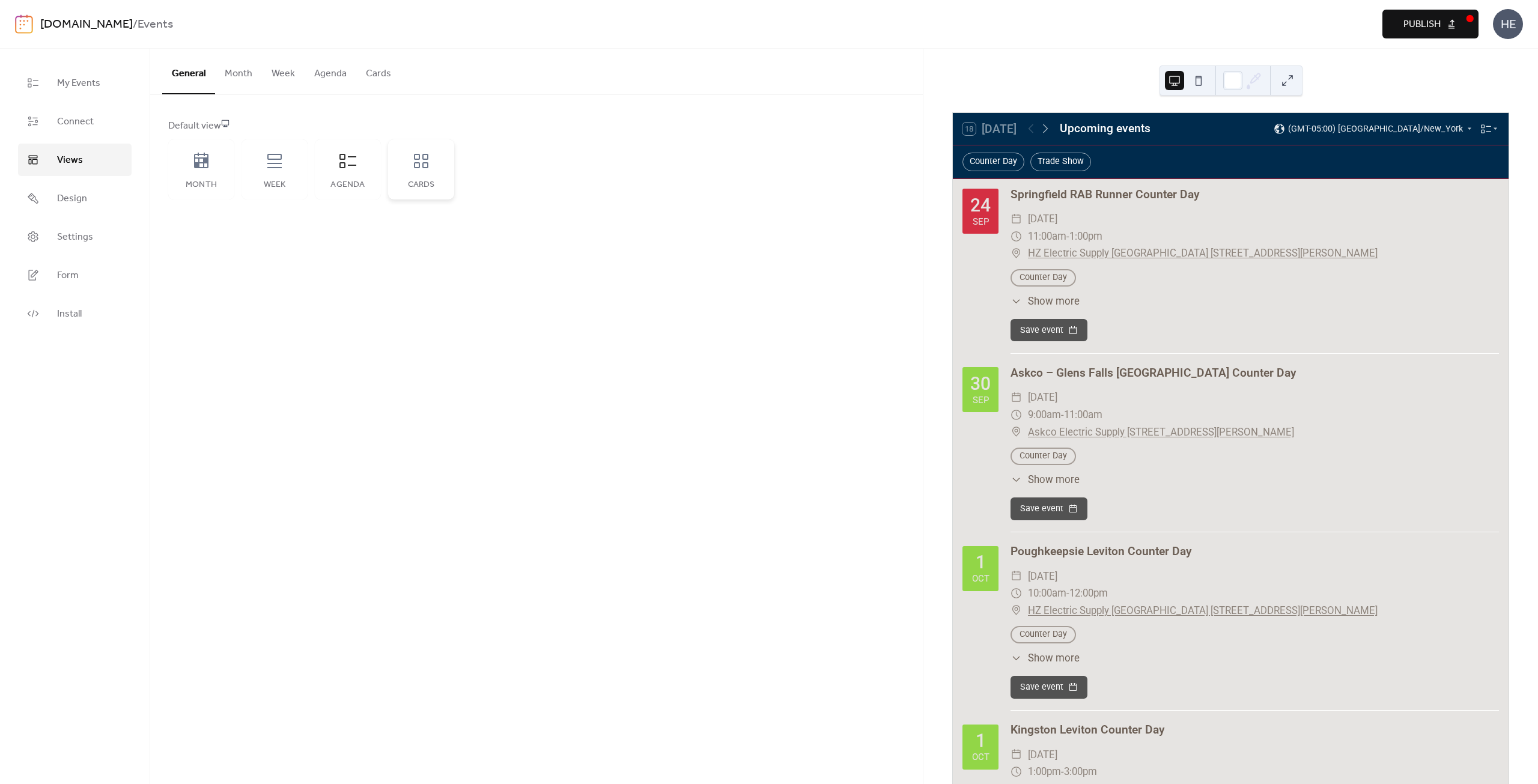
click at [421, 181] on div "Cards" at bounding box center [420, 184] width 42 height 10
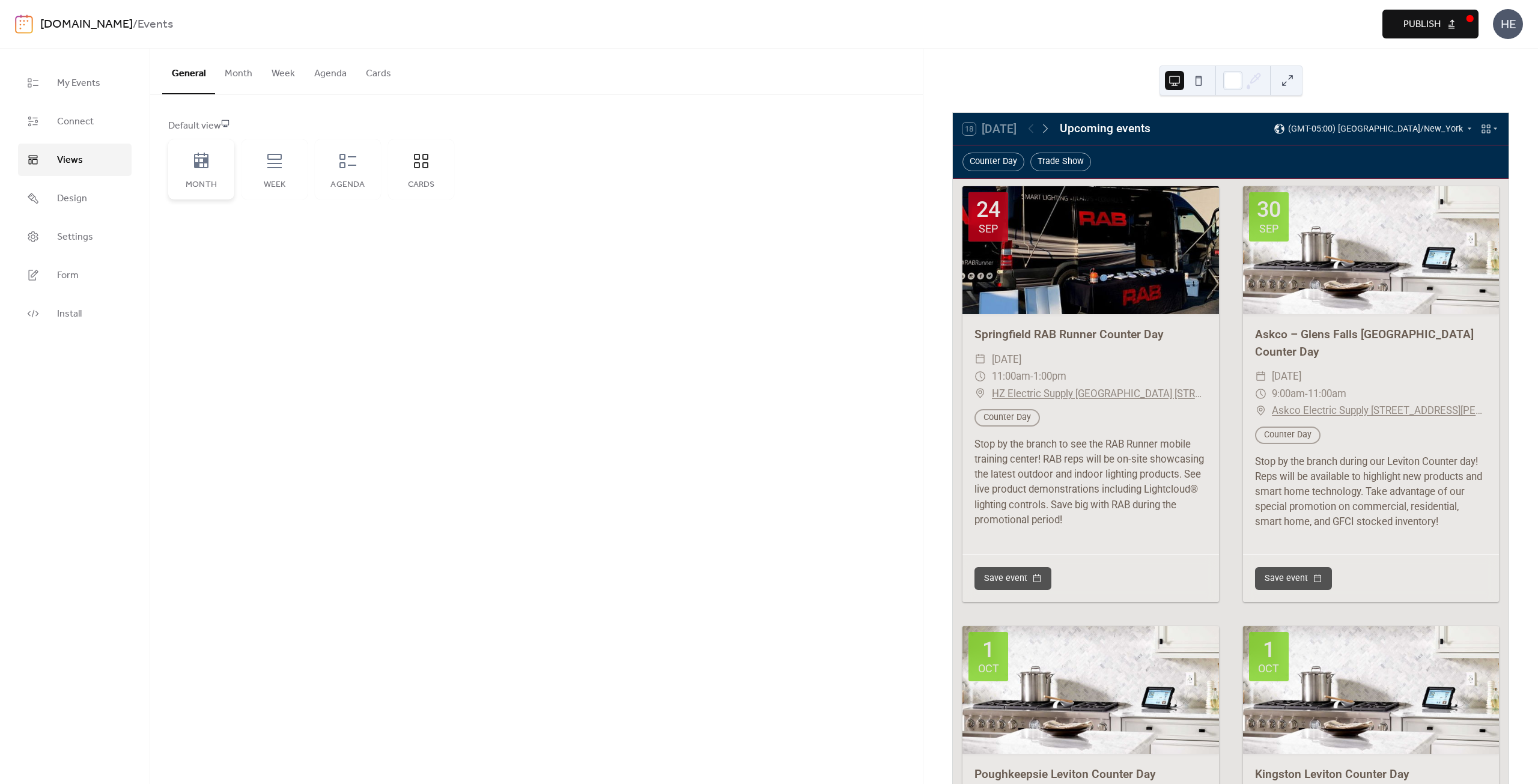
click at [204, 154] on icon at bounding box center [201, 161] width 14 height 15
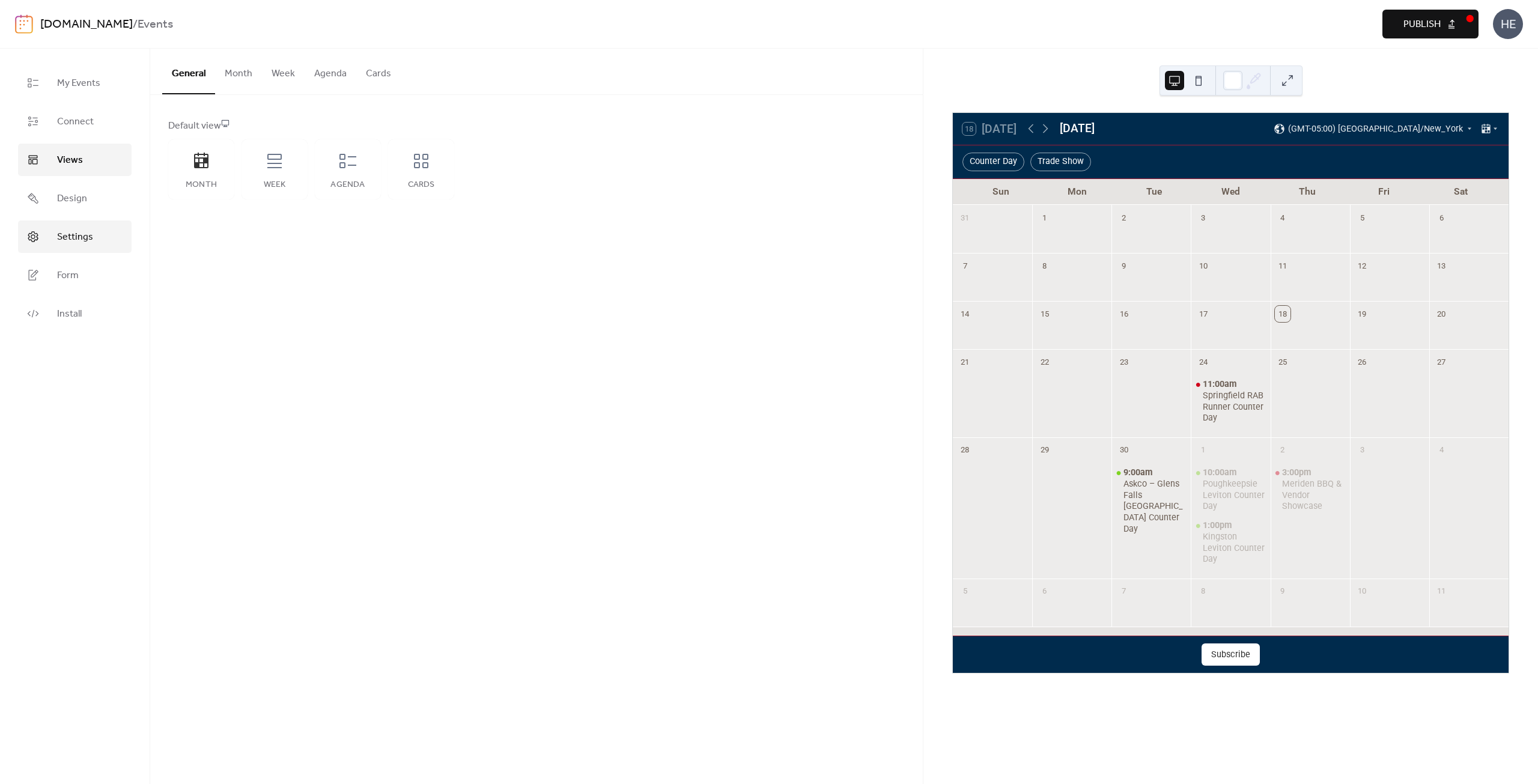
click at [67, 230] on span "Settings" at bounding box center [75, 237] width 36 height 14
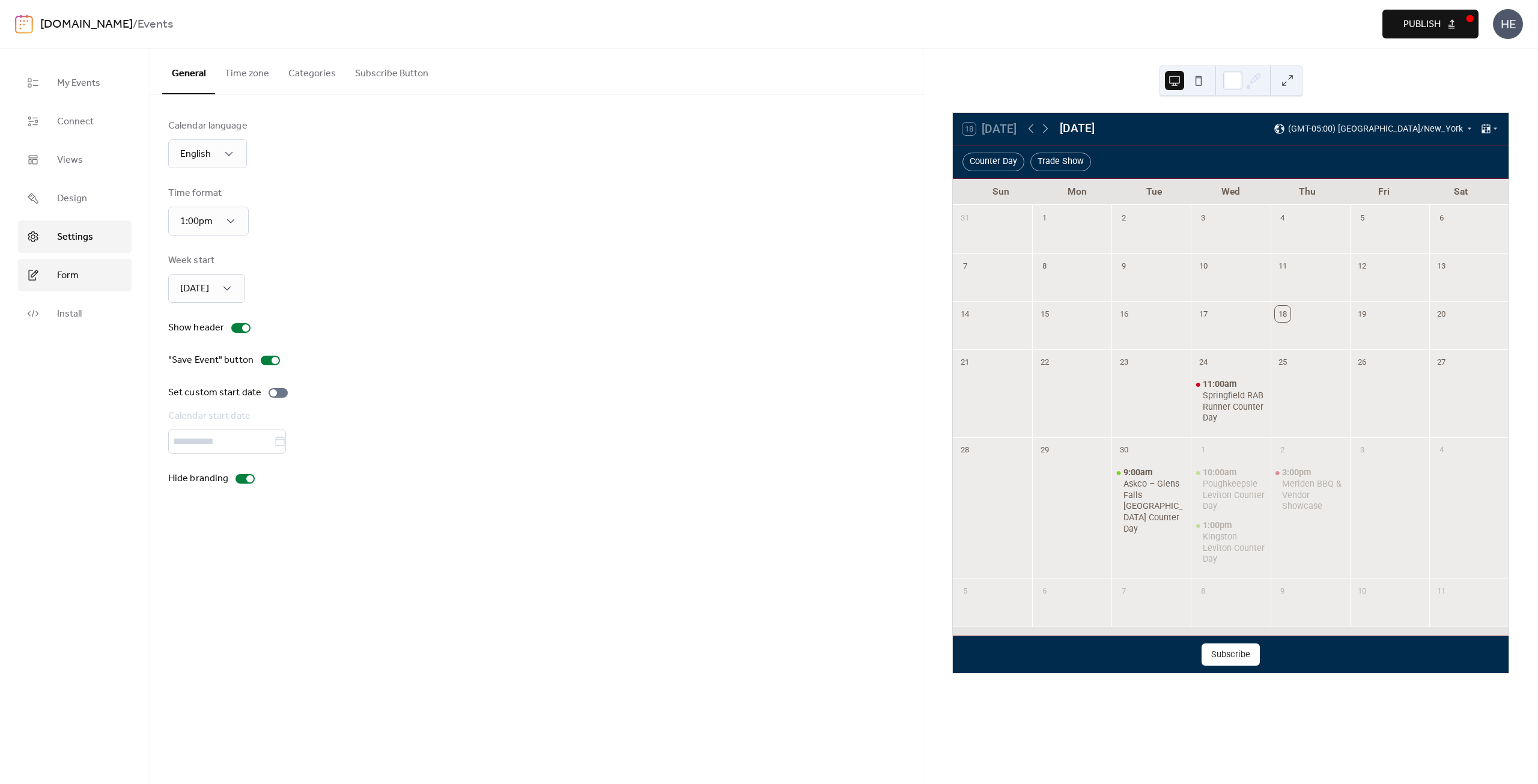
click at [76, 275] on span "Form" at bounding box center [68, 275] width 22 height 14
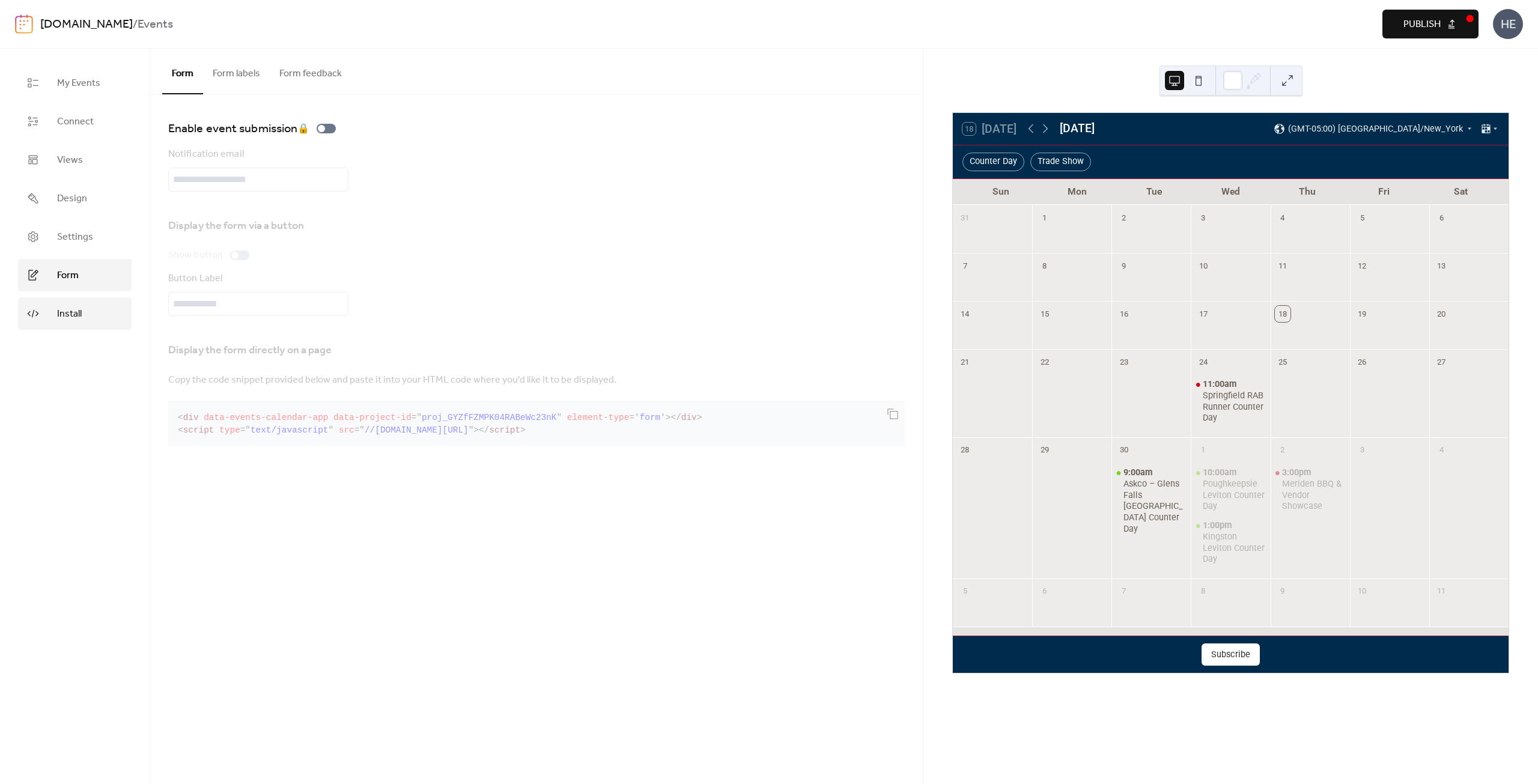
click at [79, 309] on span "Install" at bounding box center [69, 314] width 25 height 14
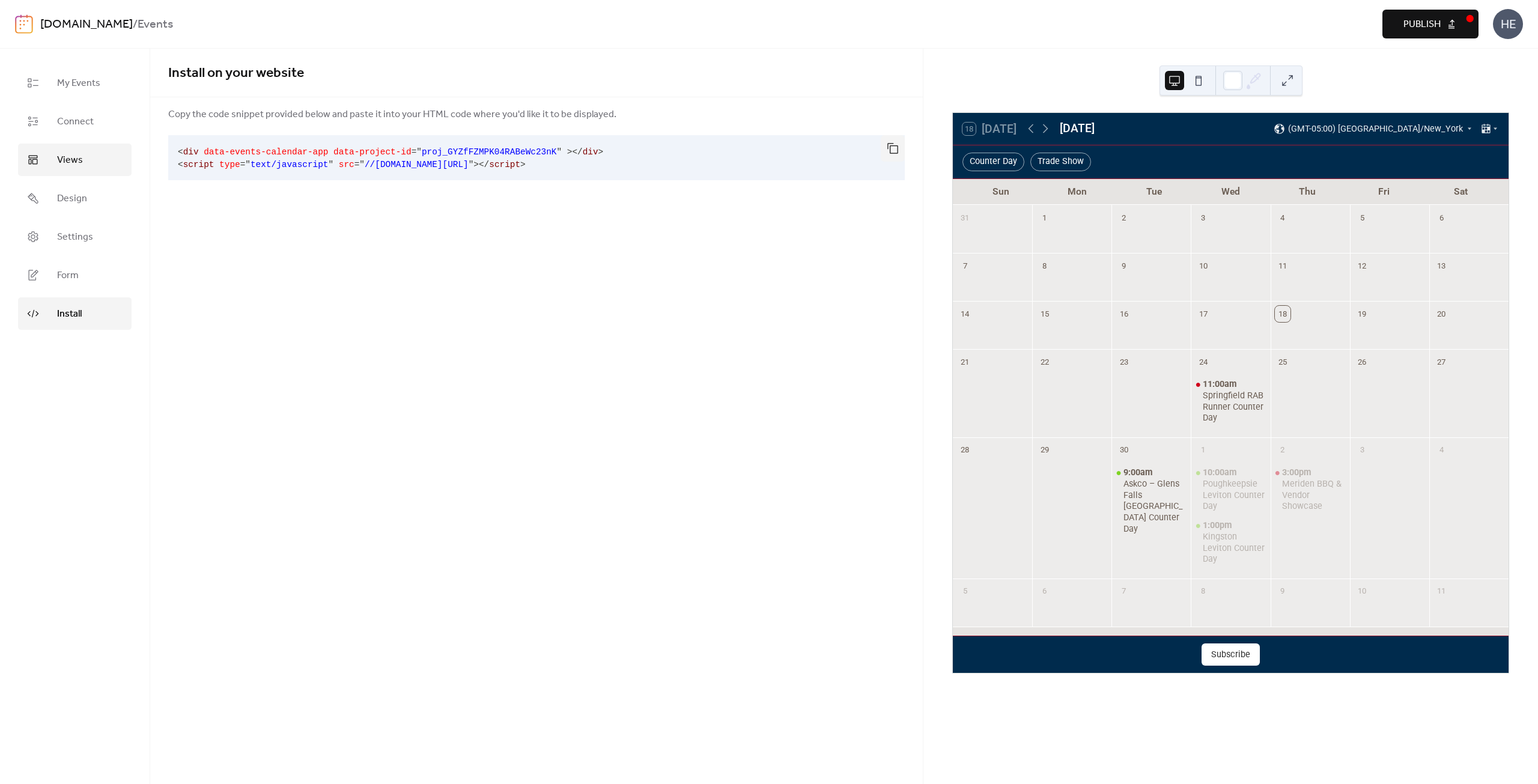
click at [87, 151] on link "Views" at bounding box center [75, 160] width 113 height 32
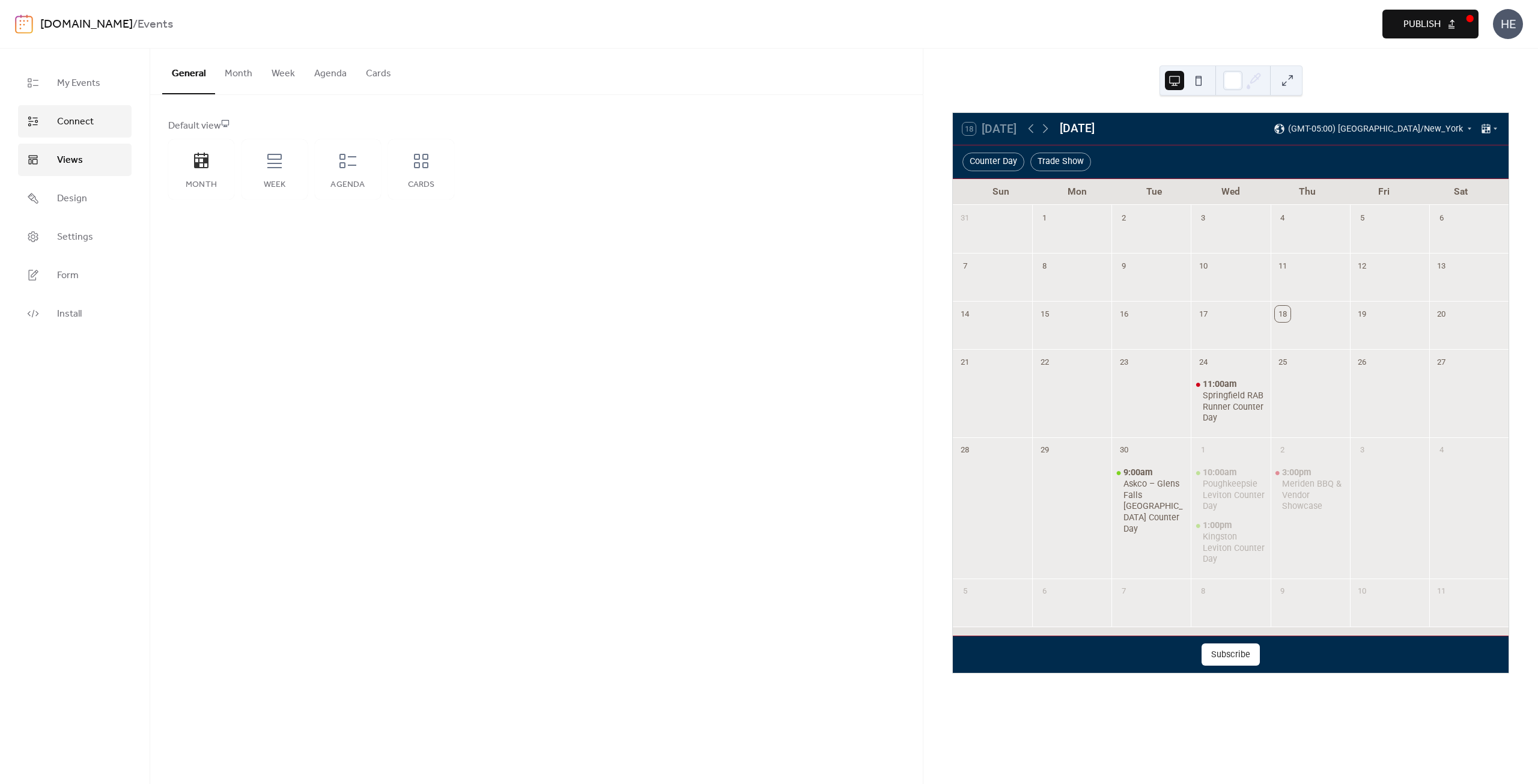
click at [84, 126] on span "Connect" at bounding box center [75, 122] width 37 height 14
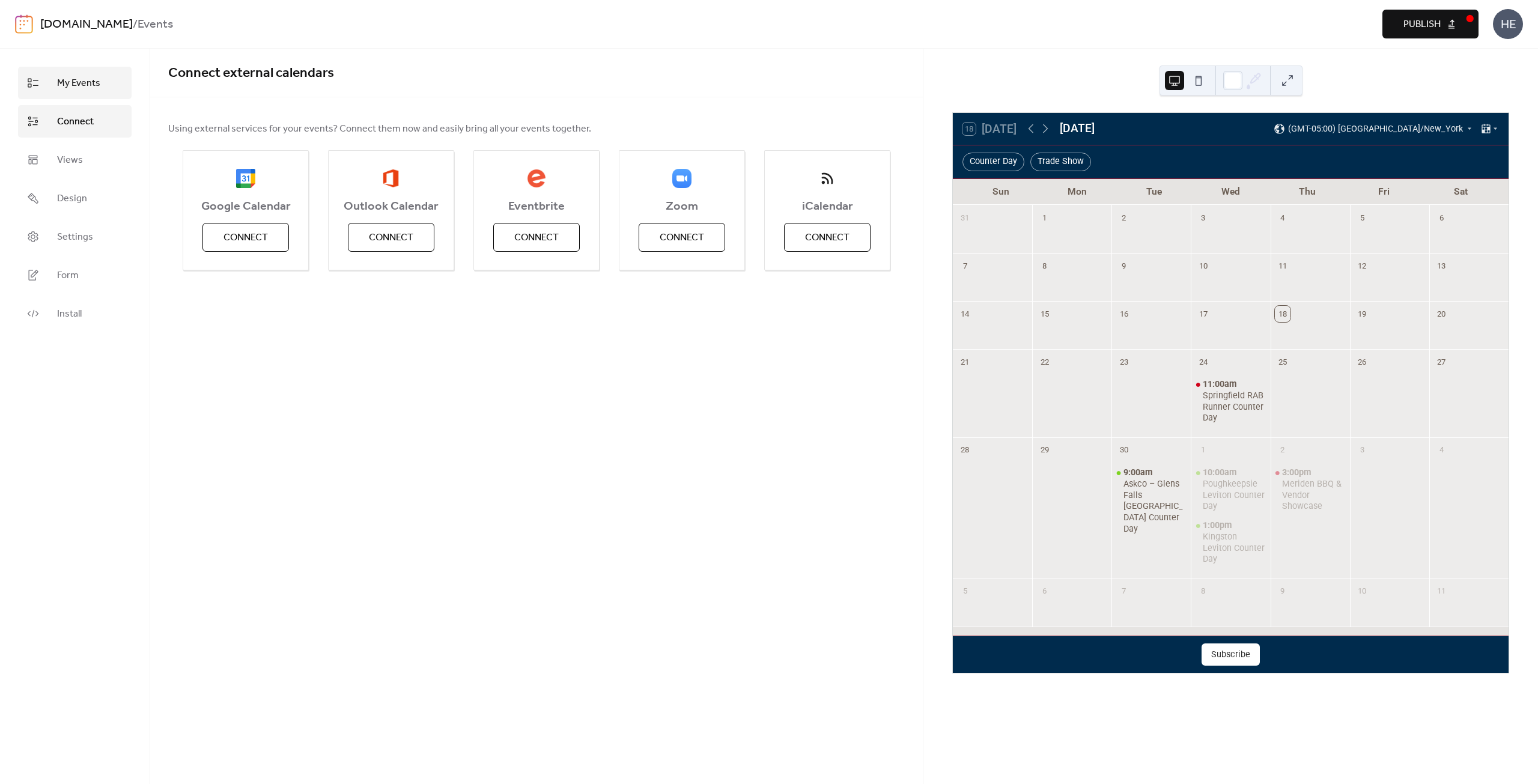
click at [81, 87] on span "My Events" at bounding box center [78, 83] width 43 height 14
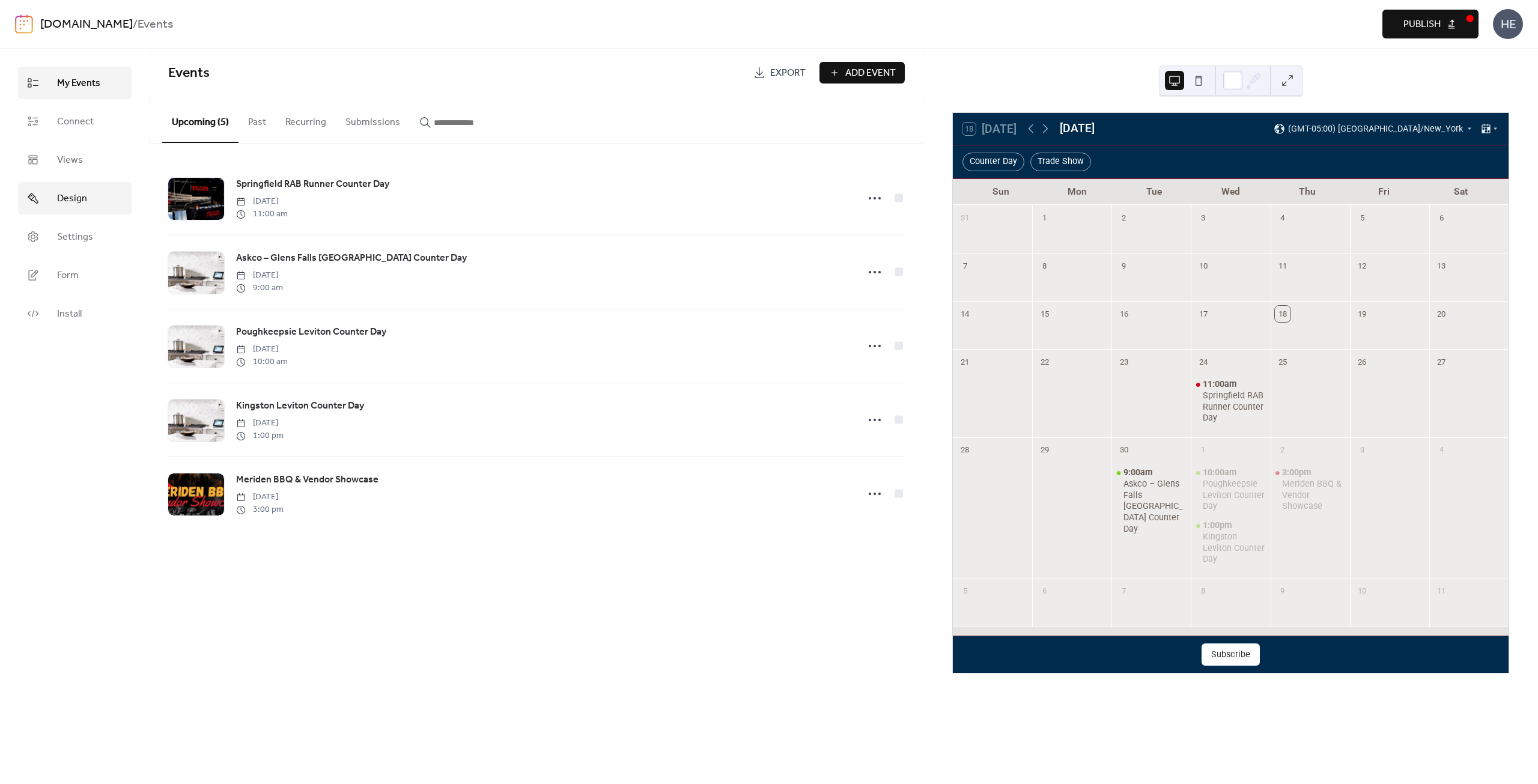
click at [97, 204] on link "Design" at bounding box center [75, 198] width 113 height 32
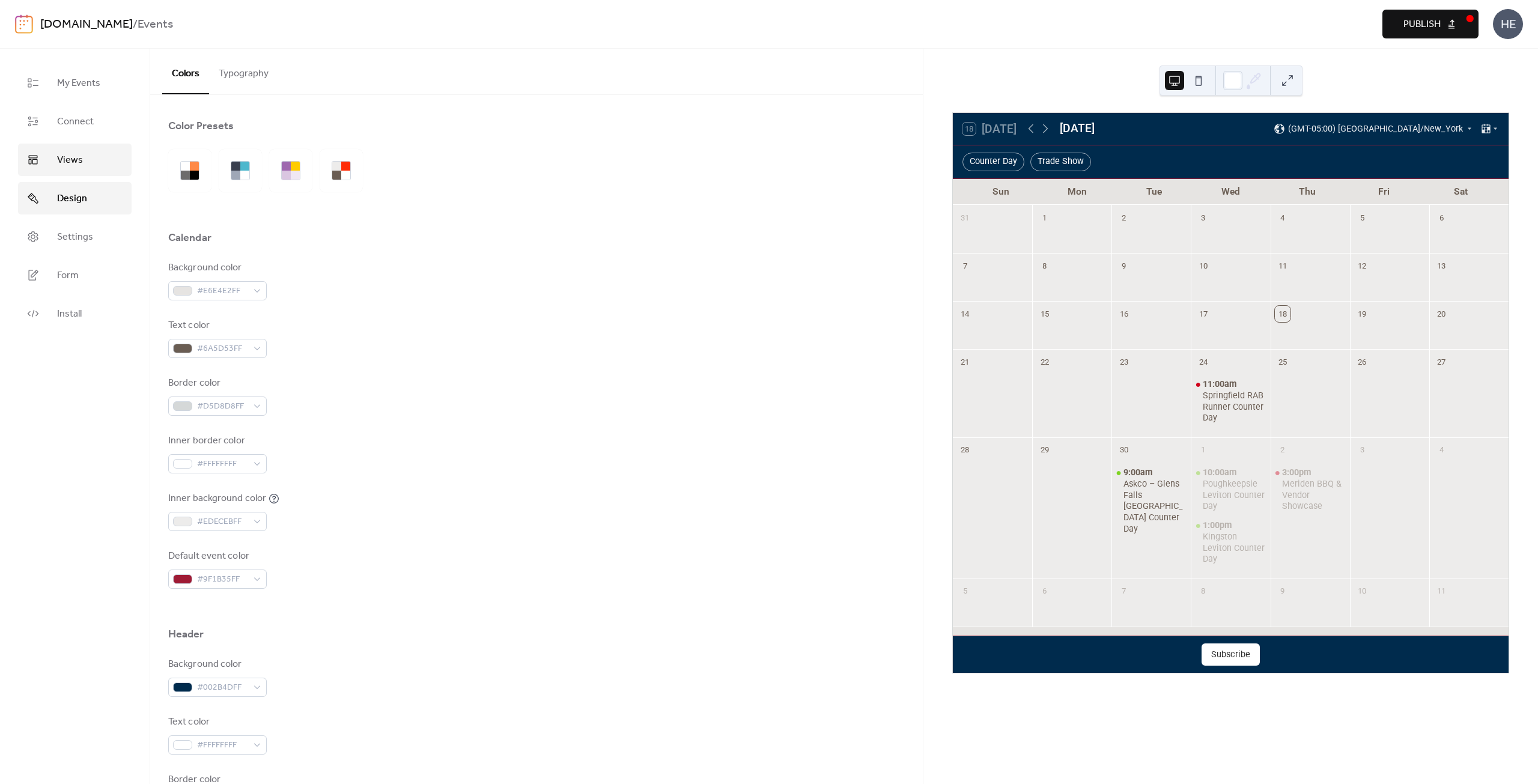
click at [103, 169] on link "Views" at bounding box center [75, 160] width 113 height 32
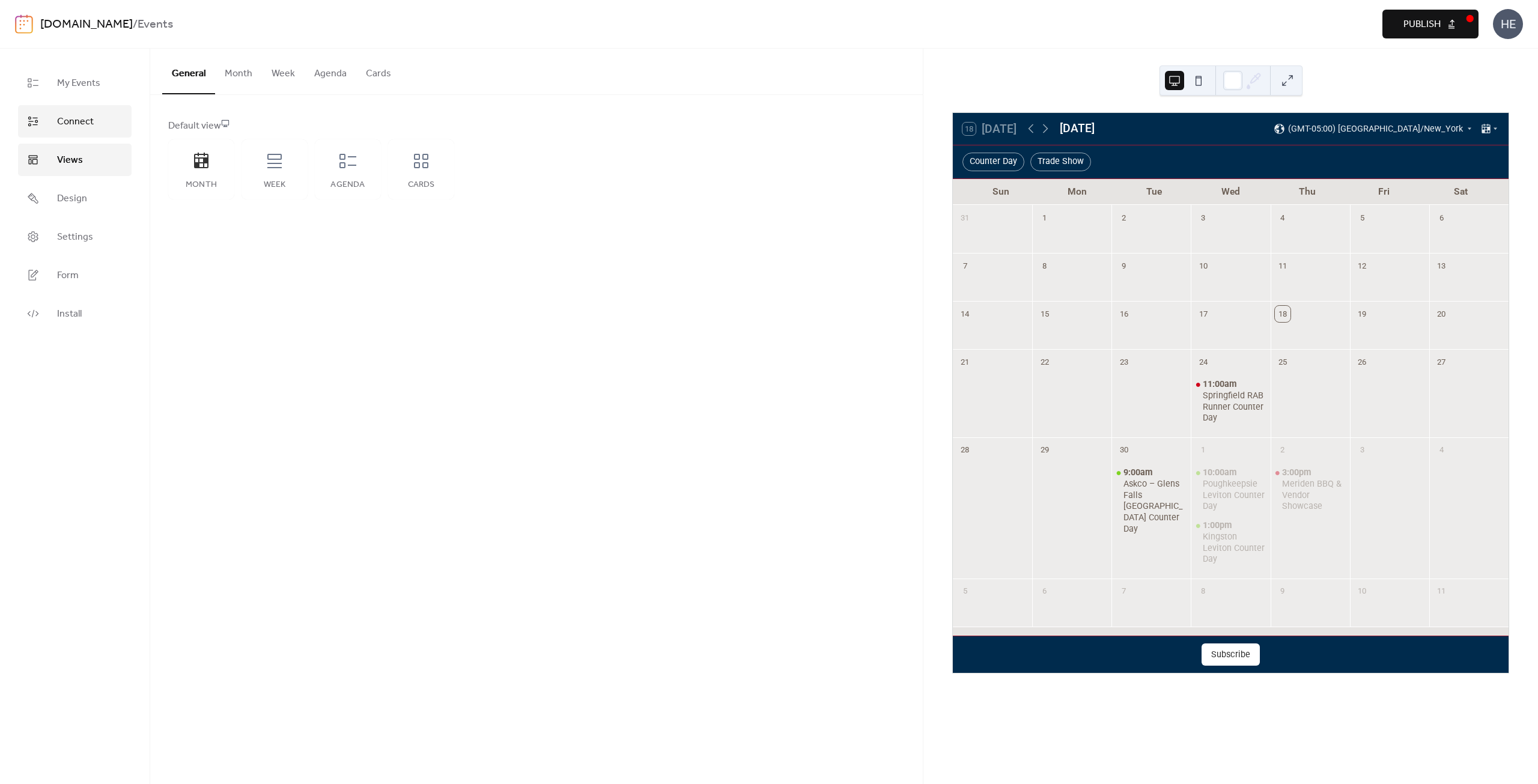
click at [97, 119] on link "Connect" at bounding box center [75, 121] width 113 height 32
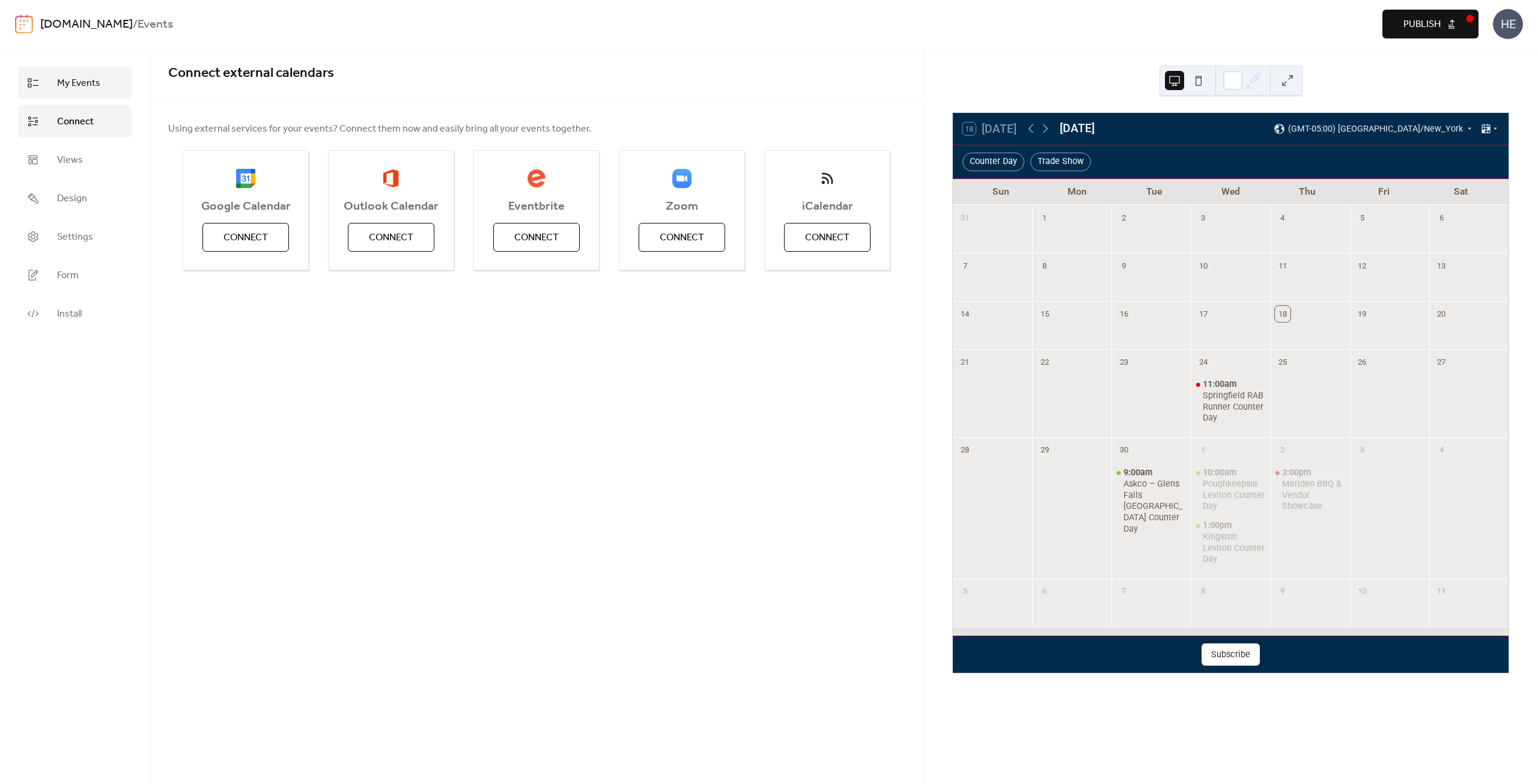
click at [92, 95] on link "My Events" at bounding box center [75, 83] width 113 height 32
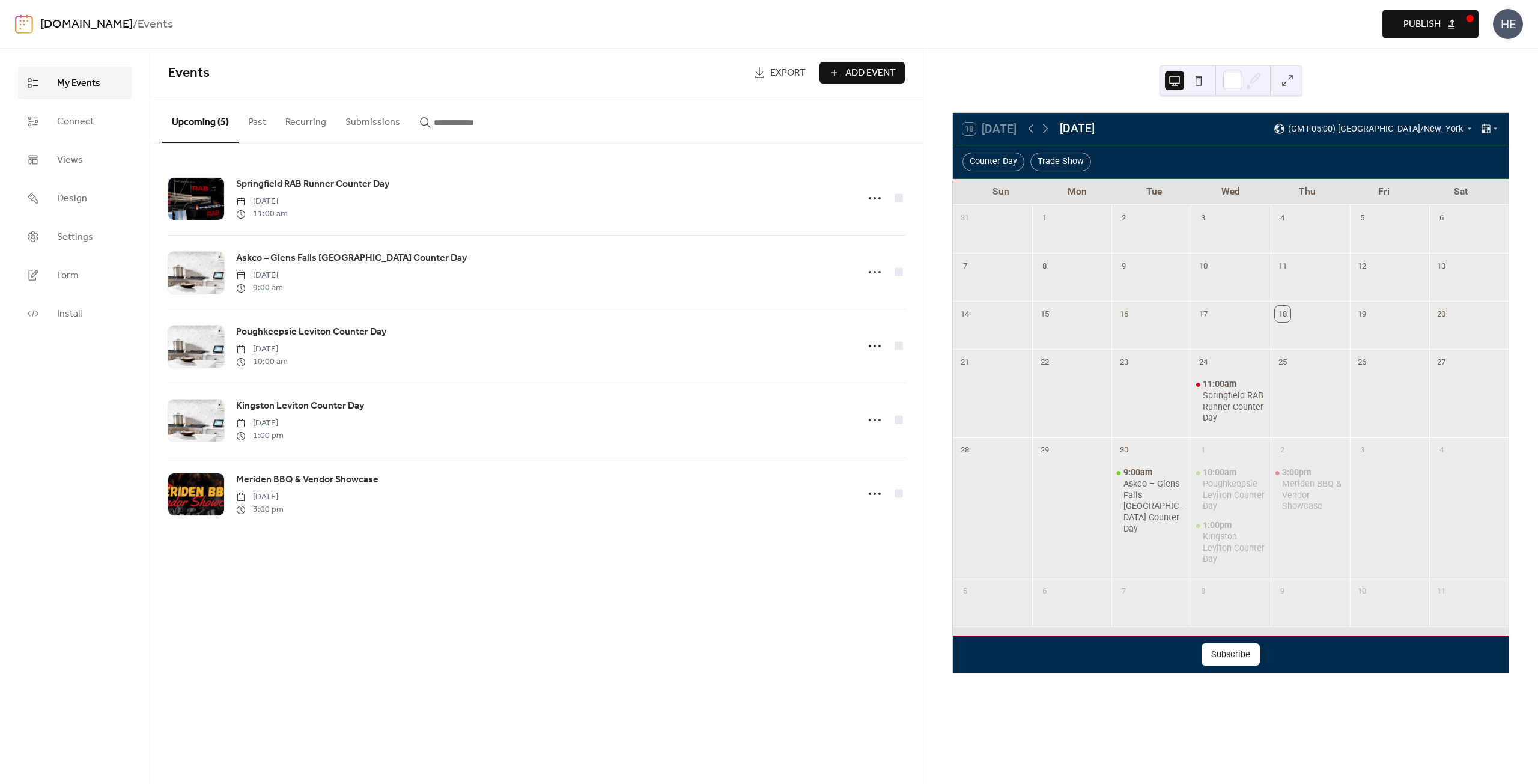
click at [878, 68] on span "Add Event" at bounding box center [871, 73] width 50 height 14
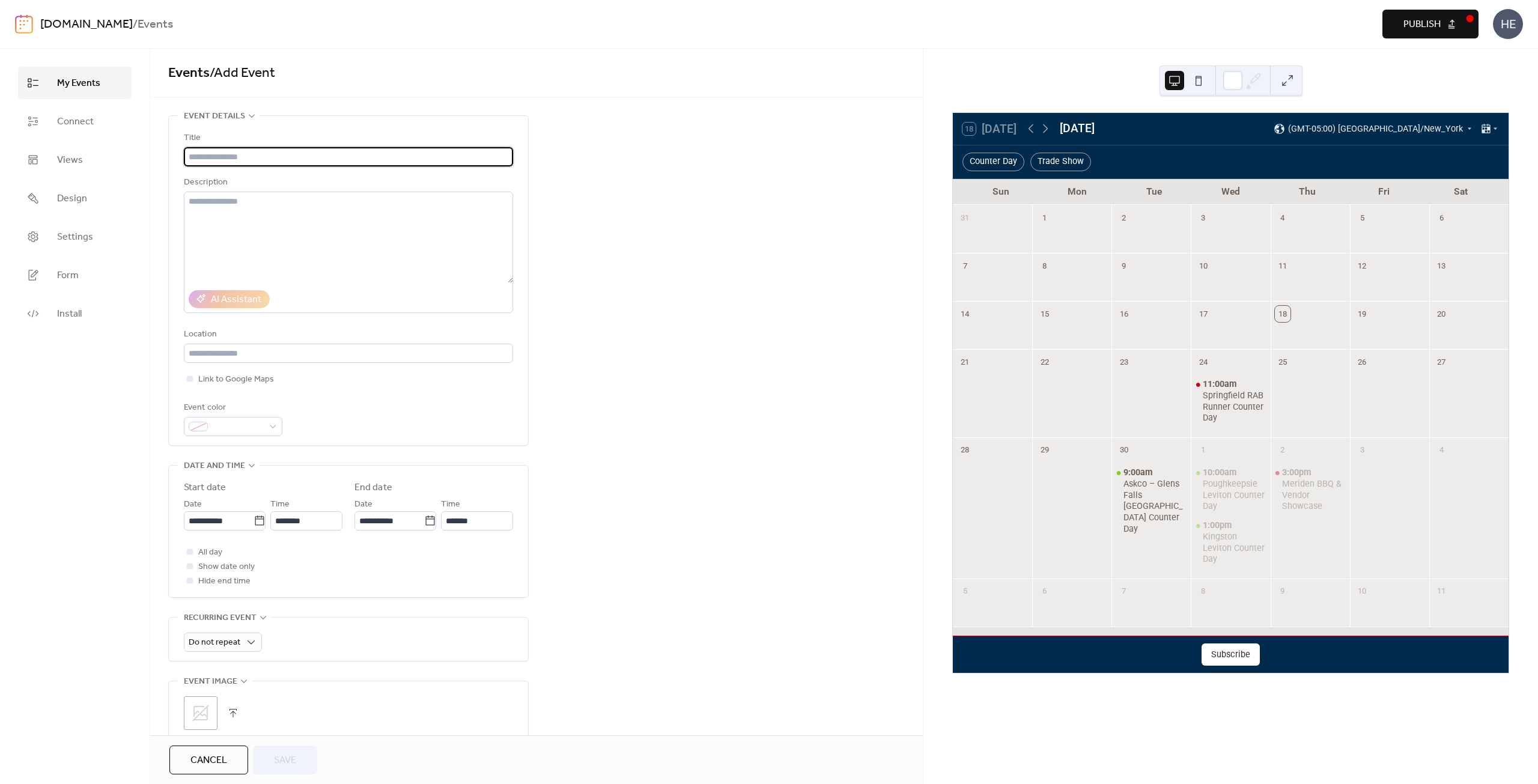
click at [70, 76] on span "My Events" at bounding box center [78, 83] width 43 height 14
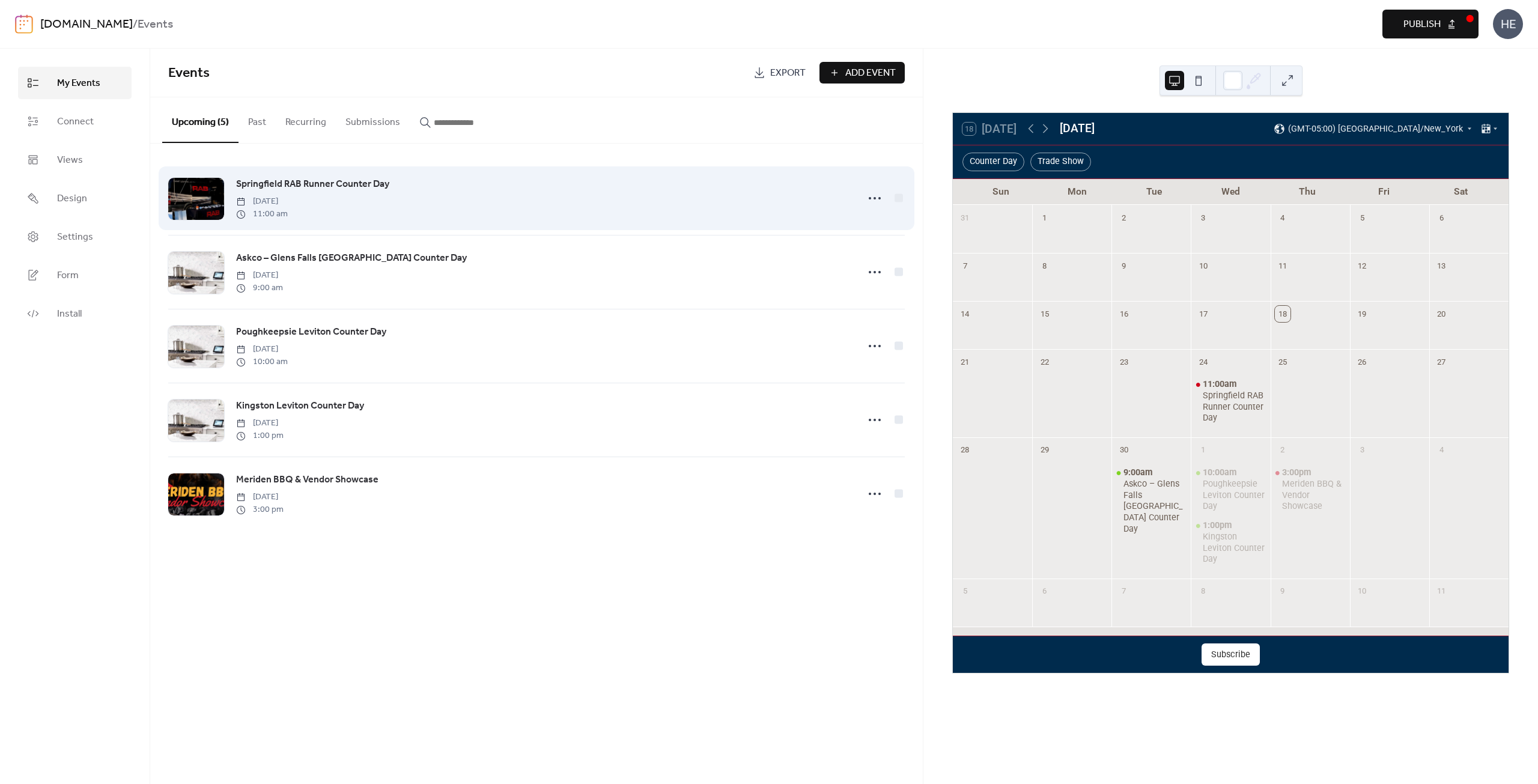
click at [327, 181] on span "Springfield RAB Runner Counter Day" at bounding box center [313, 184] width 153 height 14
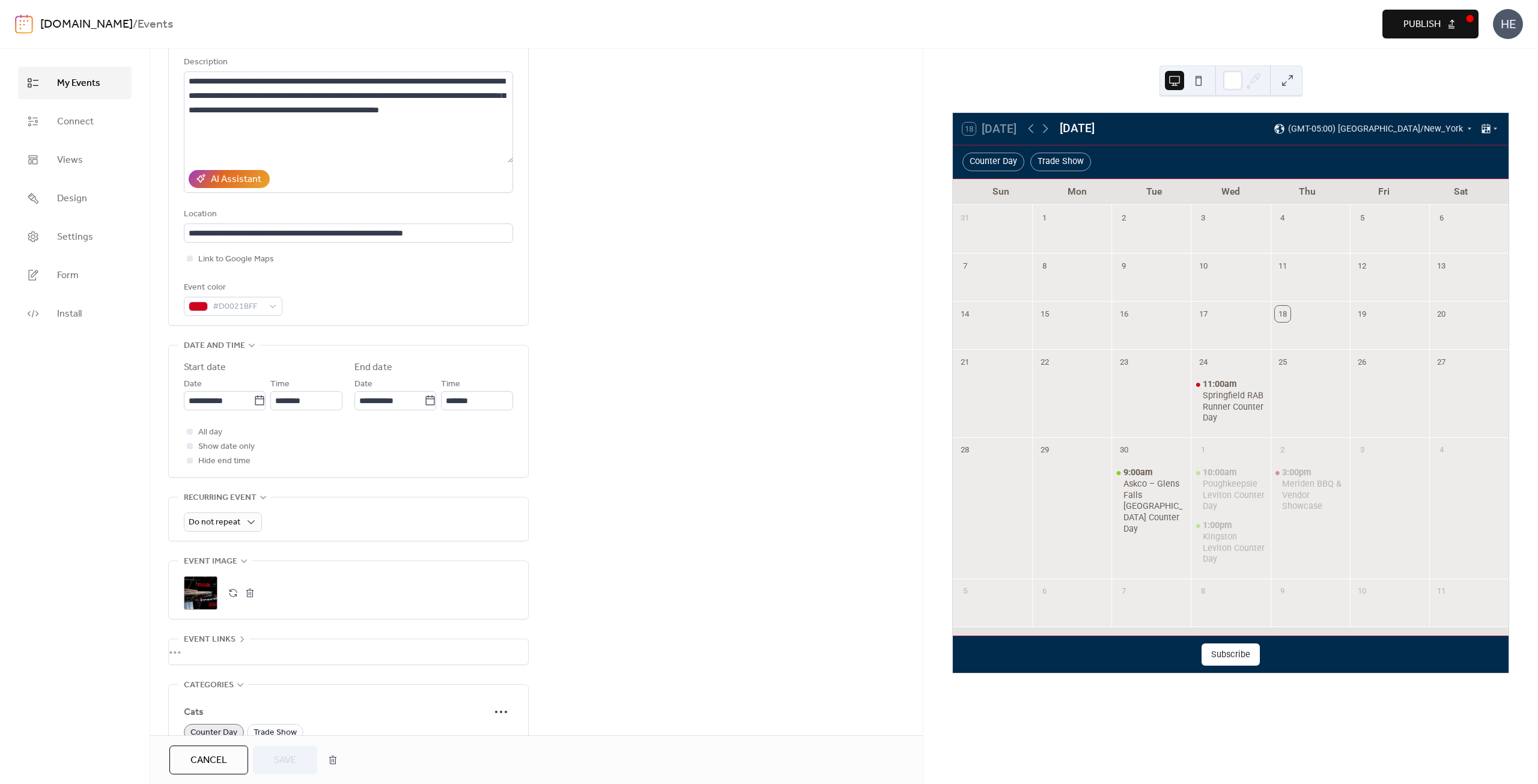
scroll to position [236, 0]
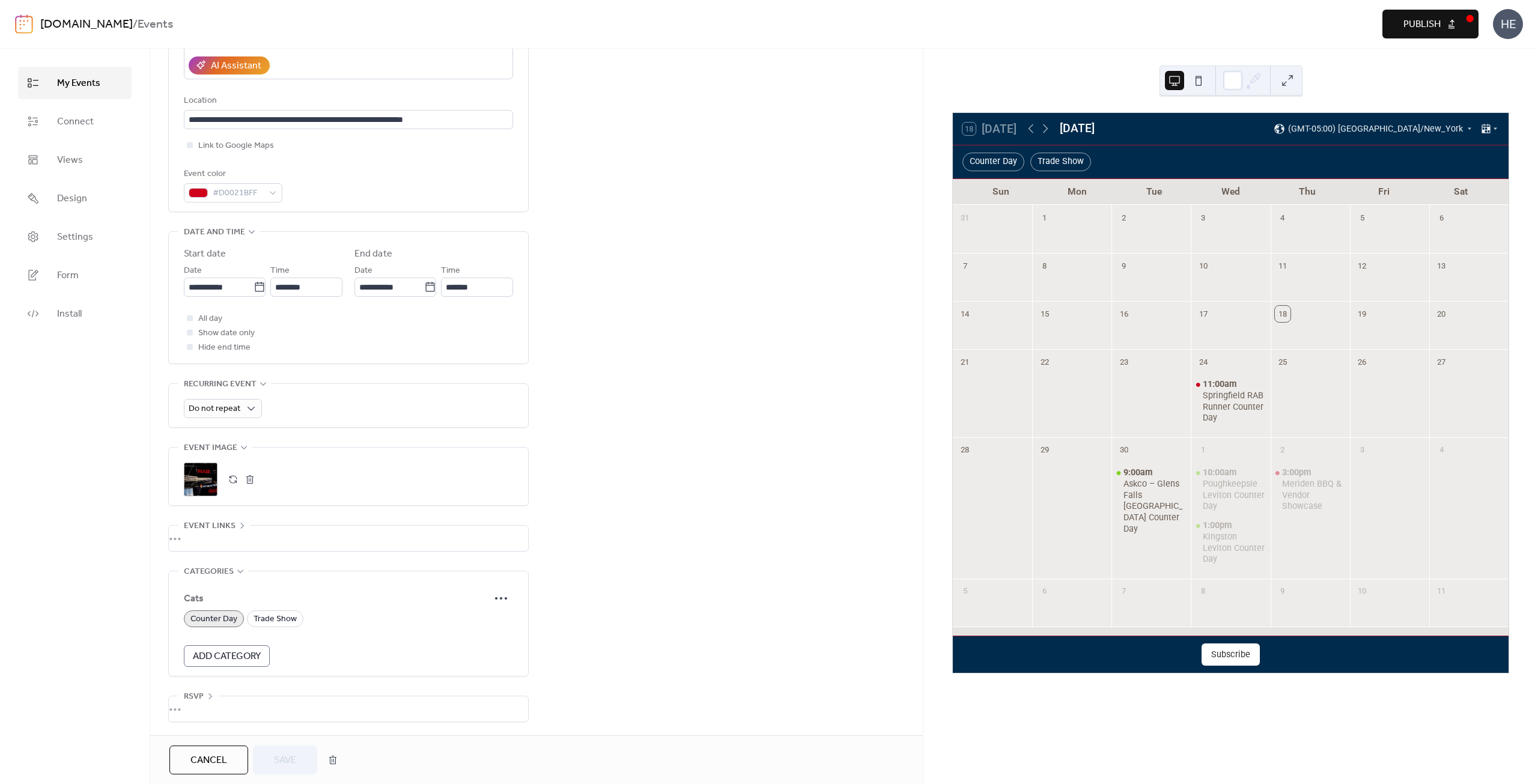
click at [256, 545] on div "•••" at bounding box center [348, 538] width 359 height 25
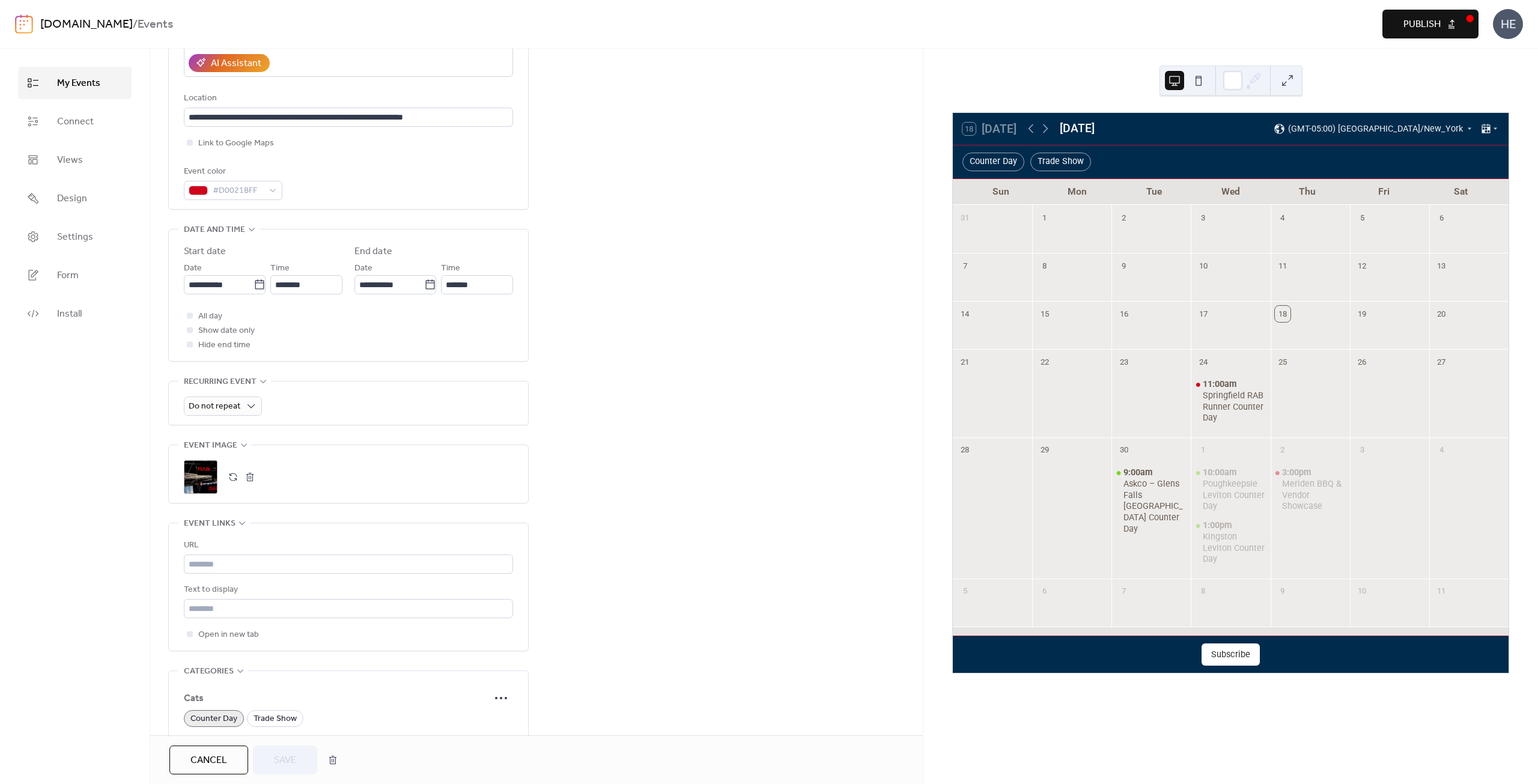
click at [350, 537] on div "URL Text to display Open in new tab" at bounding box center [348, 586] width 329 height 127
click at [284, 537] on div "URL Text to display Open in new tab" at bounding box center [348, 586] width 329 height 127
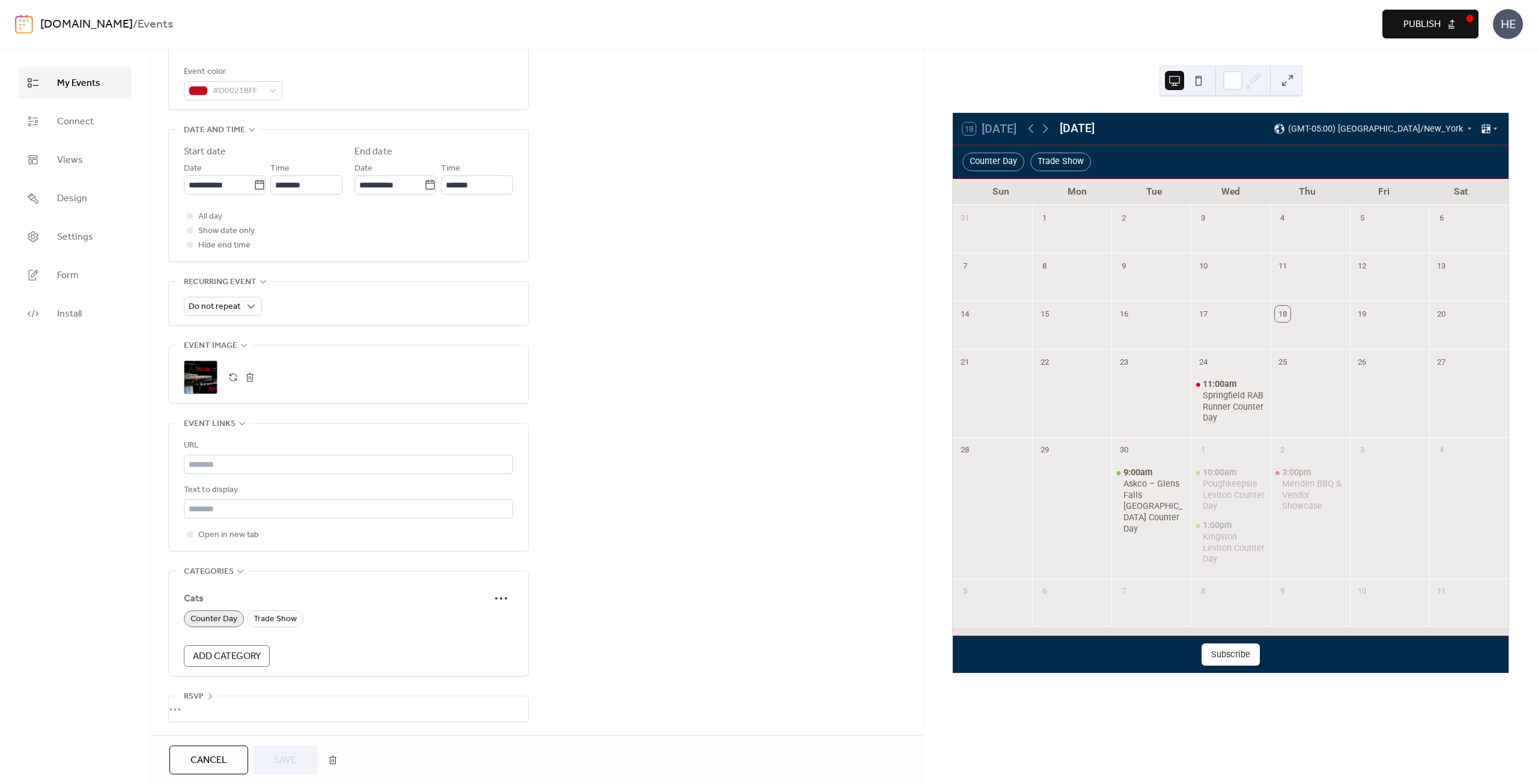
click at [301, 705] on div "•••" at bounding box center [348, 709] width 359 height 25
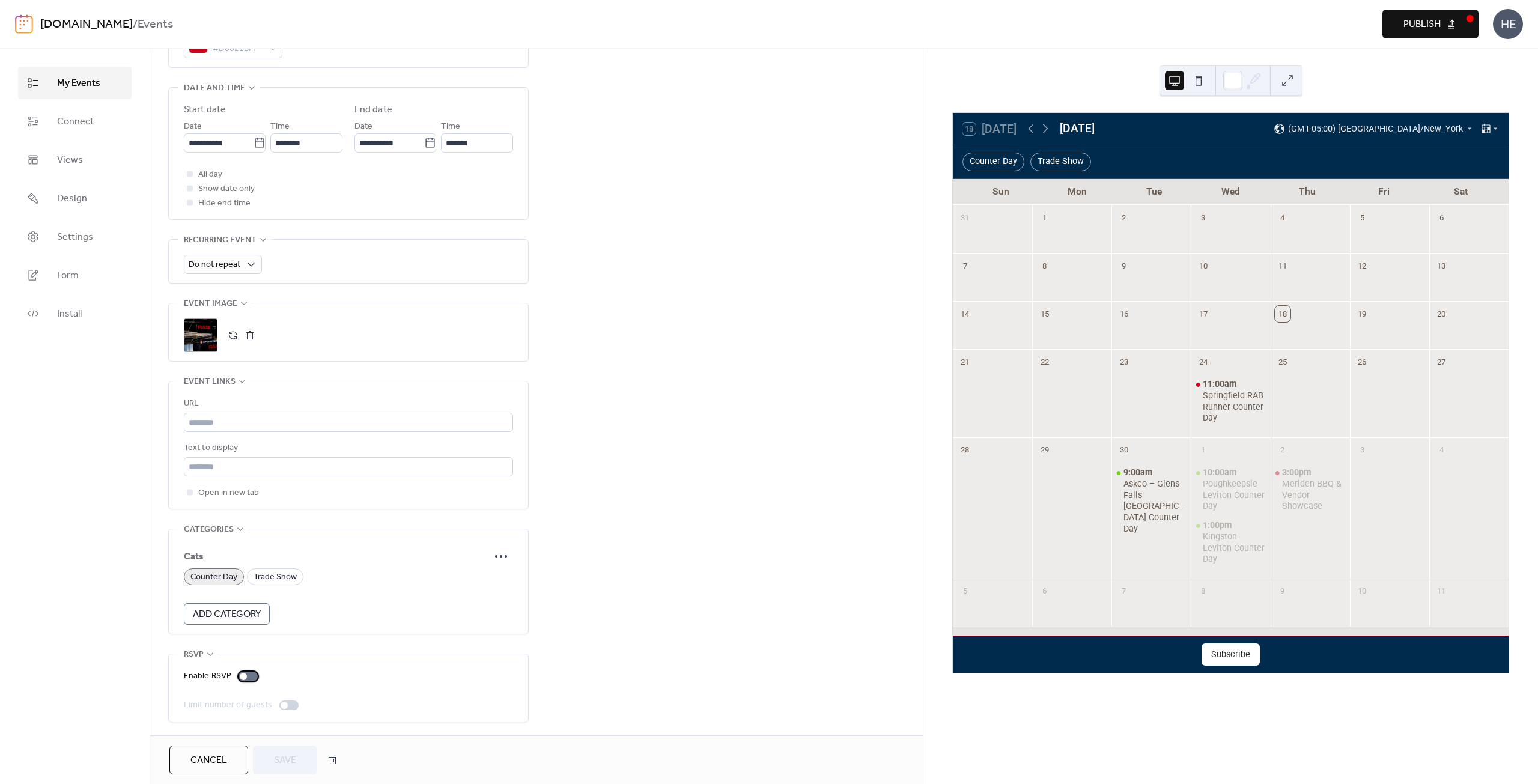
click at [244, 677] on div at bounding box center [243, 676] width 7 height 7
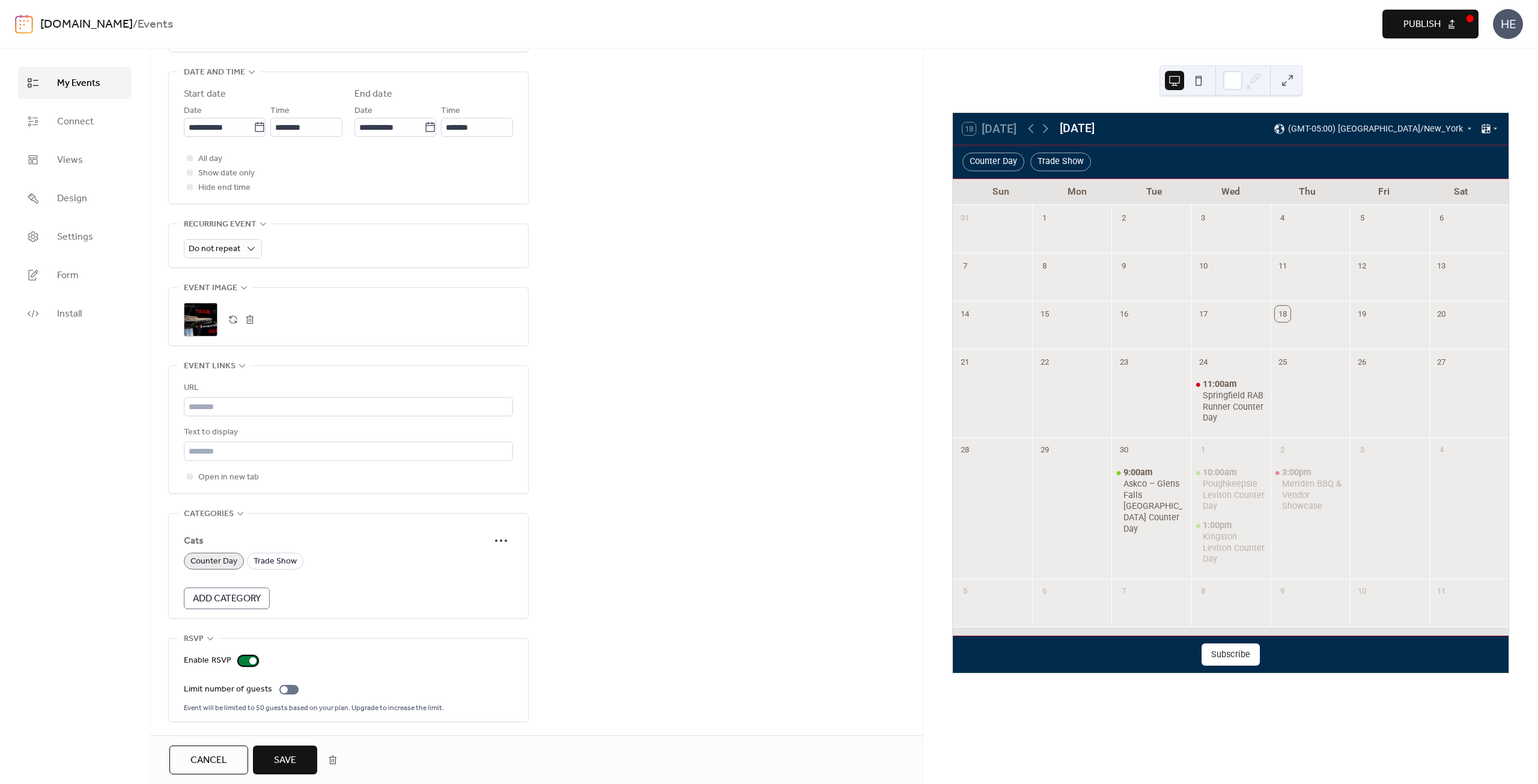
click at [244, 654] on label "Enable RSVP" at bounding box center [223, 661] width 79 height 14
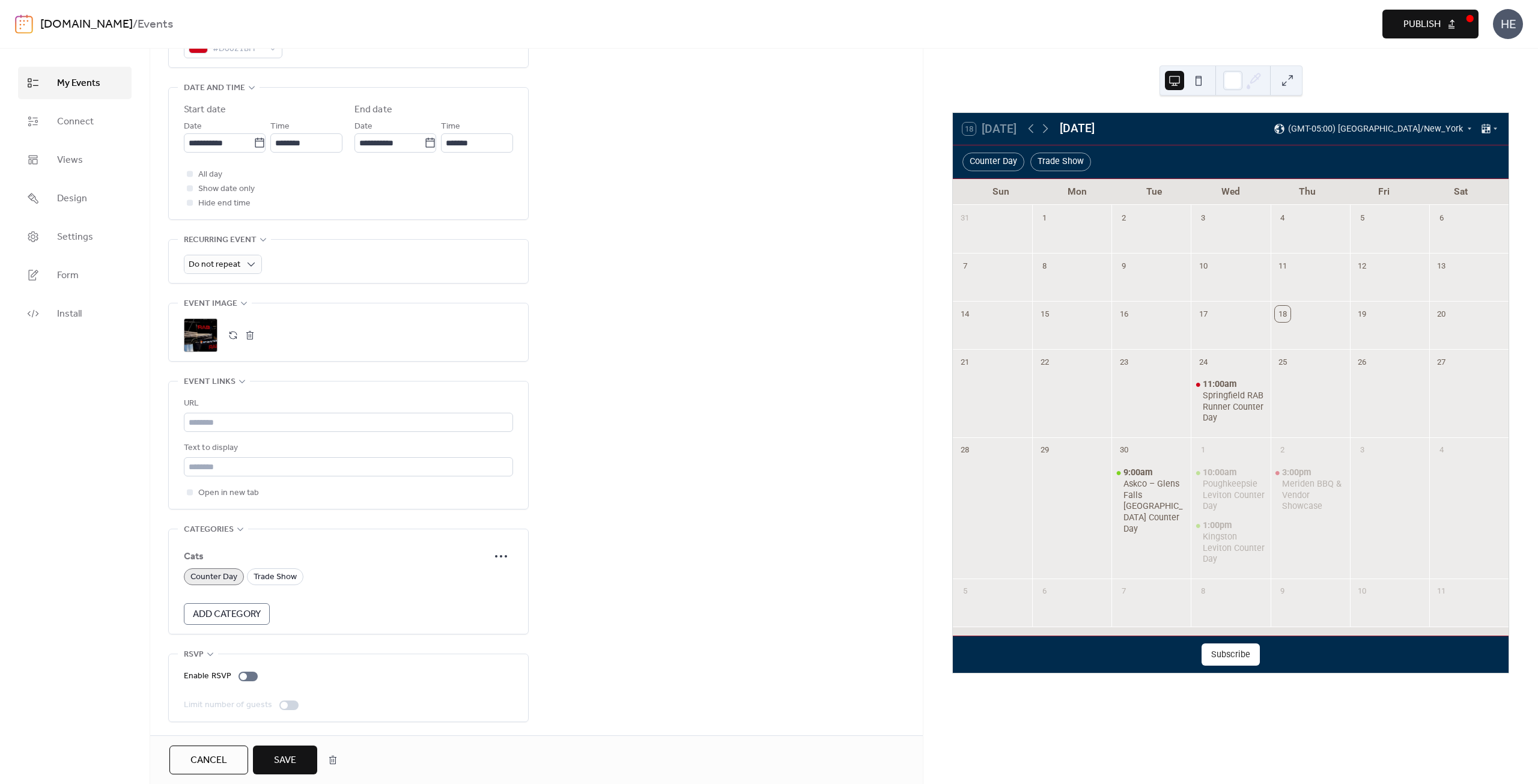
click at [201, 649] on span "RSVP" at bounding box center [193, 654] width 20 height 14
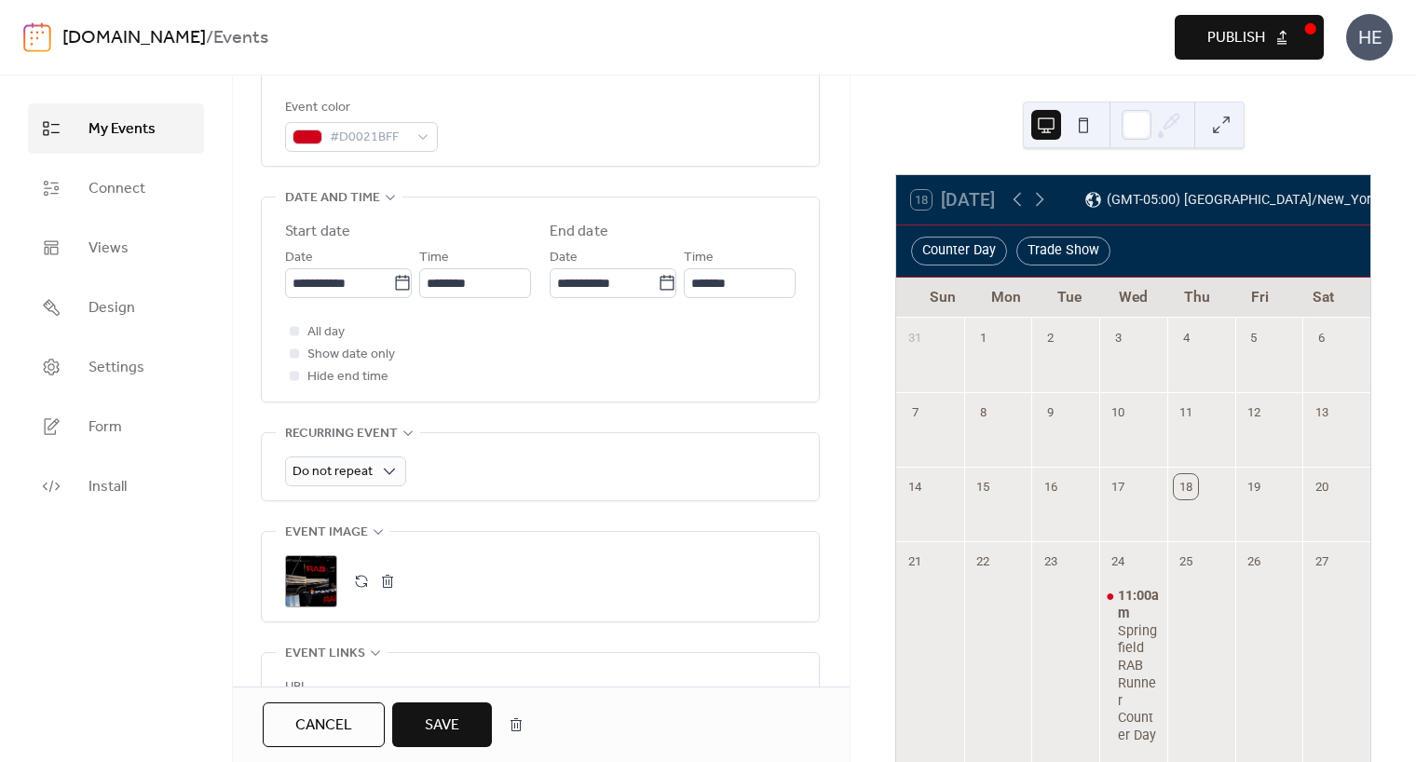
scroll to position [518, 0]
